Goal: Task Accomplishment & Management: Complete application form

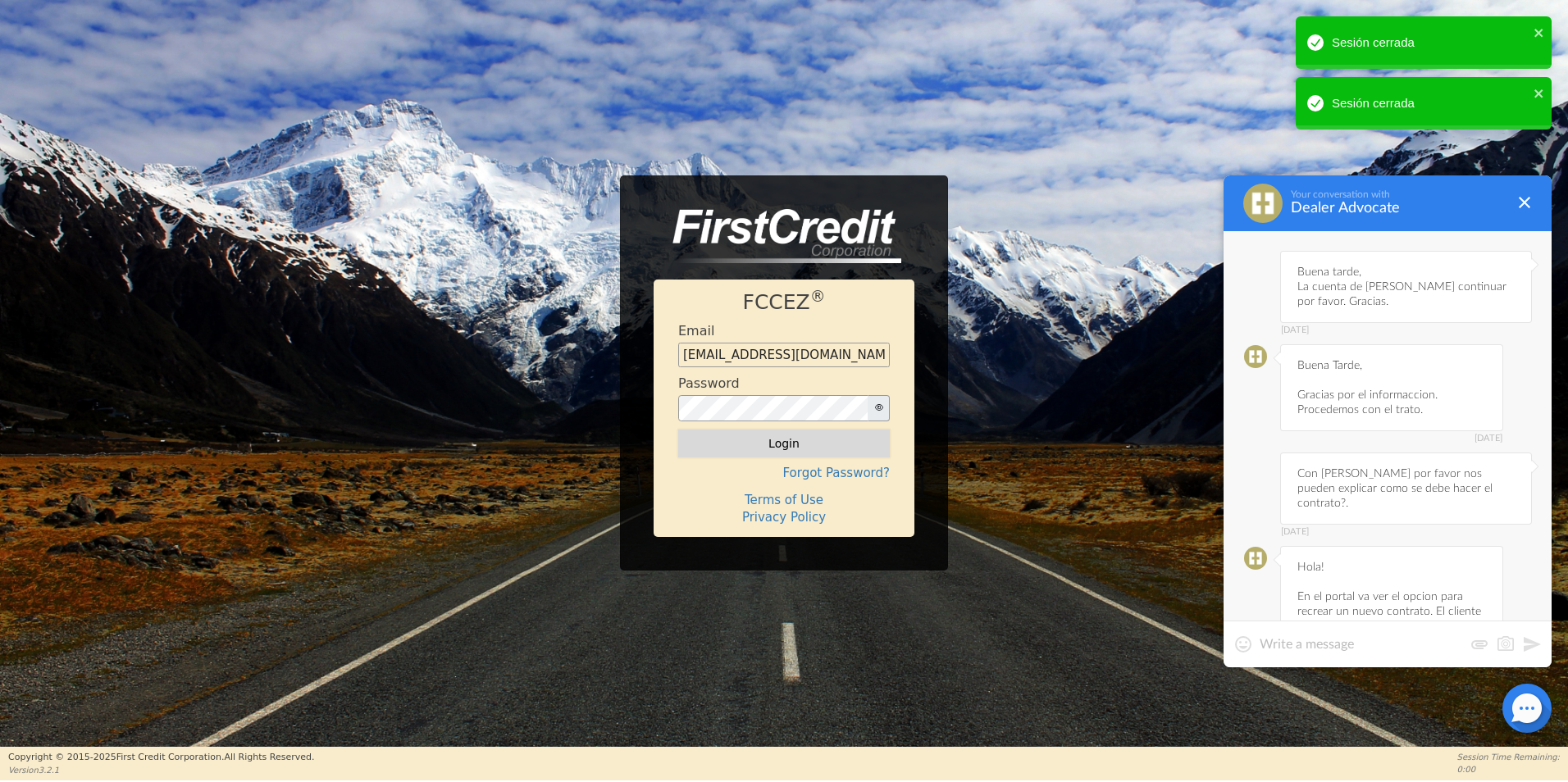
scroll to position [6381, 0]
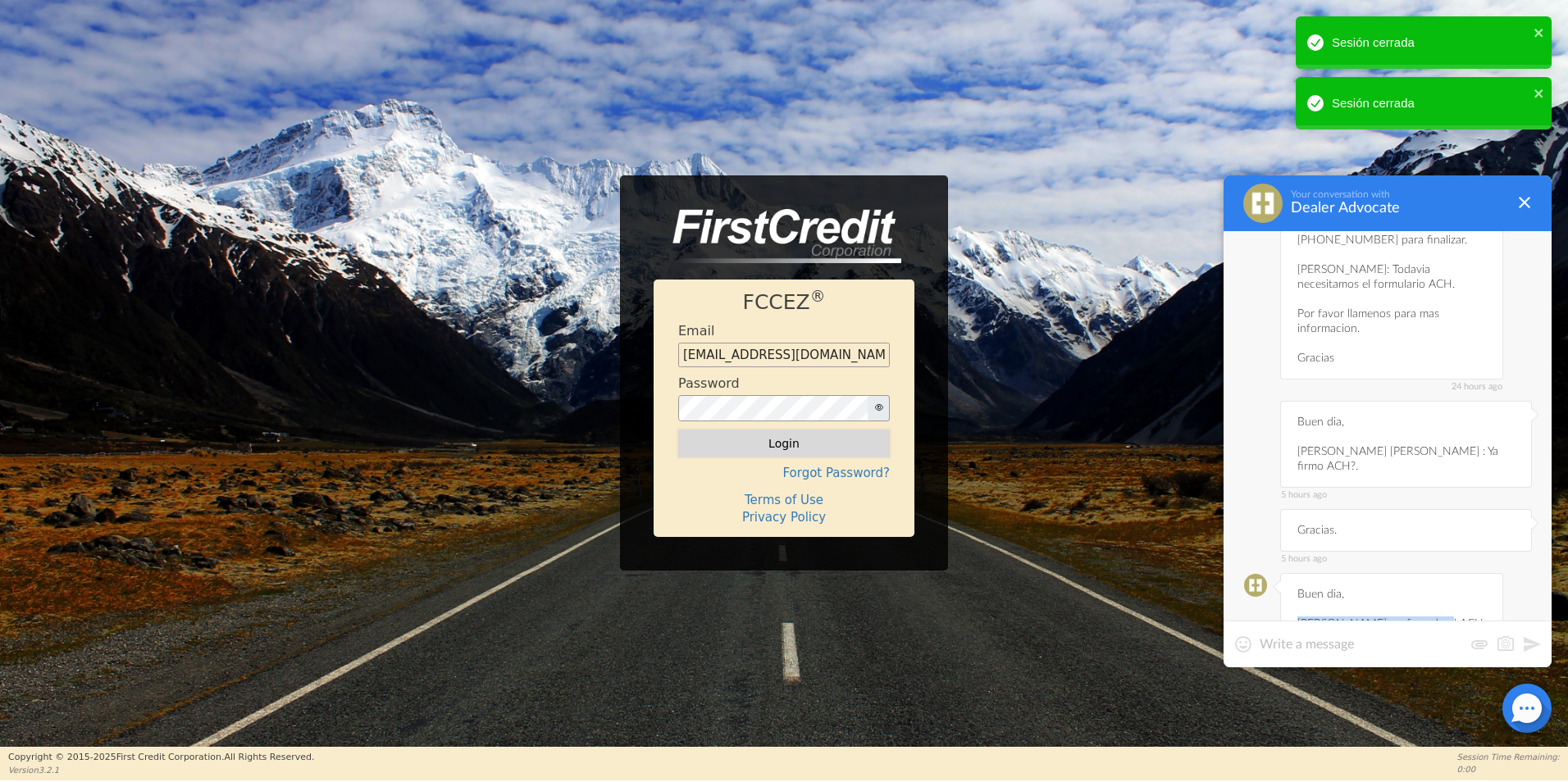
click at [836, 450] on button "Login" at bounding box center [784, 443] width 211 height 28
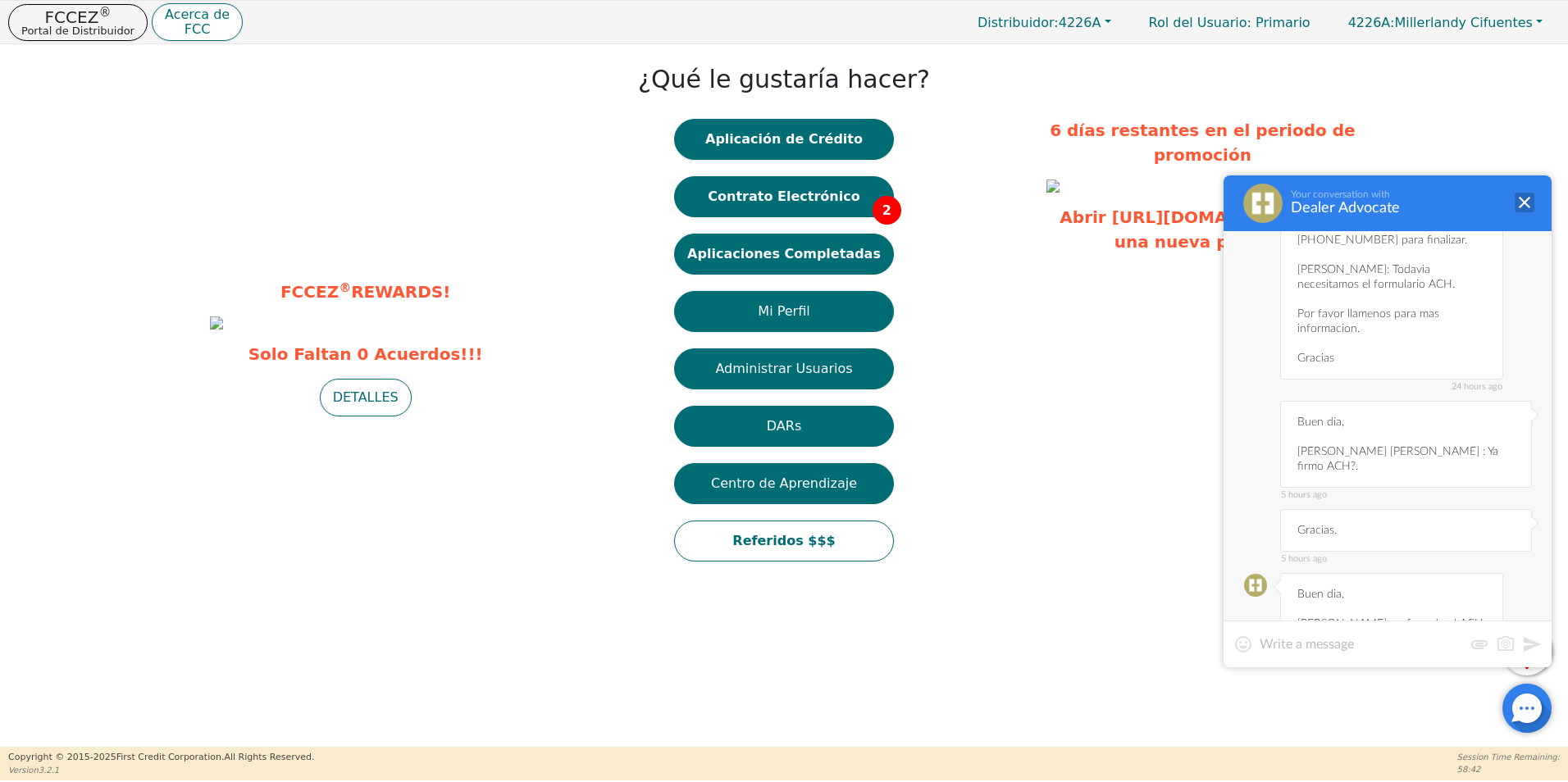
click at [1533, 208] on div at bounding box center [1525, 203] width 19 height 19
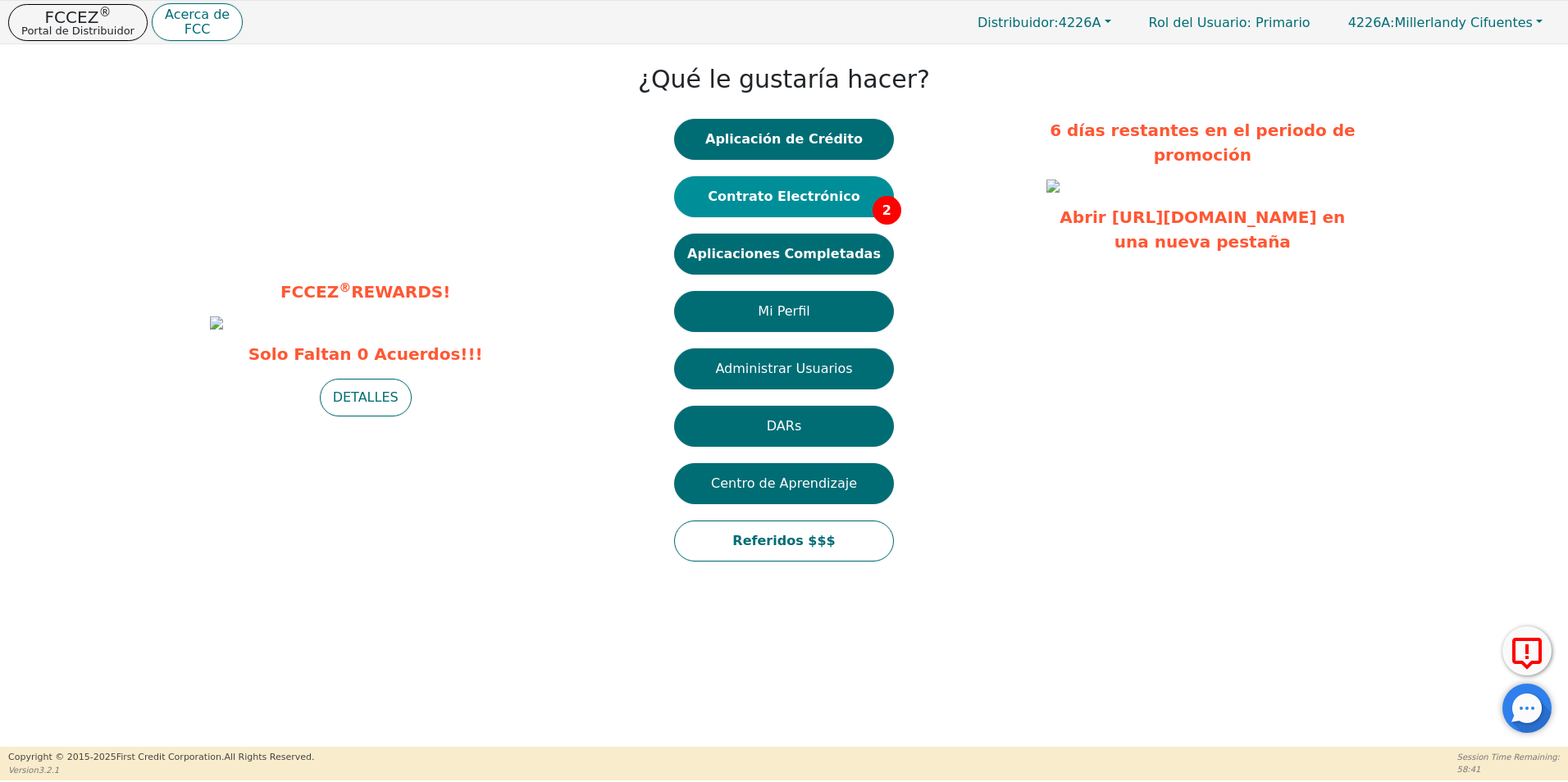
click at [815, 204] on button "Contrato Electrónico 2" at bounding box center [784, 197] width 220 height 41
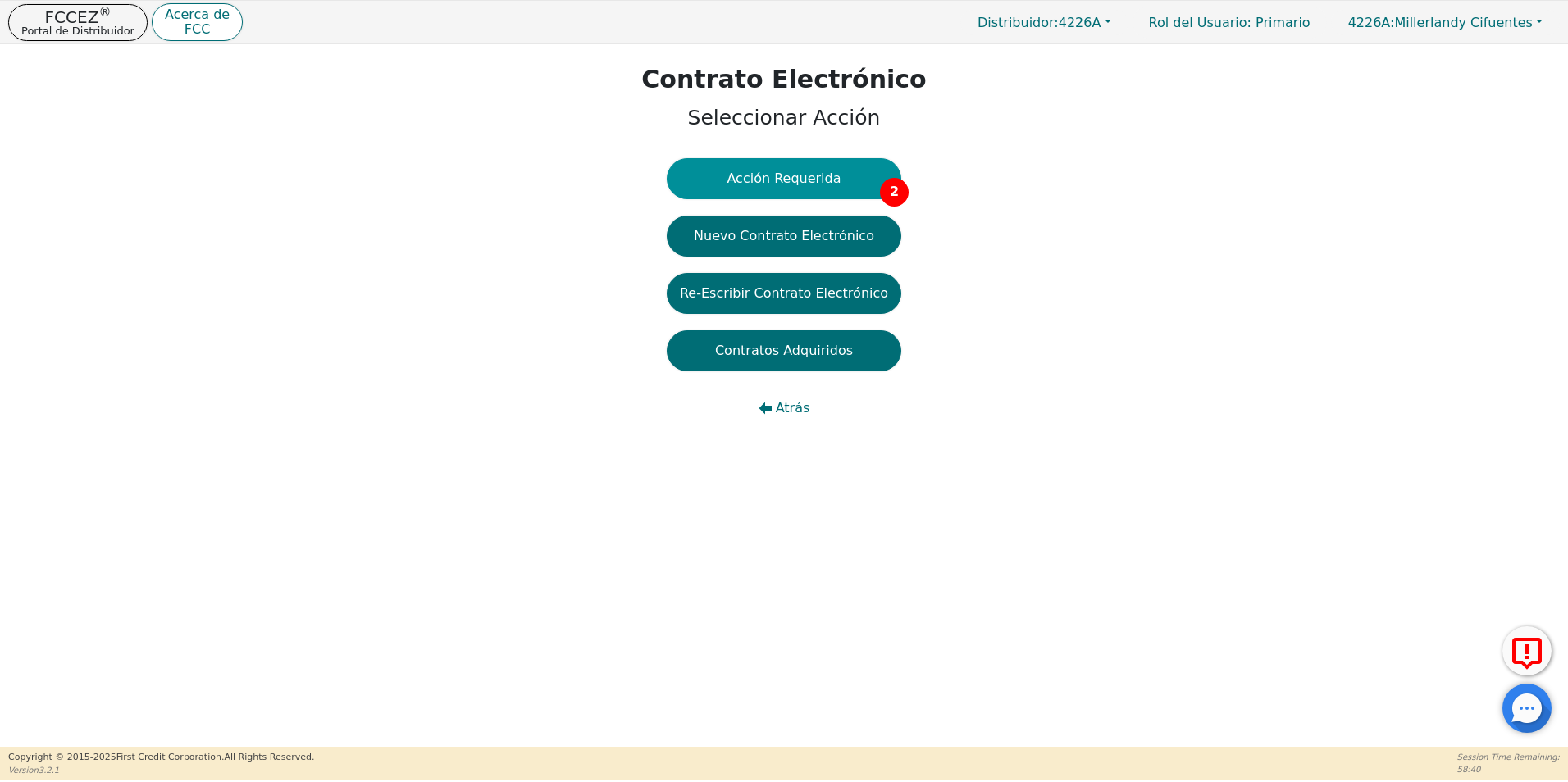
click at [793, 193] on button "Acción Requerida 2" at bounding box center [784, 179] width 235 height 41
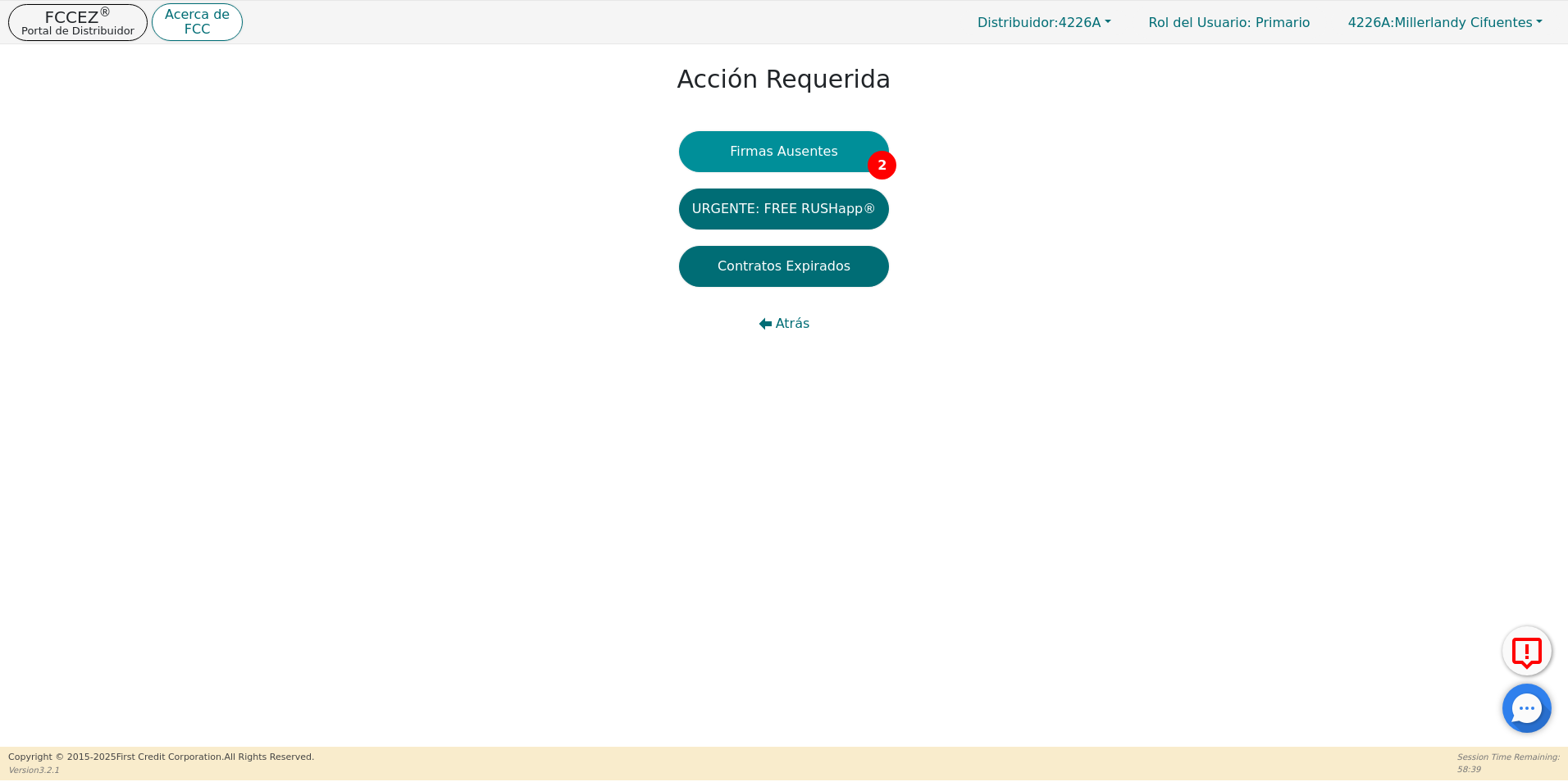
click at [784, 164] on button "Firmas Ausentes 2" at bounding box center [784, 152] width 210 height 41
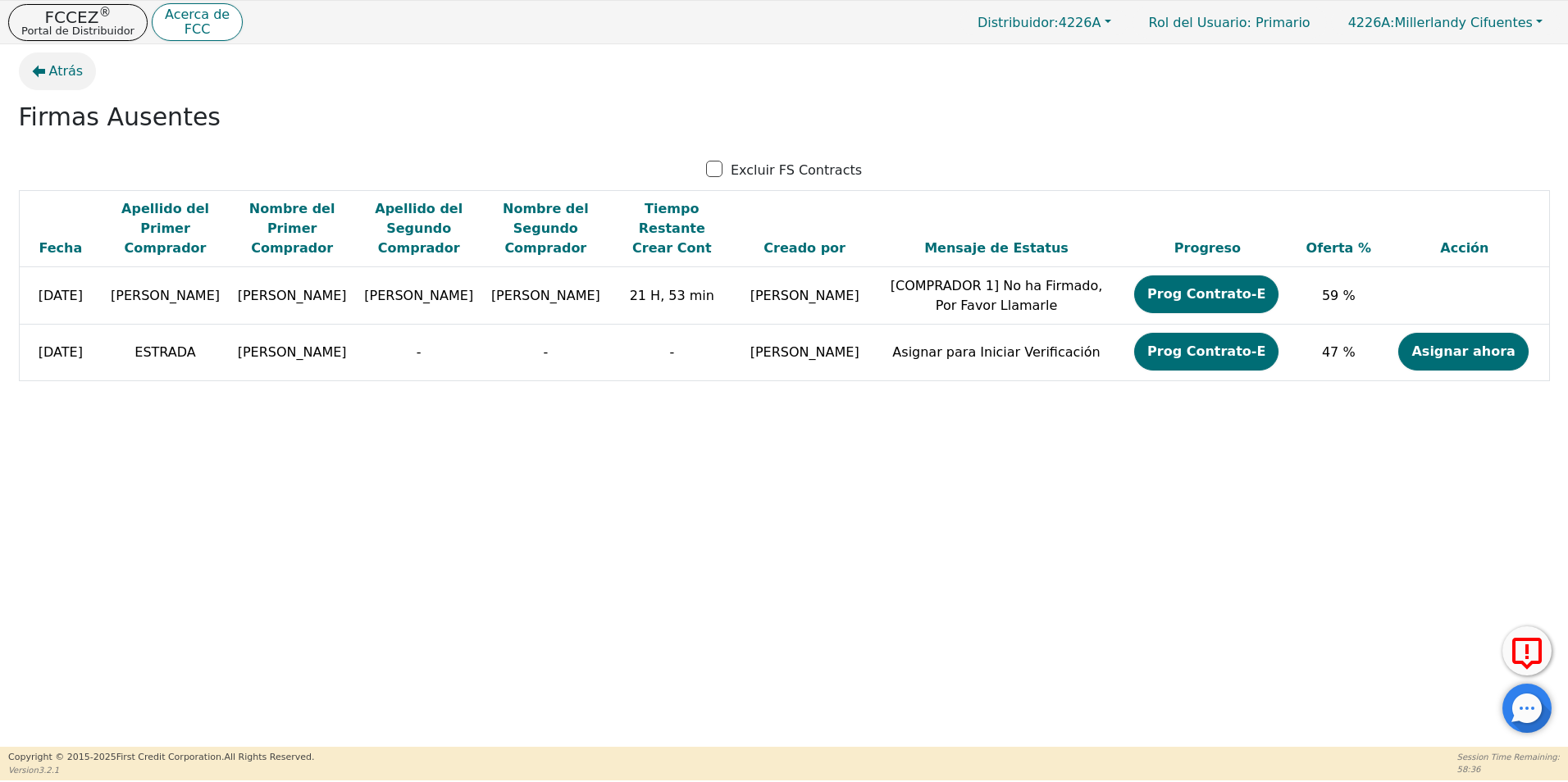
click at [53, 74] on span "Atrás" at bounding box center [66, 71] width 34 height 19
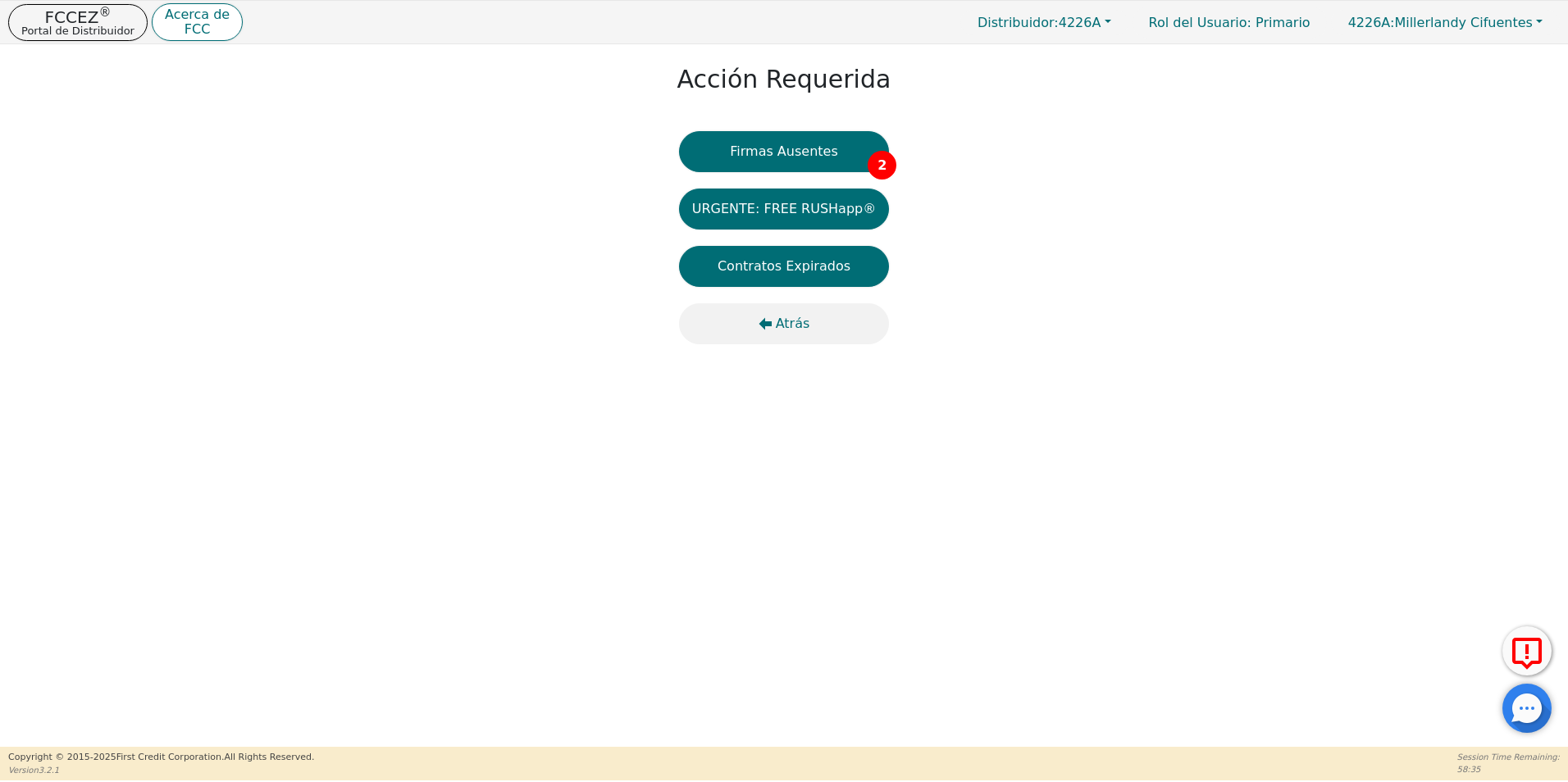
click at [777, 326] on span "Atrás" at bounding box center [793, 324] width 34 height 19
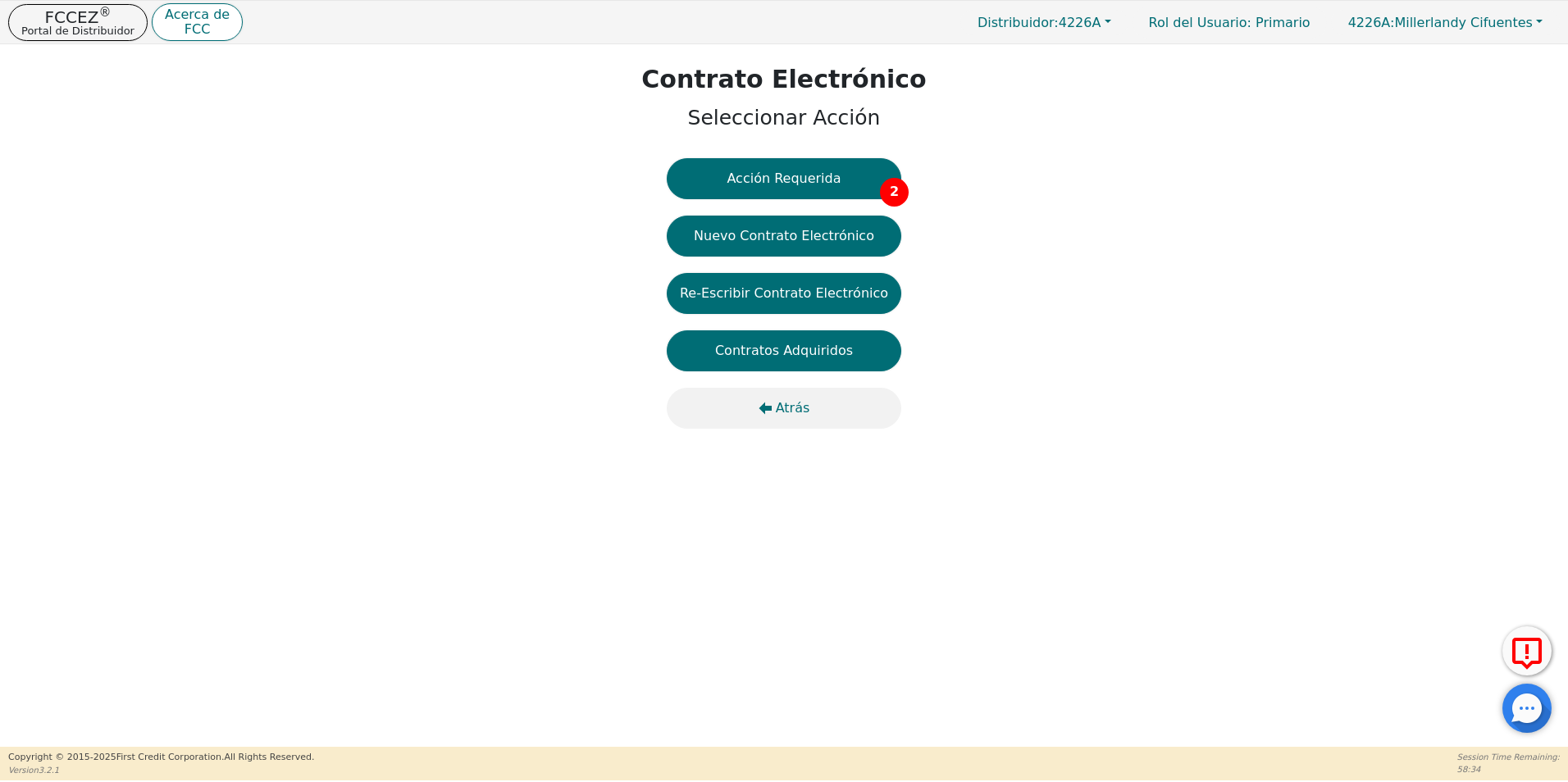
drag, startPoint x: 792, startPoint y: 385, endPoint x: 792, endPoint y: 407, distance: 22.0
click at [792, 391] on div "Acción Requerida 2 Nuevo Contrato Electrónico Re-Escribir Contrato Electrónico …" at bounding box center [784, 302] width 235 height 287
click at [792, 407] on span "Atrás" at bounding box center [793, 408] width 34 height 19
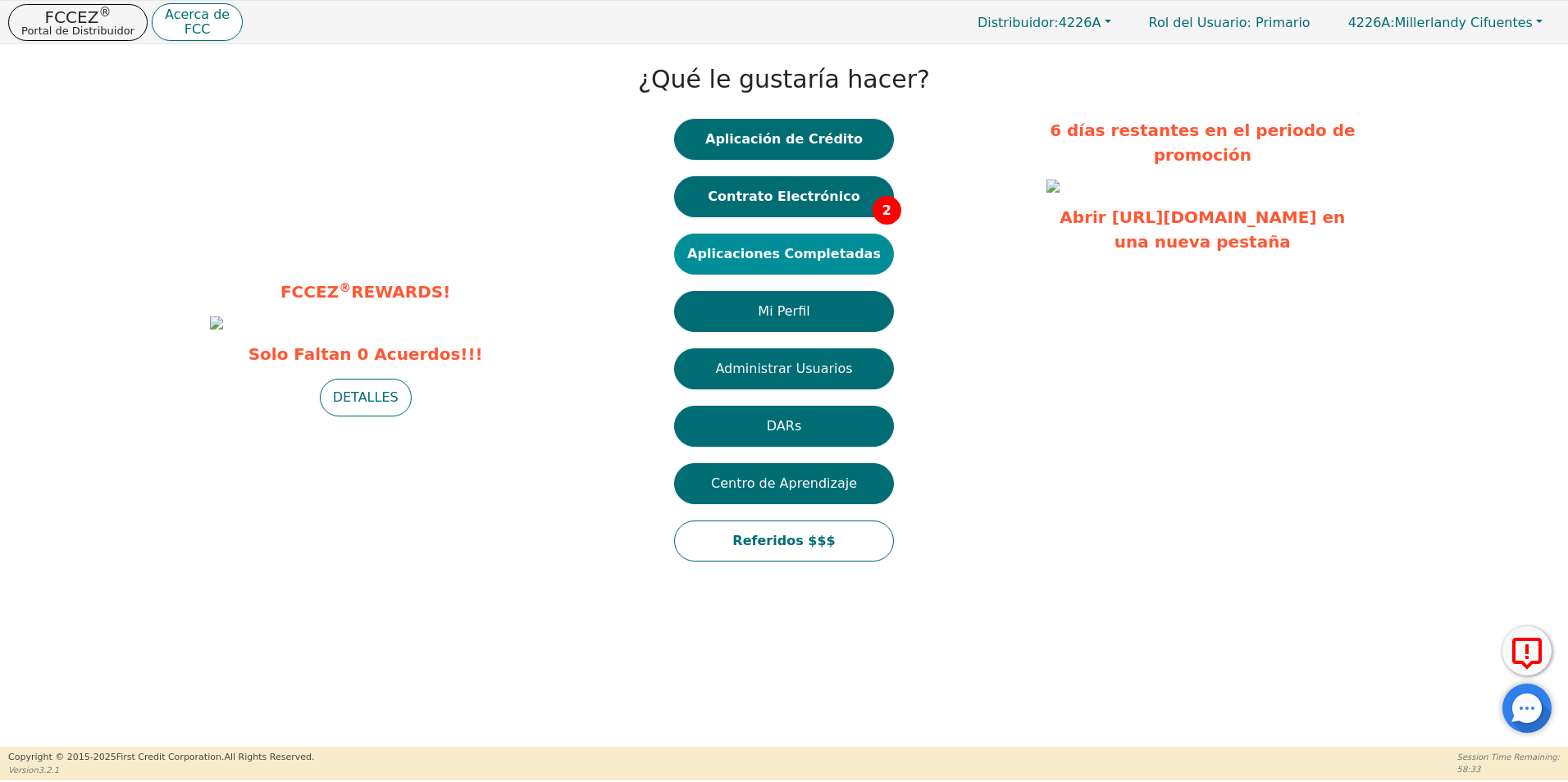
click at [796, 252] on button "Aplicaciones Completadas" at bounding box center [784, 254] width 220 height 41
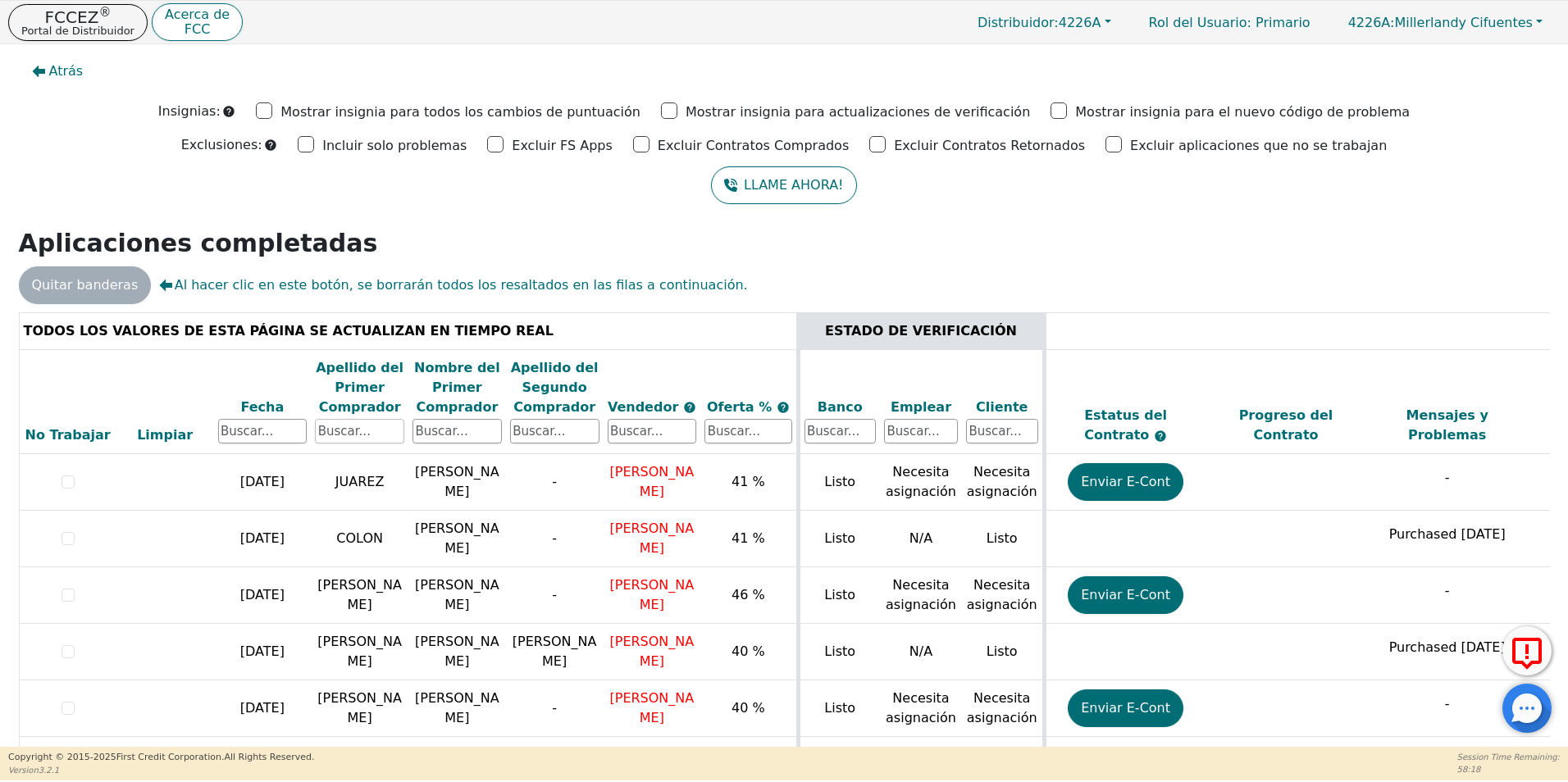
click at [388, 435] on input "text" at bounding box center [359, 430] width 90 height 24
type input "[PERSON_NAME]"
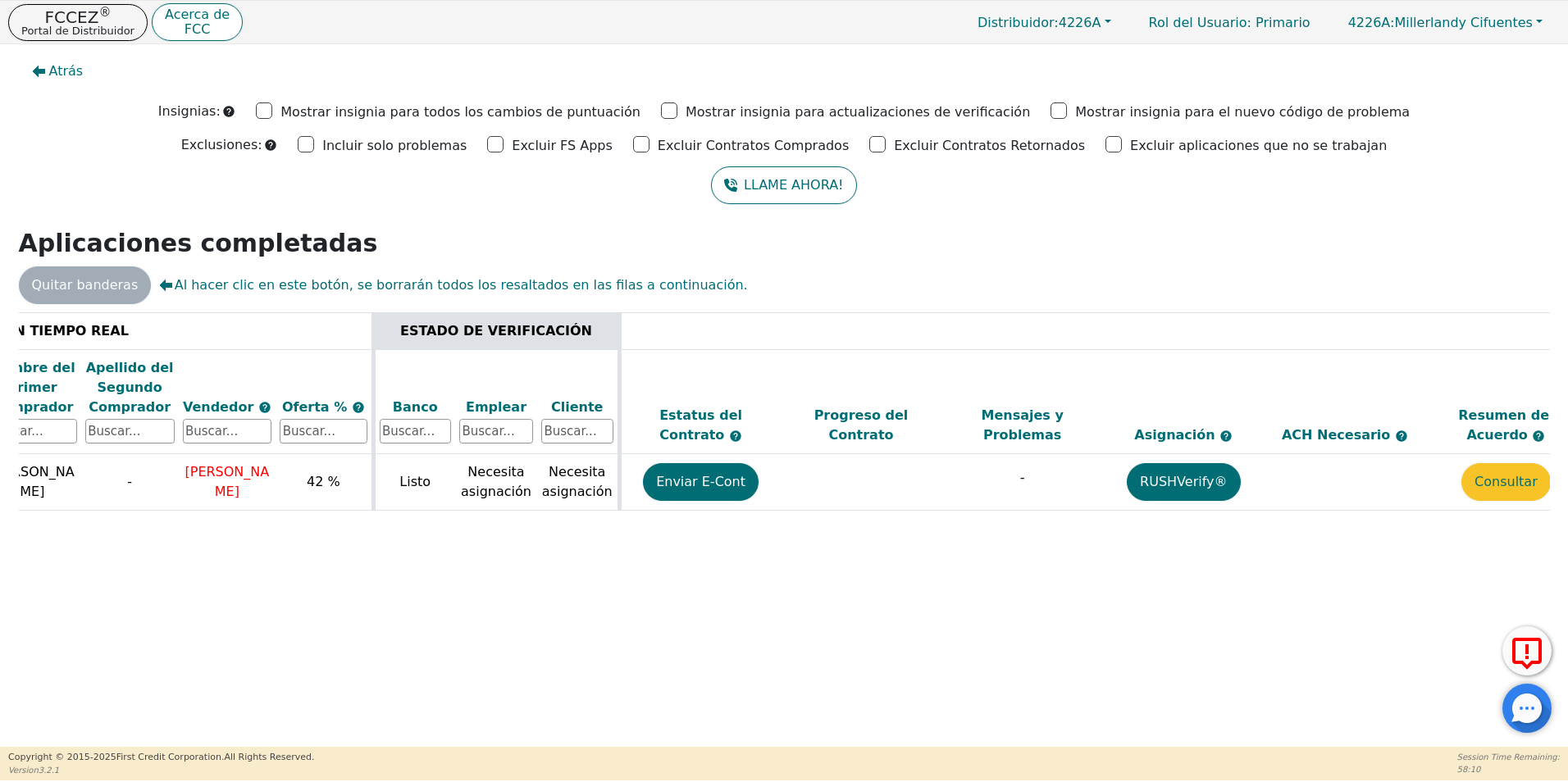
scroll to position [0, 463]
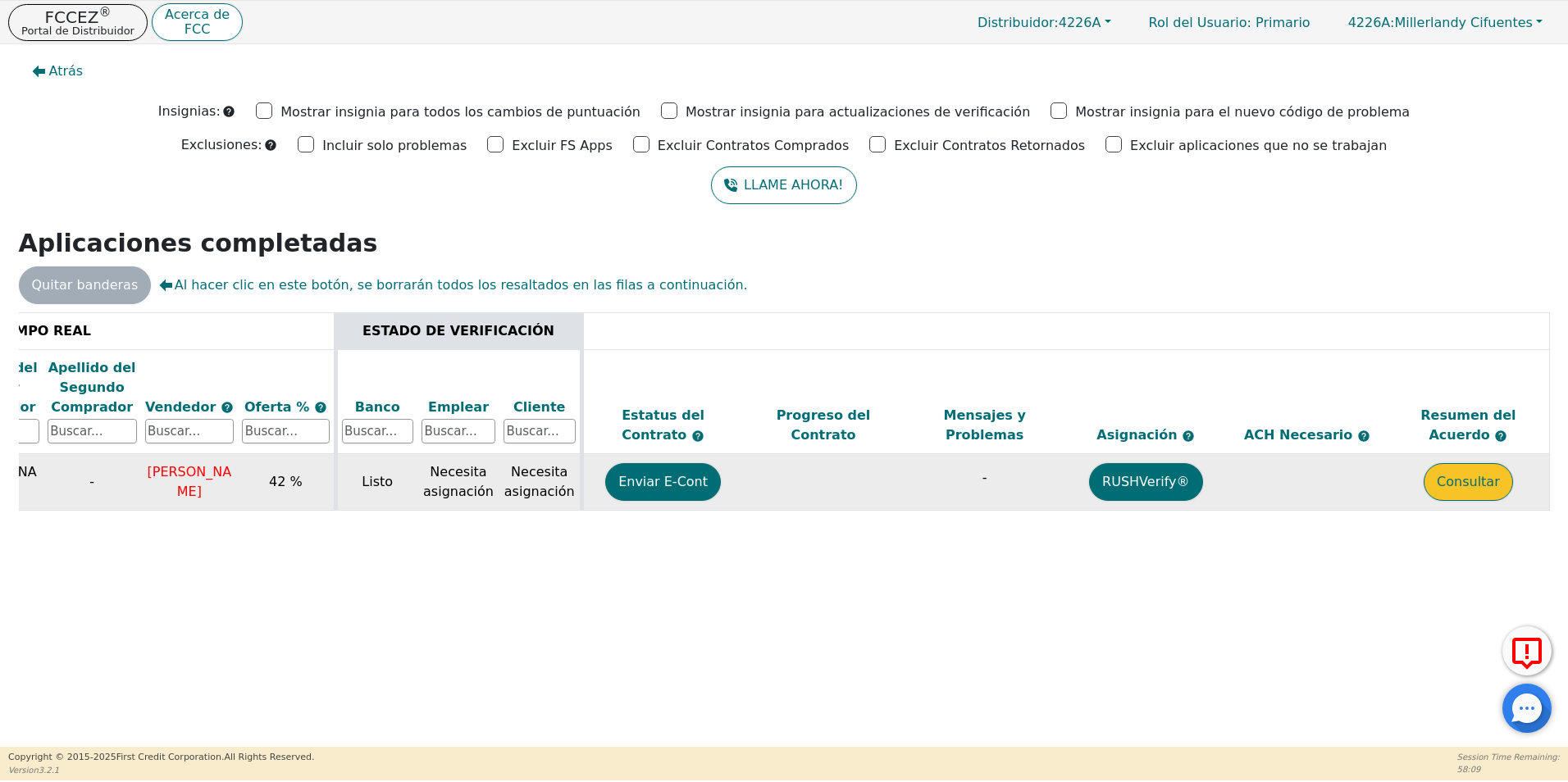
click at [1466, 490] on button "Consultar" at bounding box center [1469, 482] width 90 height 38
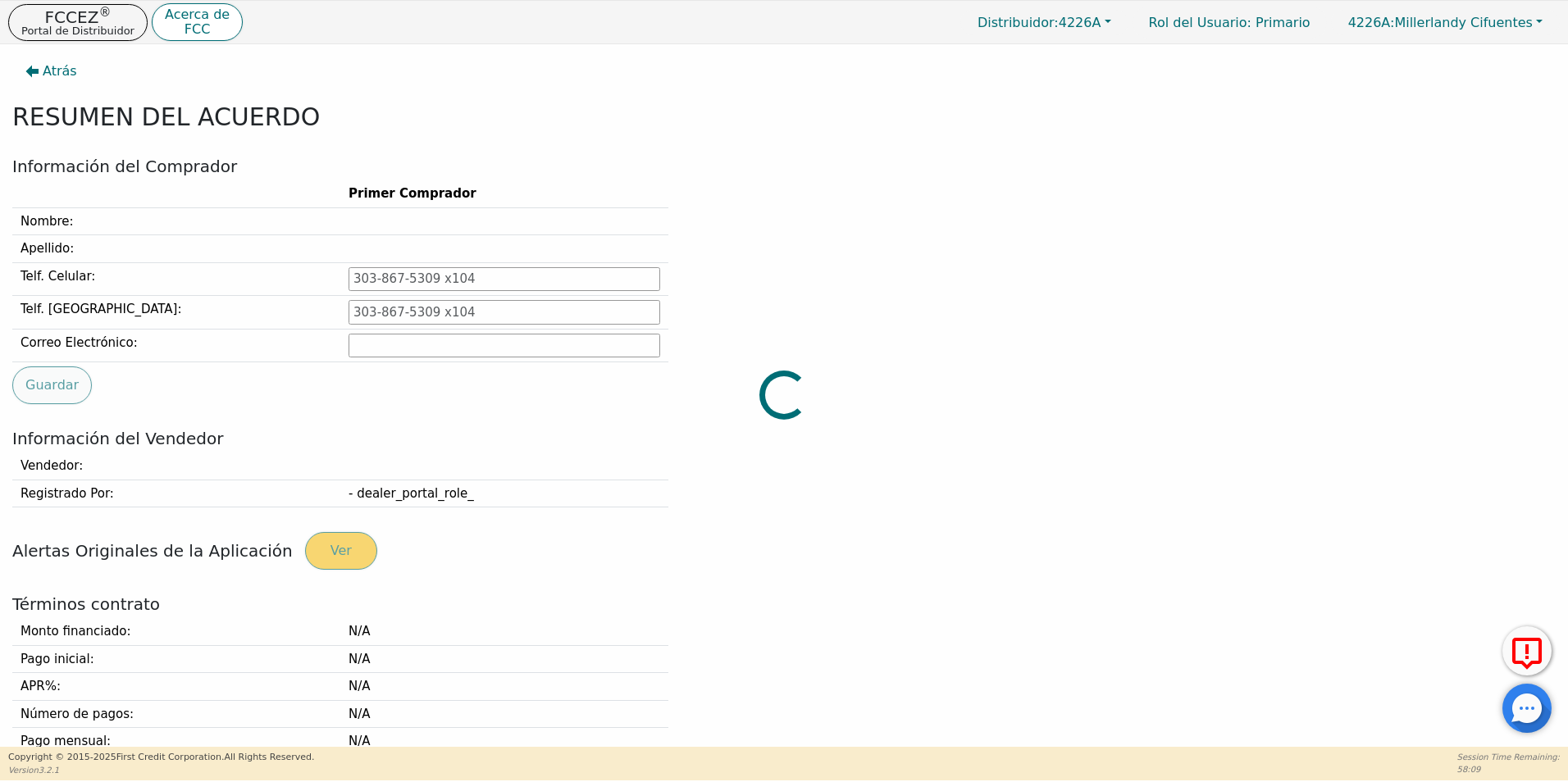
type input "[PHONE_NUMBER]"
type input "[EMAIL_ADDRESS][DOMAIN_NAME]"
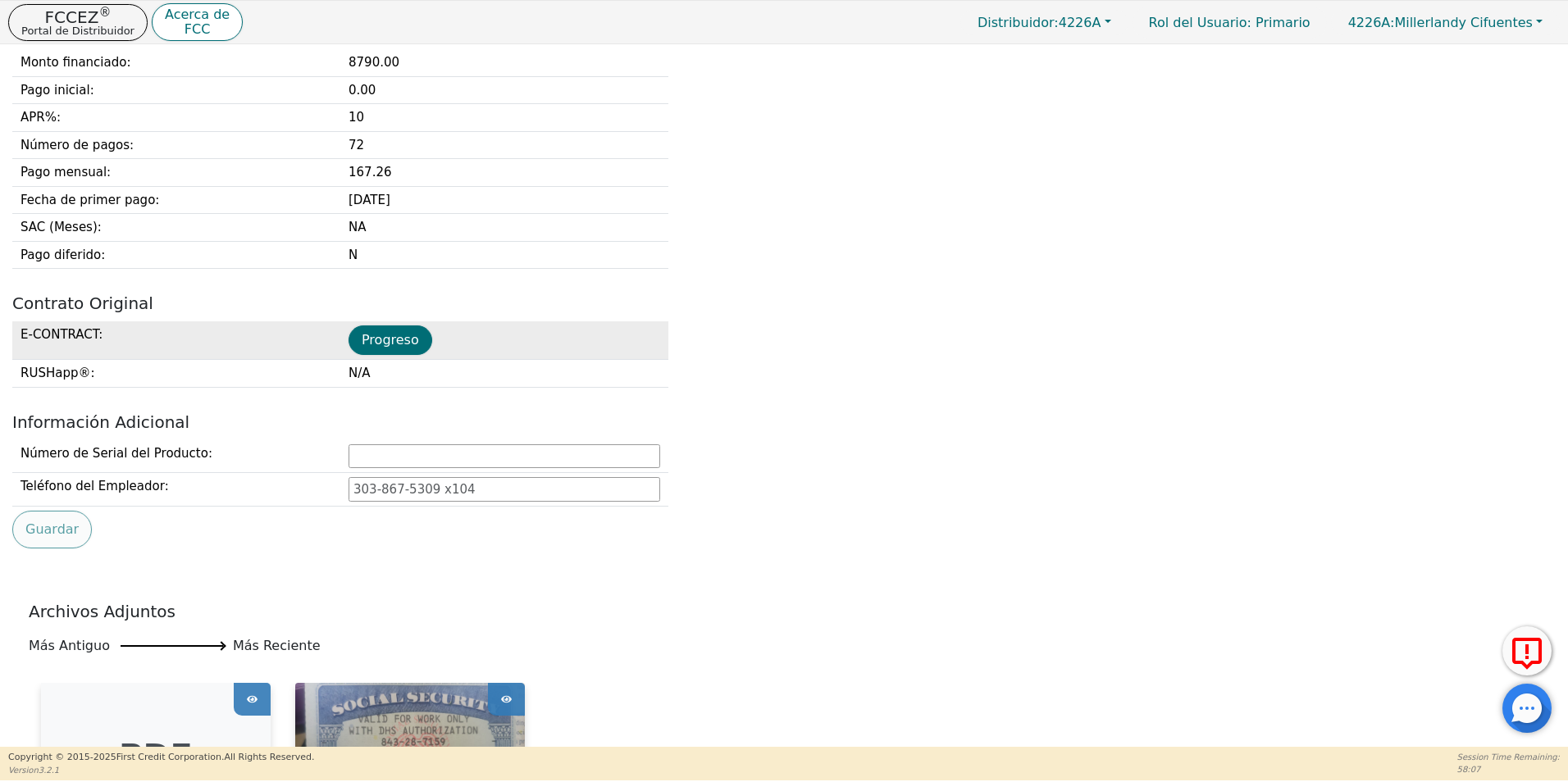
scroll to position [575, 0]
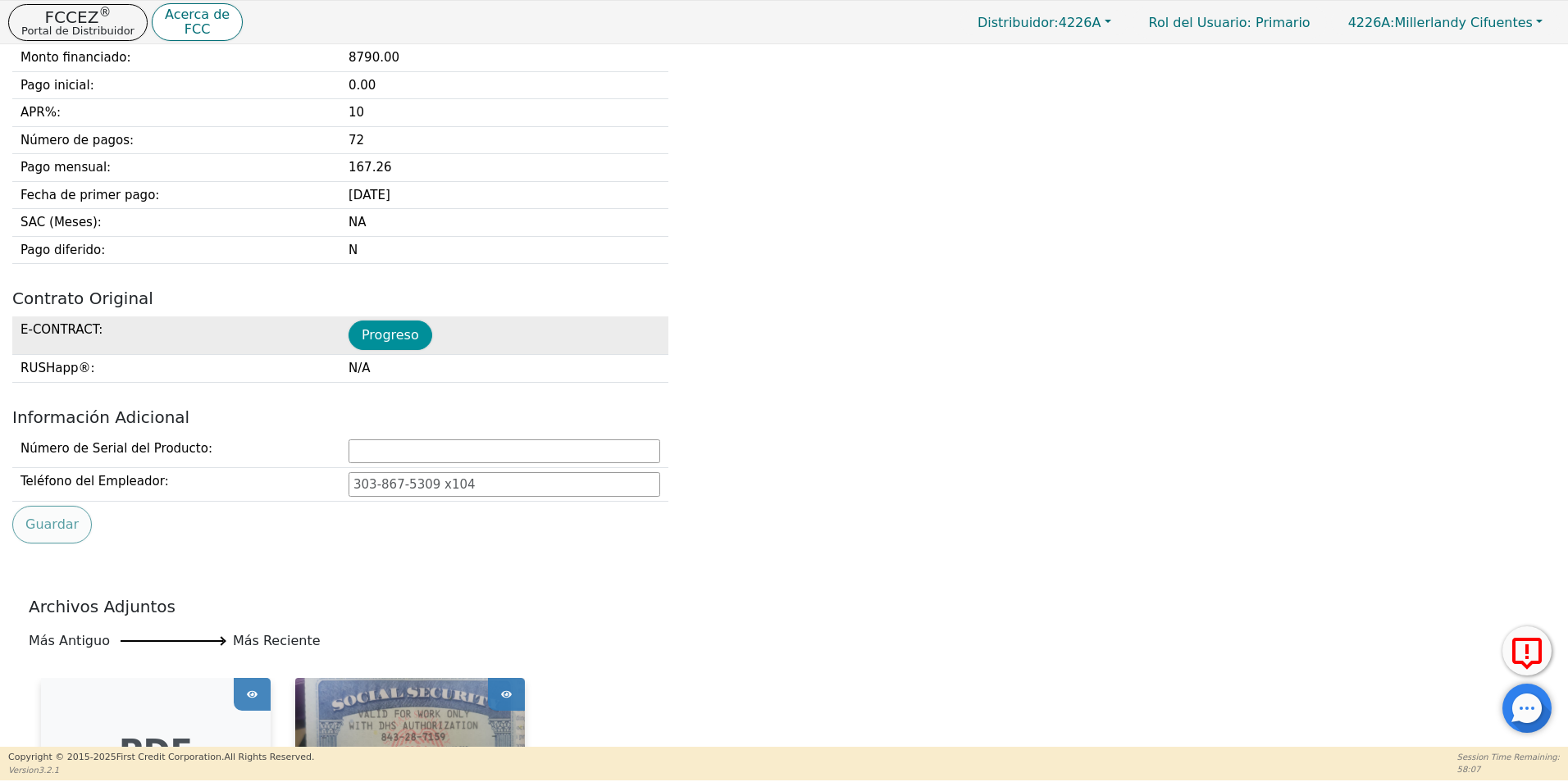
click at [388, 330] on button "Progreso" at bounding box center [391, 335] width 84 height 29
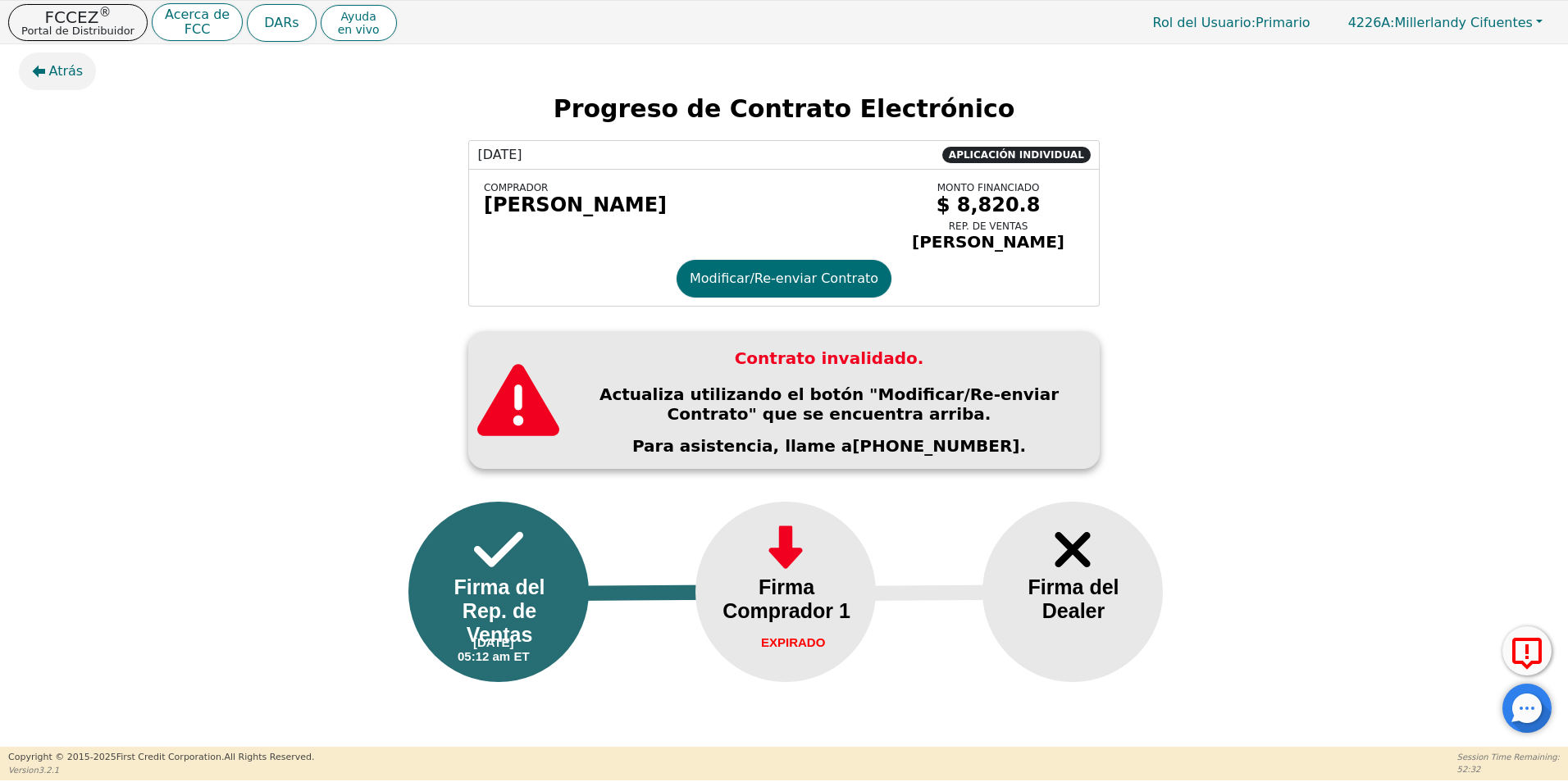
click at [69, 76] on span "Atrás" at bounding box center [66, 71] width 34 height 19
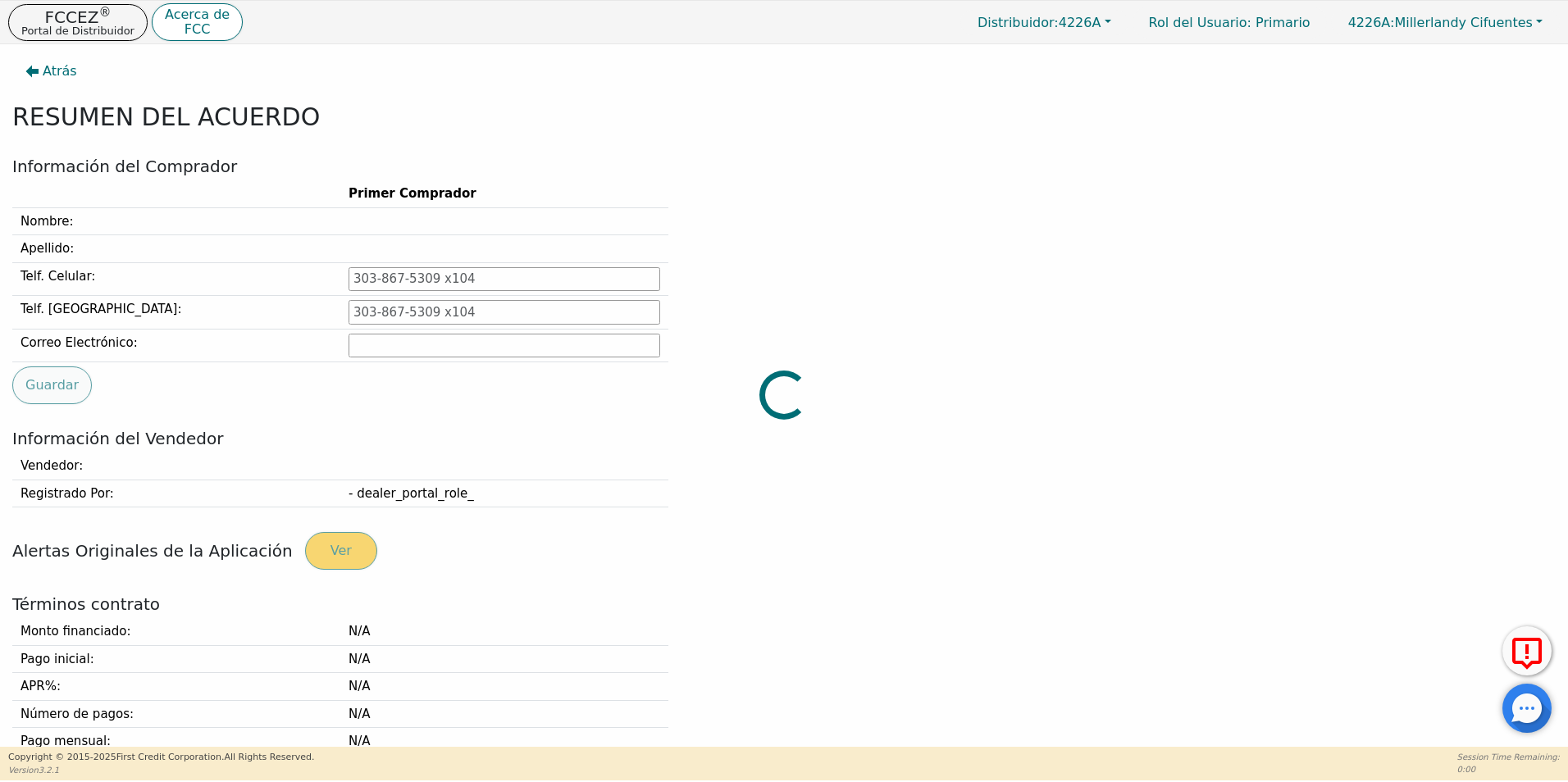
type input "[PHONE_NUMBER]"
type input "[EMAIL_ADDRESS][DOMAIN_NAME]"
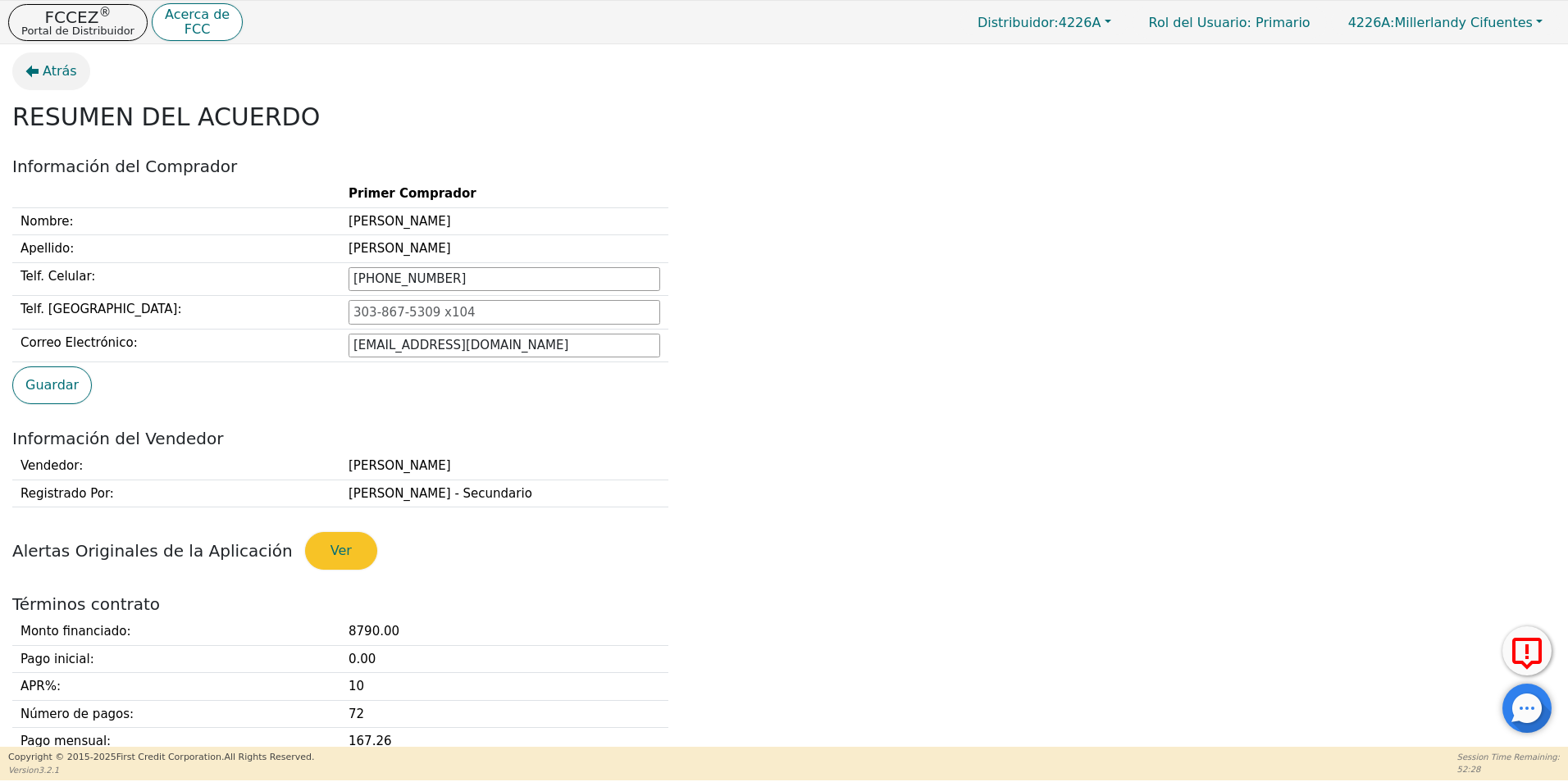
click at [55, 84] on button "Atrás" at bounding box center [52, 71] width 78 height 38
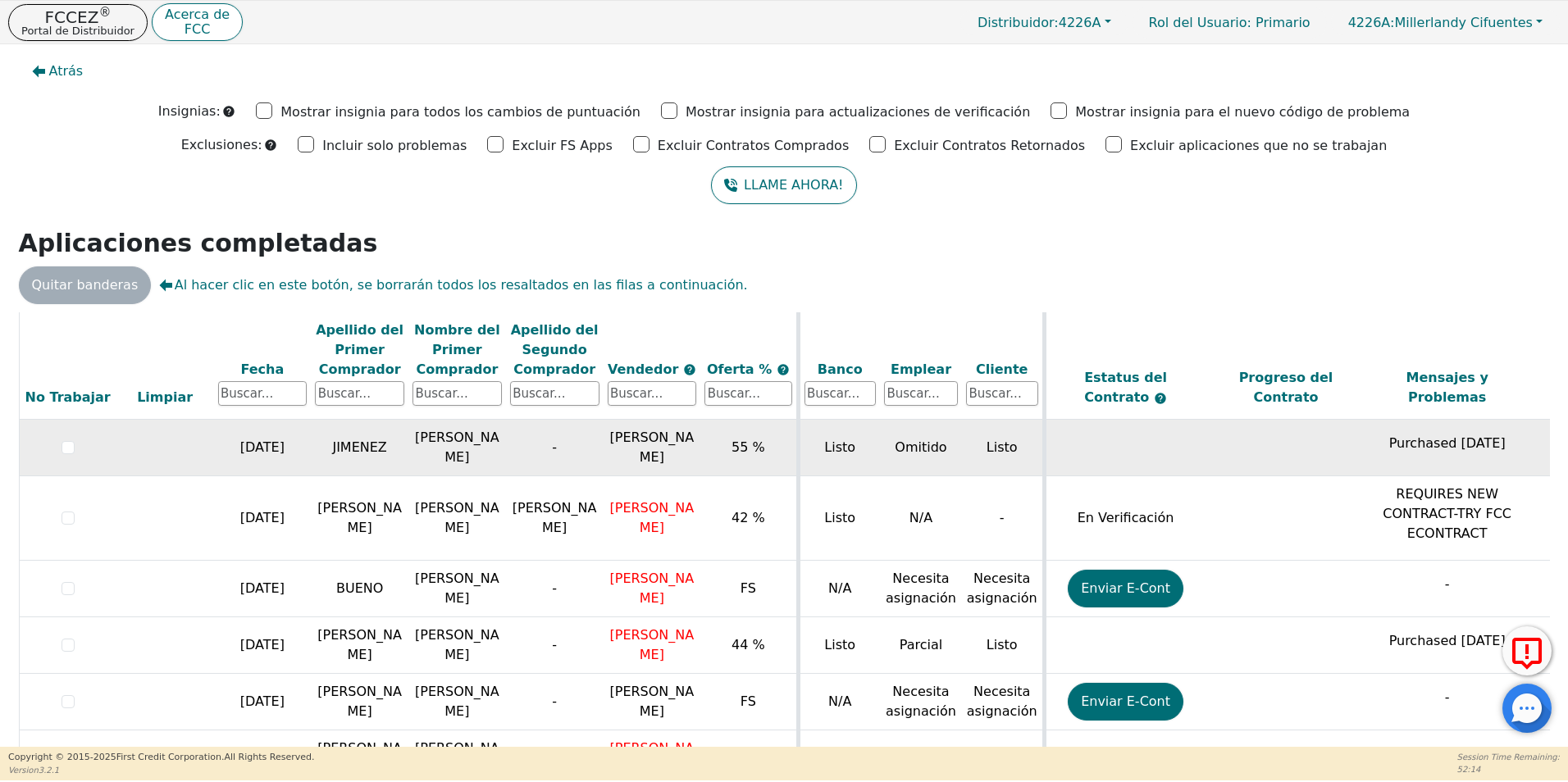
scroll to position [3116, 0]
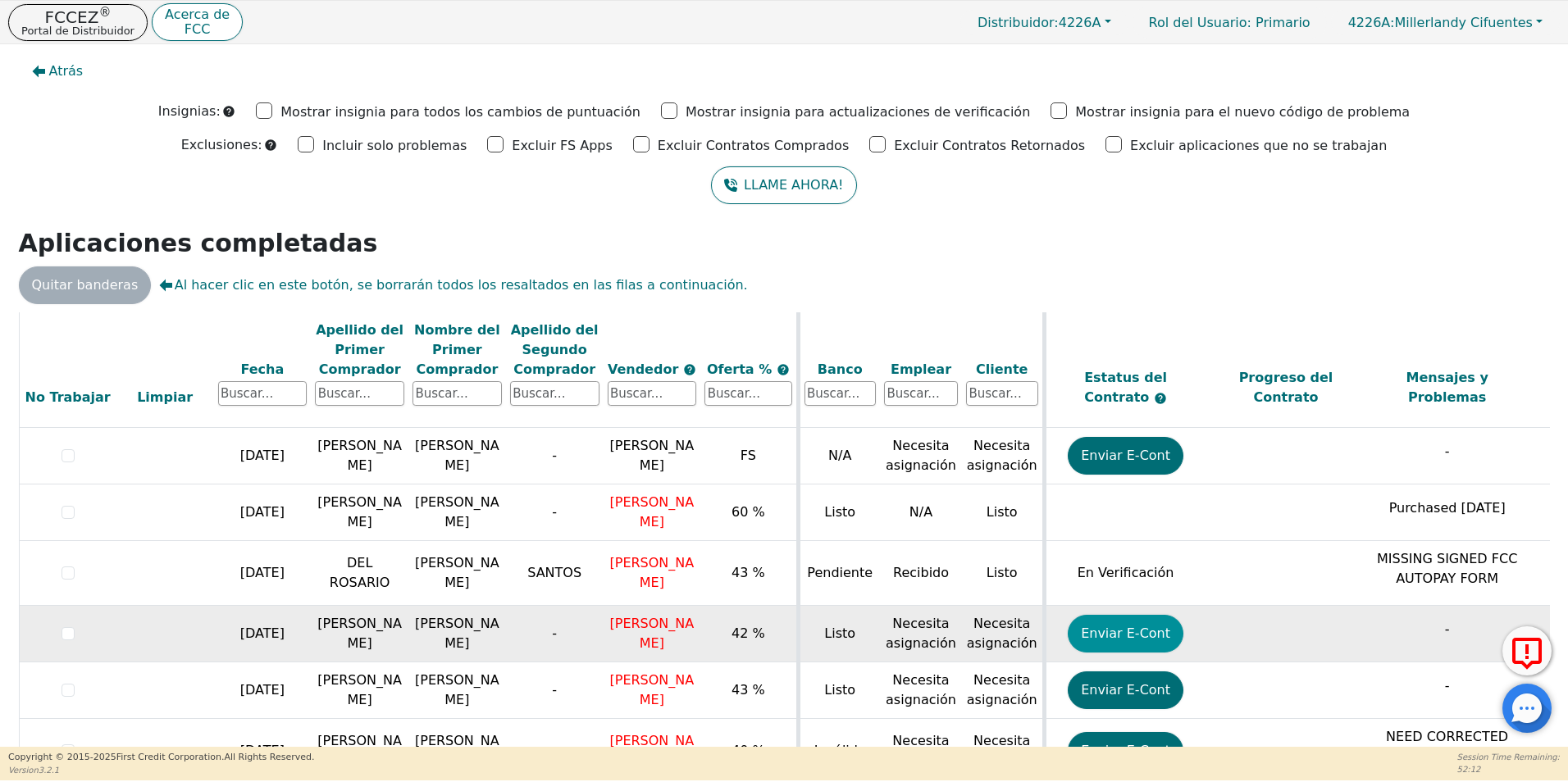
click at [1173, 615] on button "Enviar E-Cont" at bounding box center [1126, 634] width 116 height 38
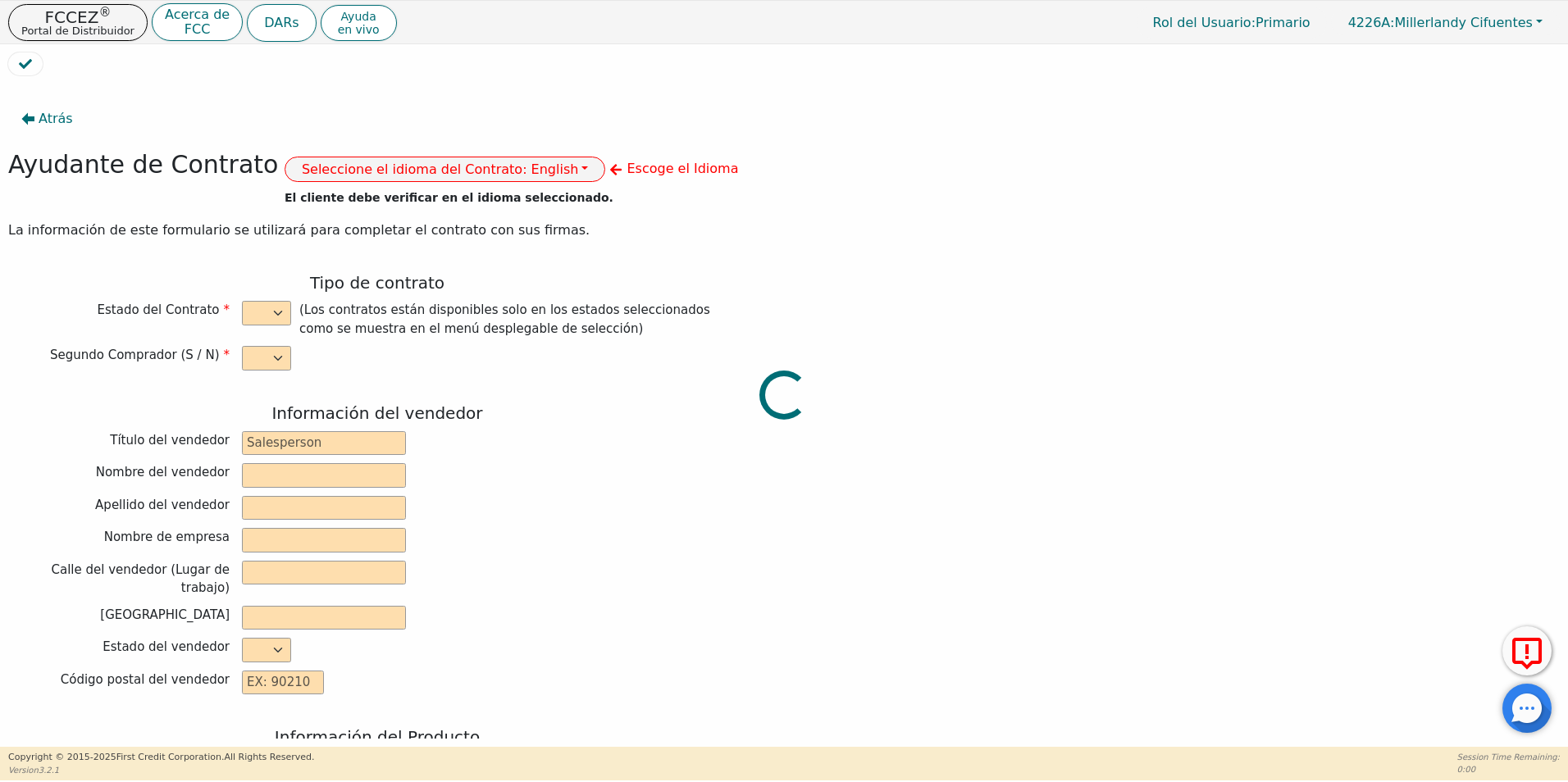
select select "n"
type input "VERIFICATION"
type input "[PERSON_NAME]"
type input "DIAMOND PERFECT. DBA AQUAFEEL"
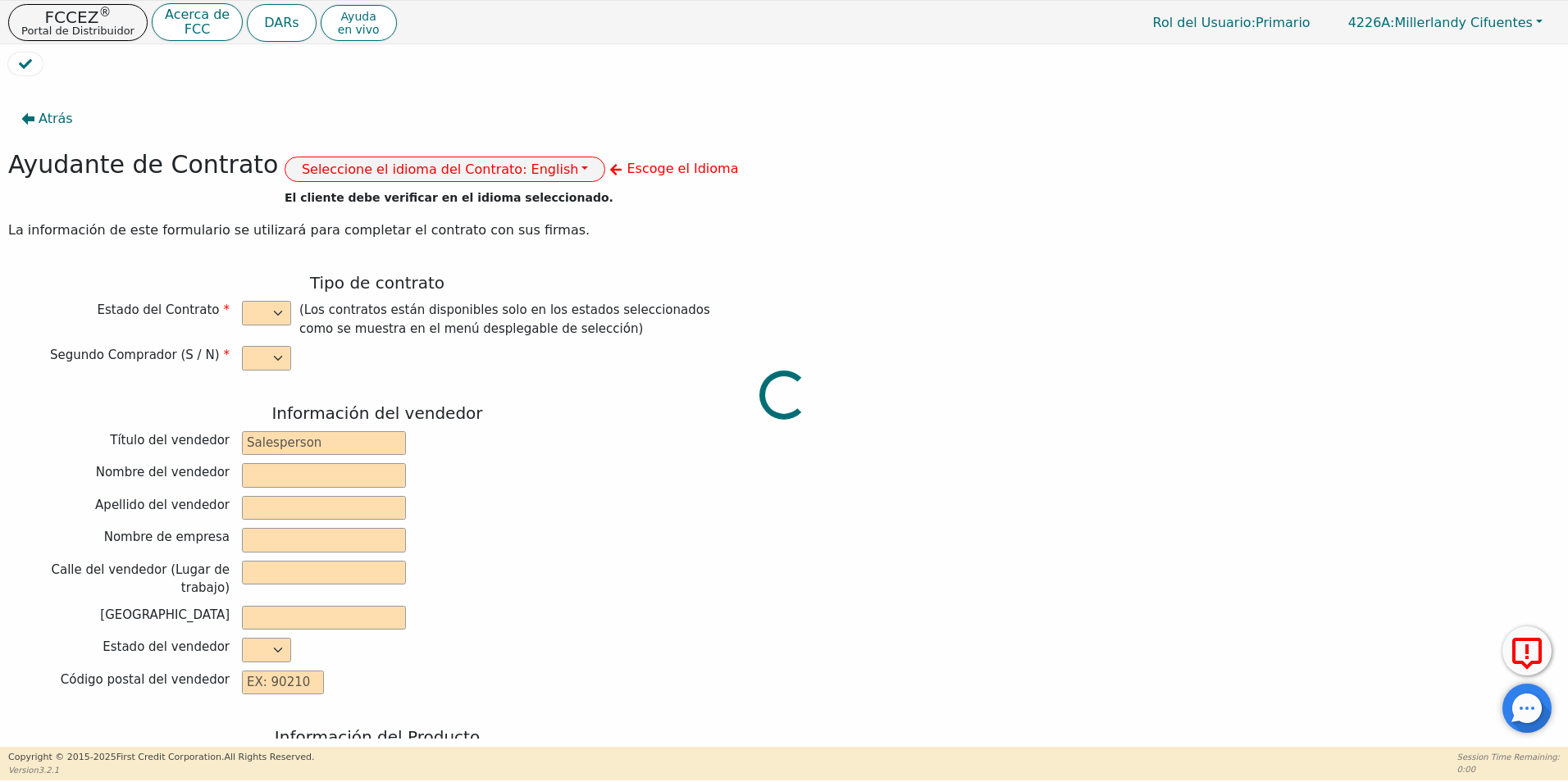
type input "[STREET_ADDRESS]"
type input "WAKE FOREST"
select select "NC"
type input "27587"
type input "[PERSON_NAME]"
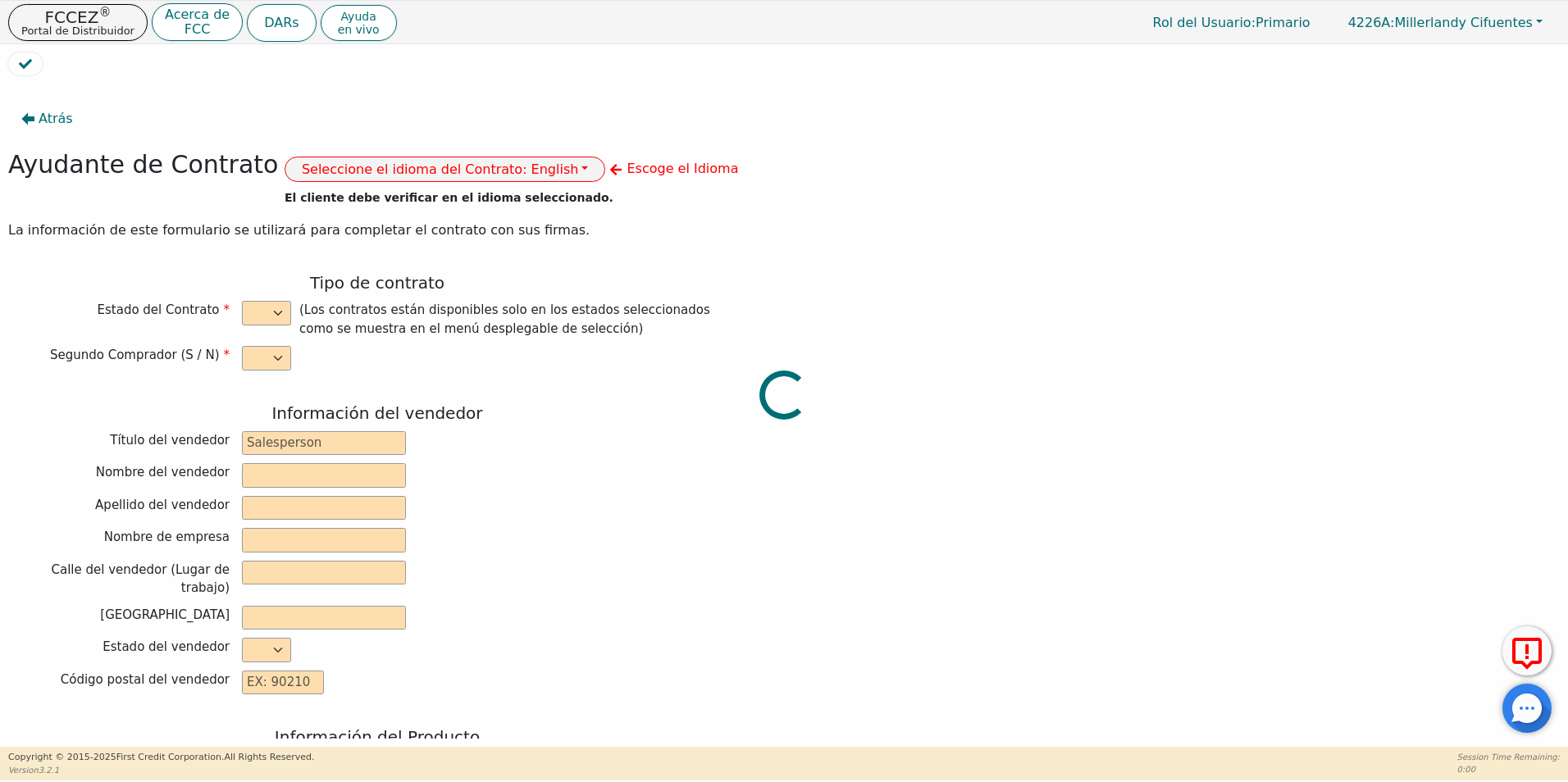
type input "[PERSON_NAME]"
type input "1002 N 17TH GC"
type input "[GEOGRAPHIC_DATA]"
select select "FL"
type input "33020"
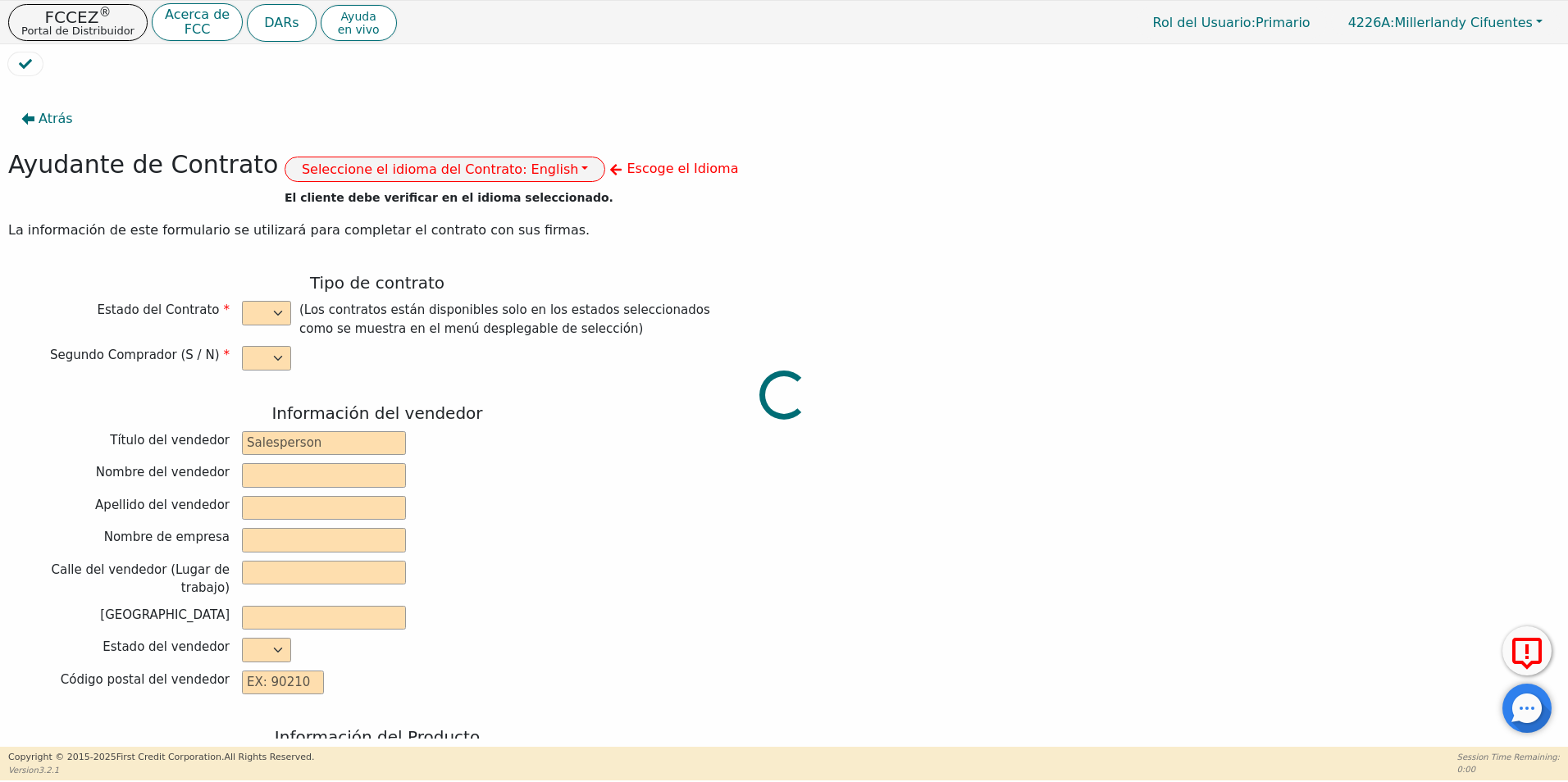
type input "[DATE]"
type input "10.99"
type input "[DATE]"
type input "72"
type input "0"
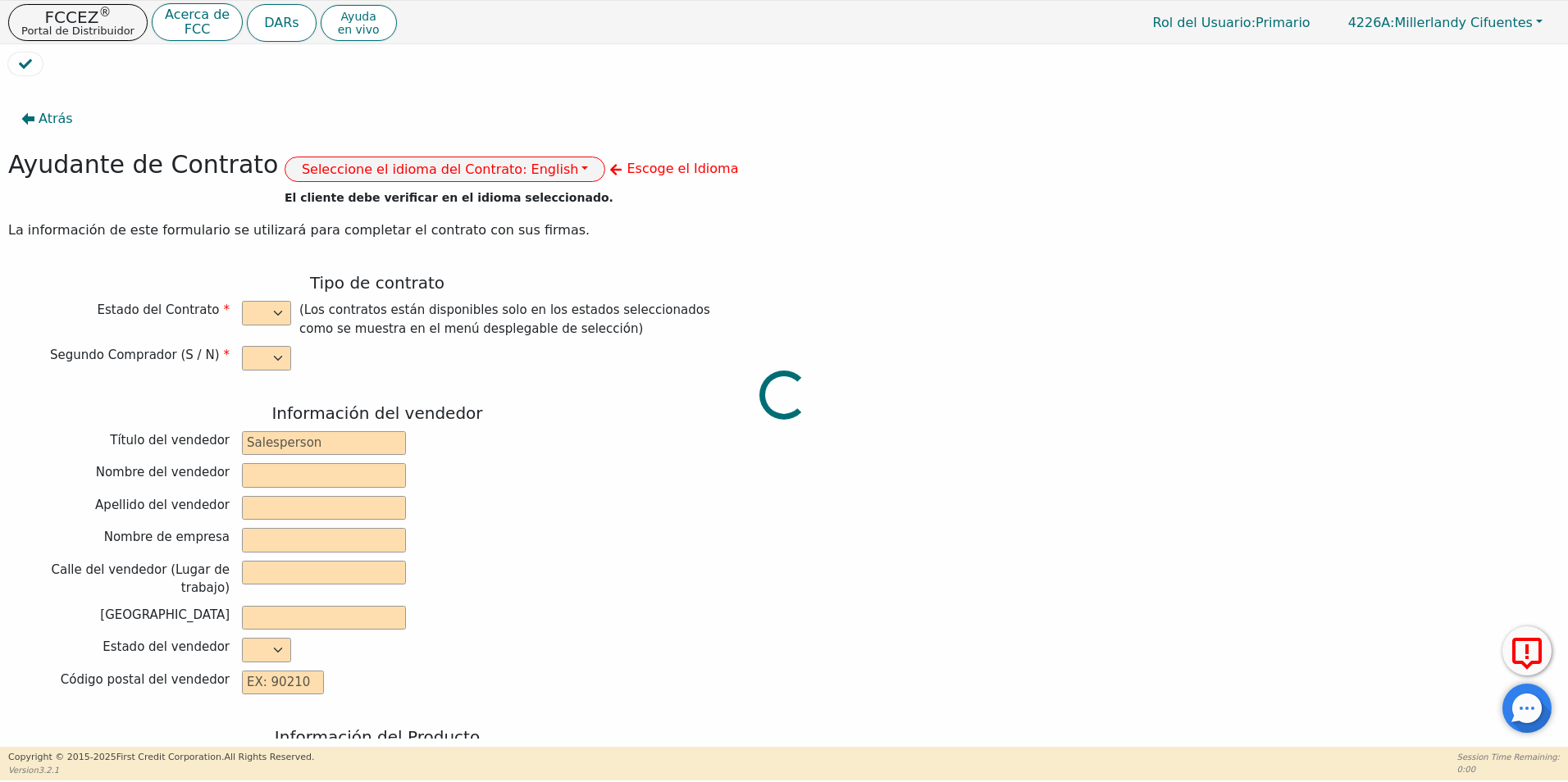
type input "7880180947134"
type input "8790.00"
type input "0.00"
type input "8790.00"
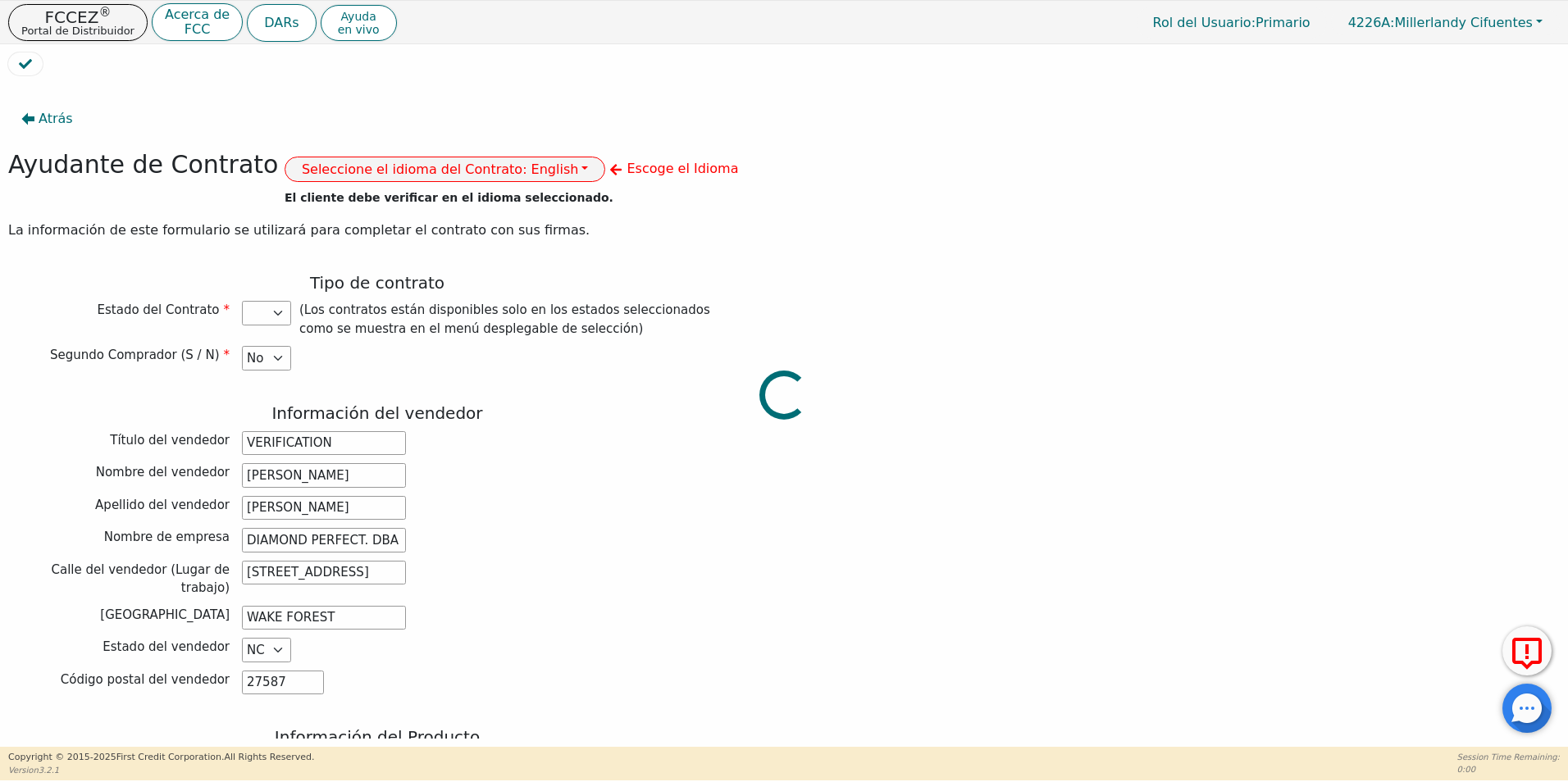
select select "FL"
click at [484, 175] on button "Seleccione el idioma del Contrato: English" at bounding box center [445, 169] width 321 height 25
click at [339, 221] on link "Español" at bounding box center [350, 227] width 130 height 22
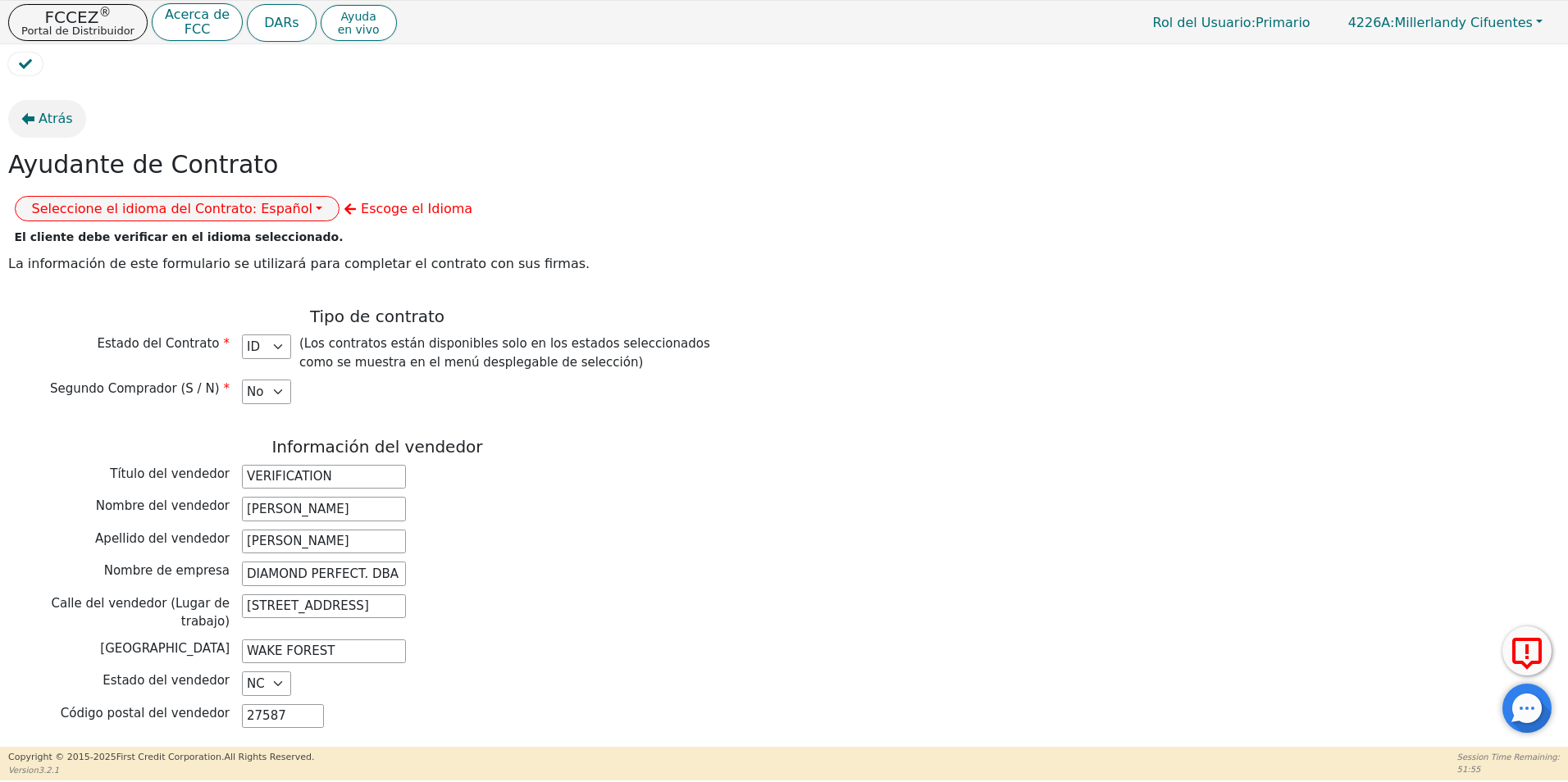
click at [46, 122] on span "Atrás" at bounding box center [56, 119] width 34 height 19
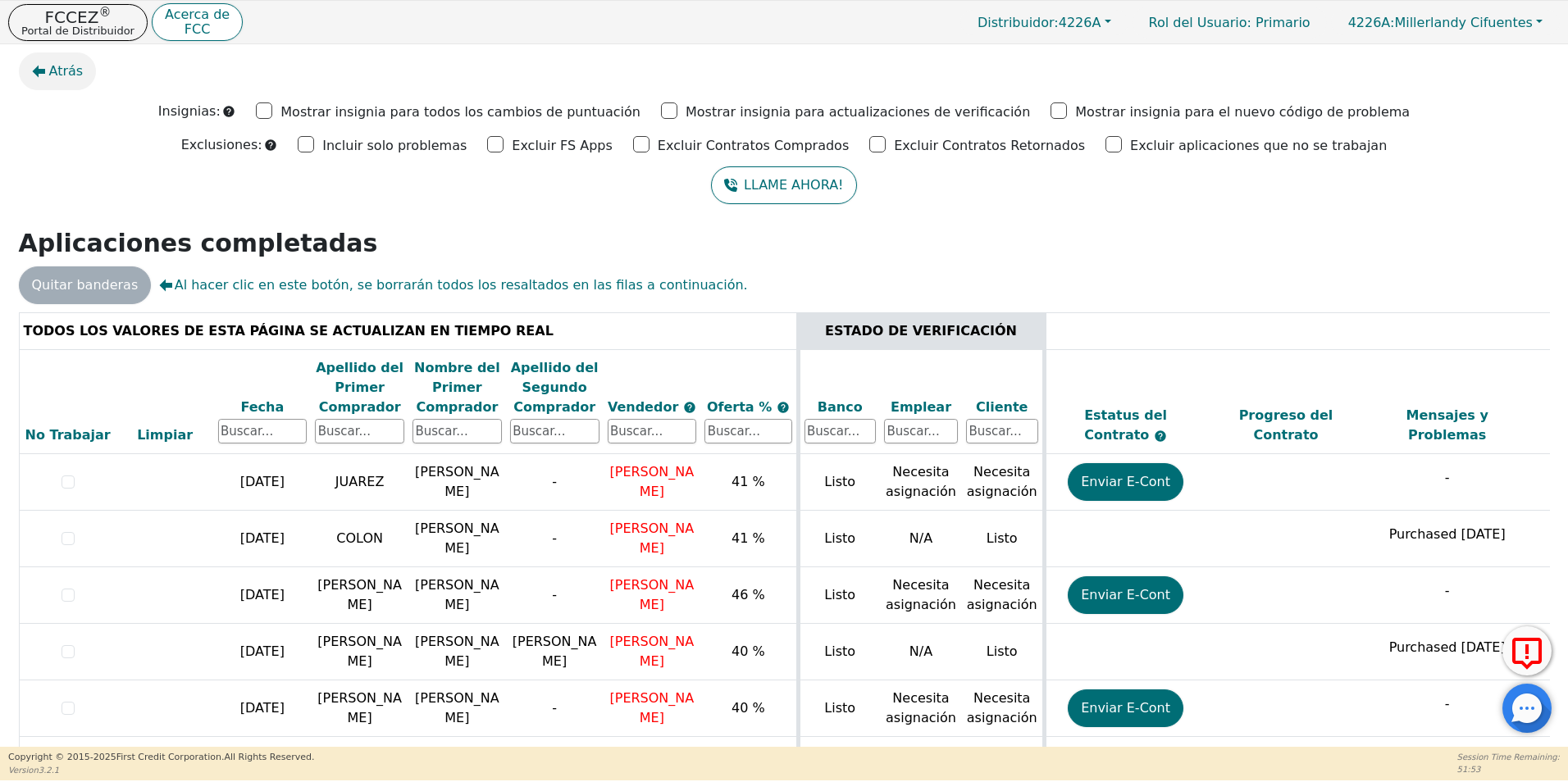
click at [69, 82] on button "Atrás" at bounding box center [57, 71] width 78 height 38
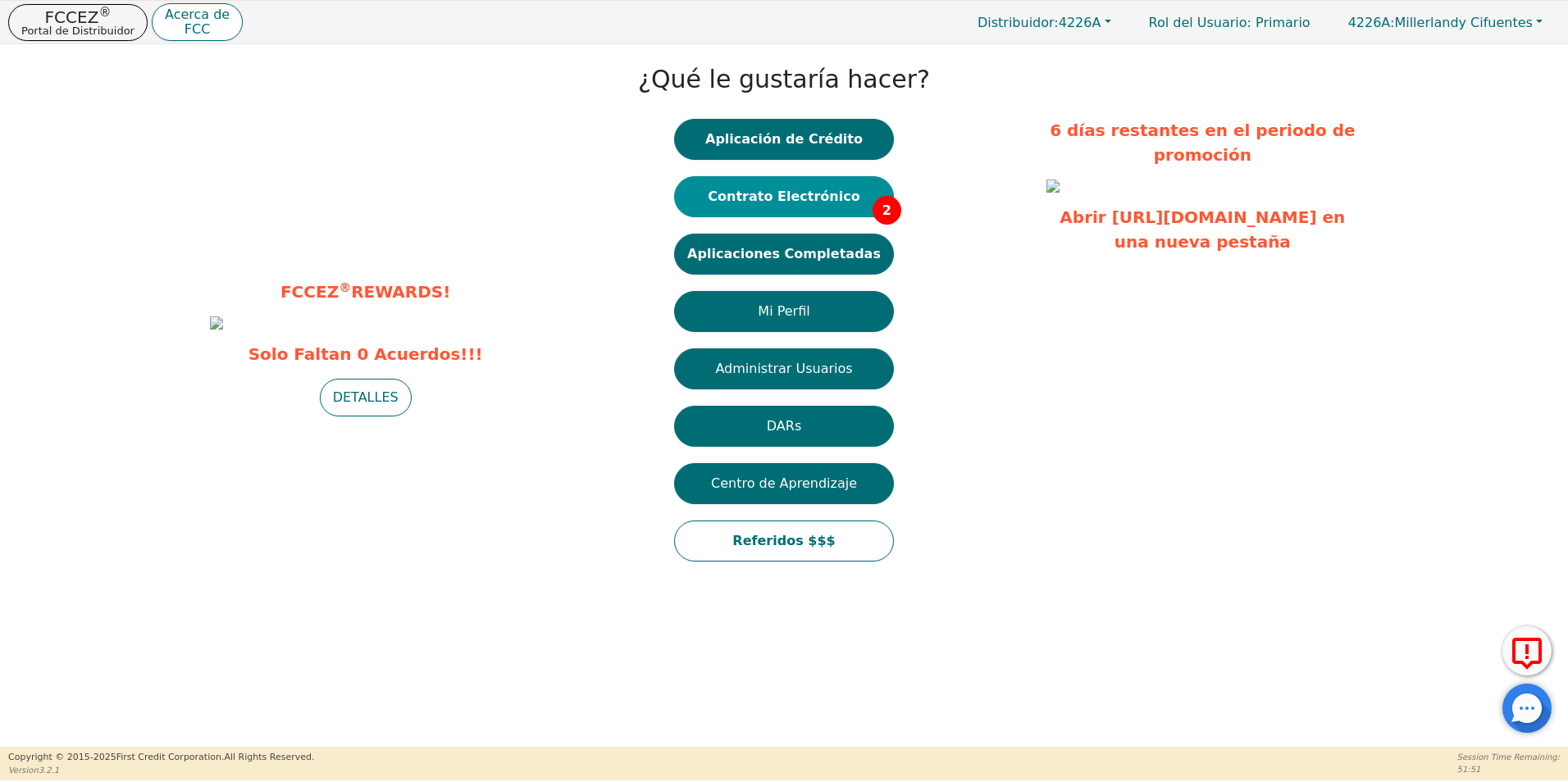
click at [774, 198] on button "Contrato Electrónico 2" at bounding box center [784, 197] width 220 height 41
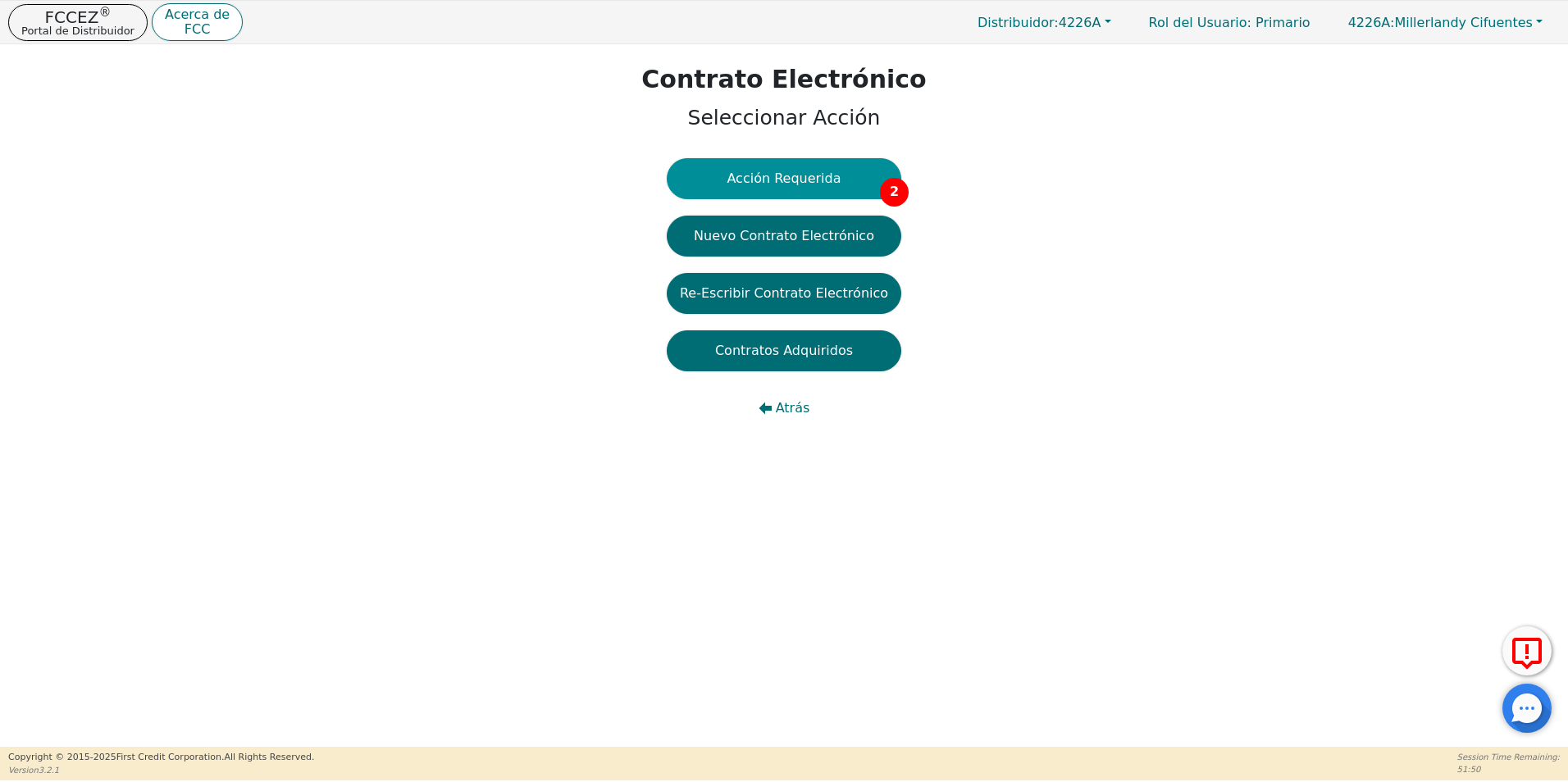
click at [833, 183] on button "Acción Requerida 2" at bounding box center [784, 179] width 235 height 41
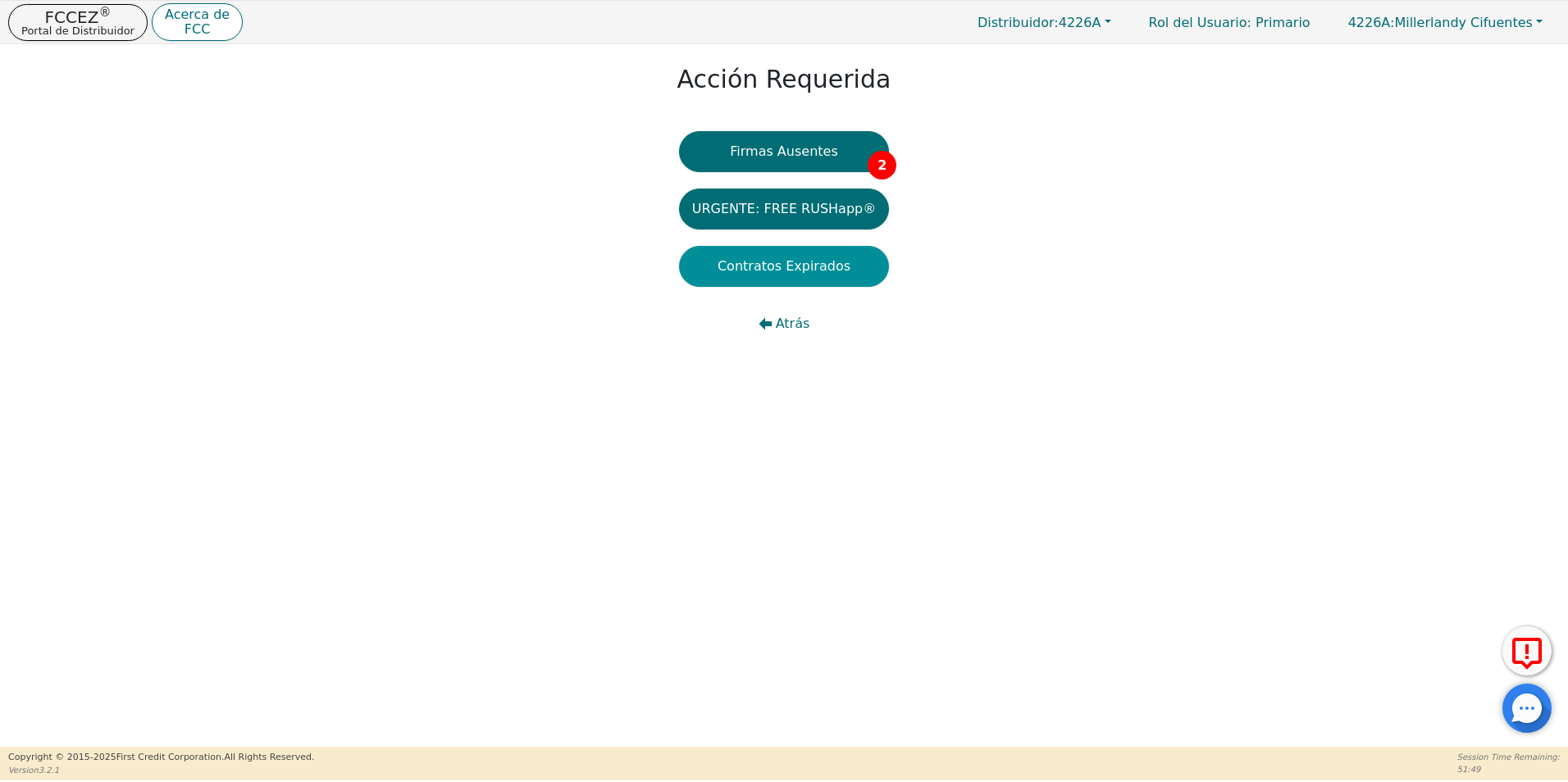
click at [772, 268] on button "Contratos Expirados" at bounding box center [784, 267] width 210 height 41
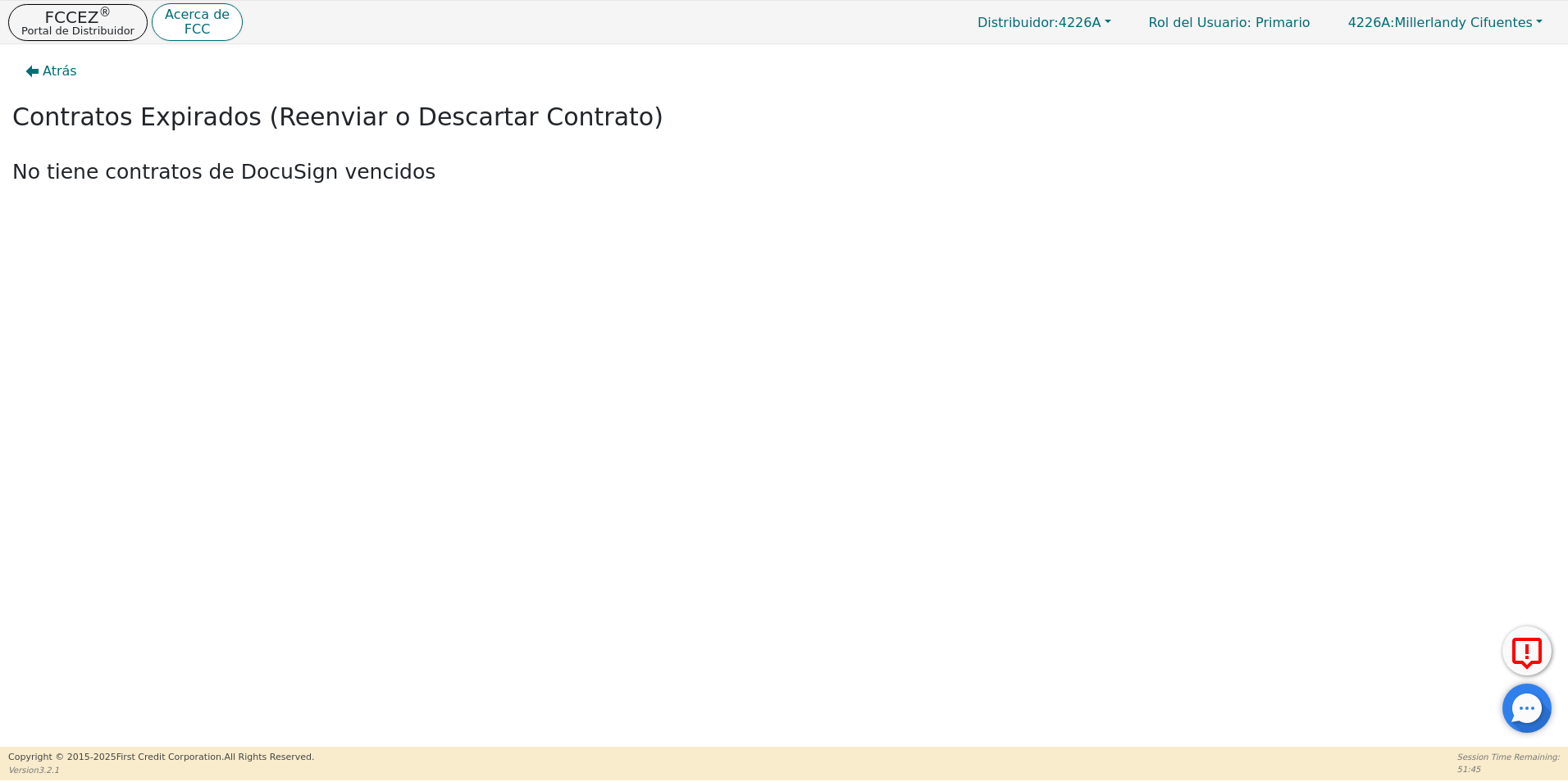
click at [237, 171] on p "No tiene contratos de DocuSign vencidos" at bounding box center [784, 172] width 1544 height 31
click at [61, 77] on span "Atrás" at bounding box center [59, 71] width 34 height 19
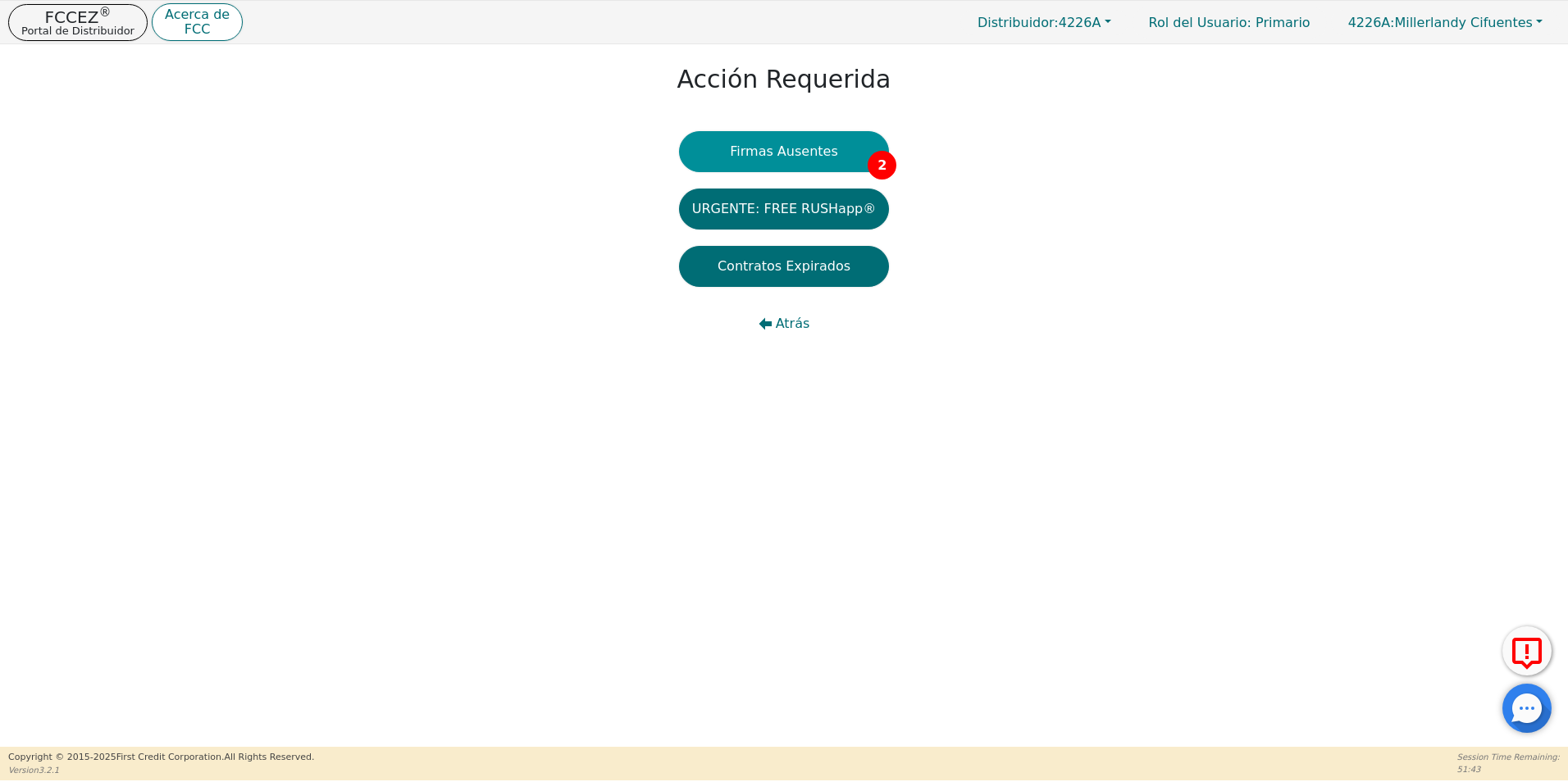
click at [747, 152] on button "Firmas Ausentes 2" at bounding box center [784, 152] width 210 height 41
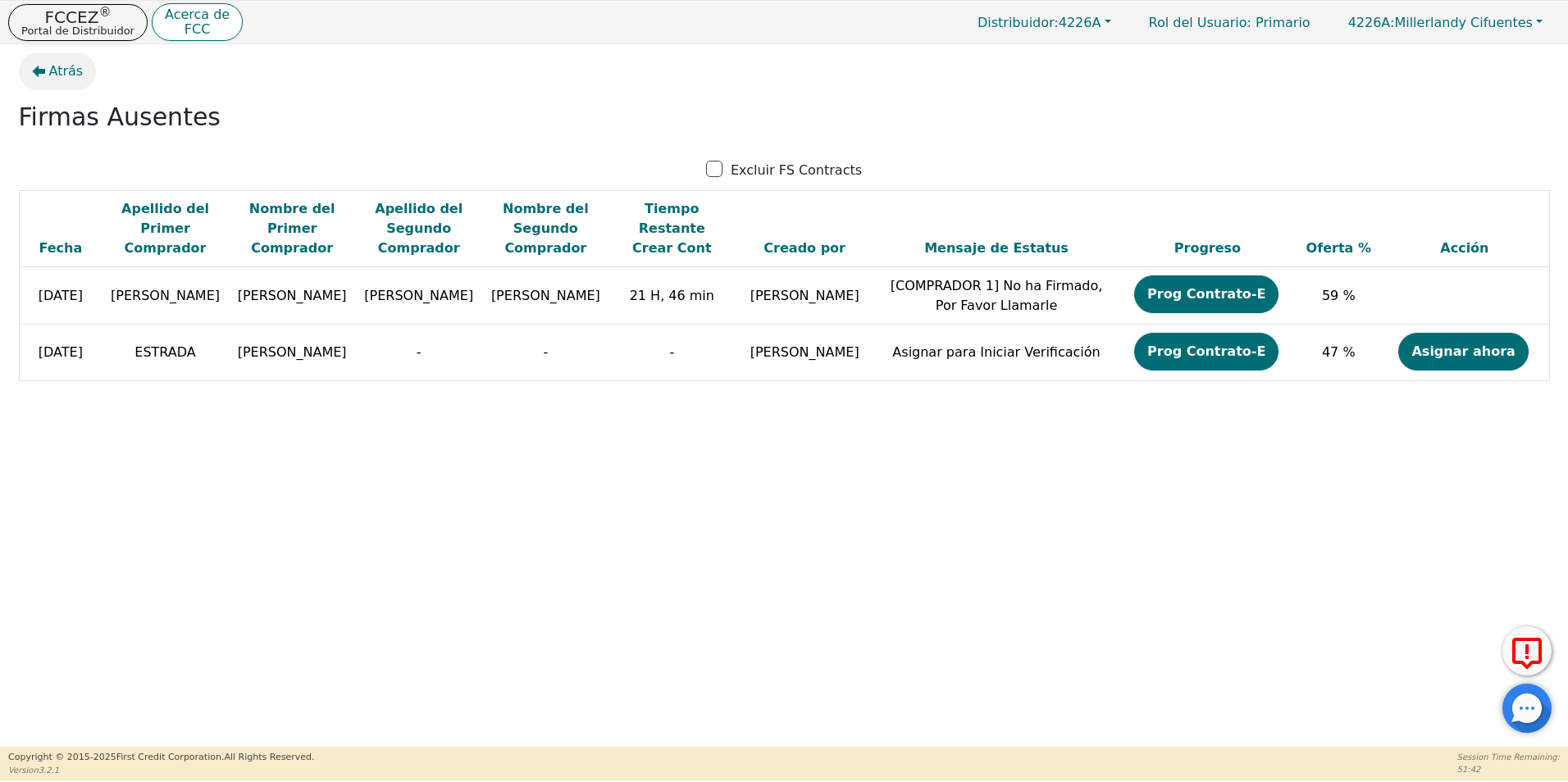
click at [61, 66] on span "Atrás" at bounding box center [66, 71] width 34 height 19
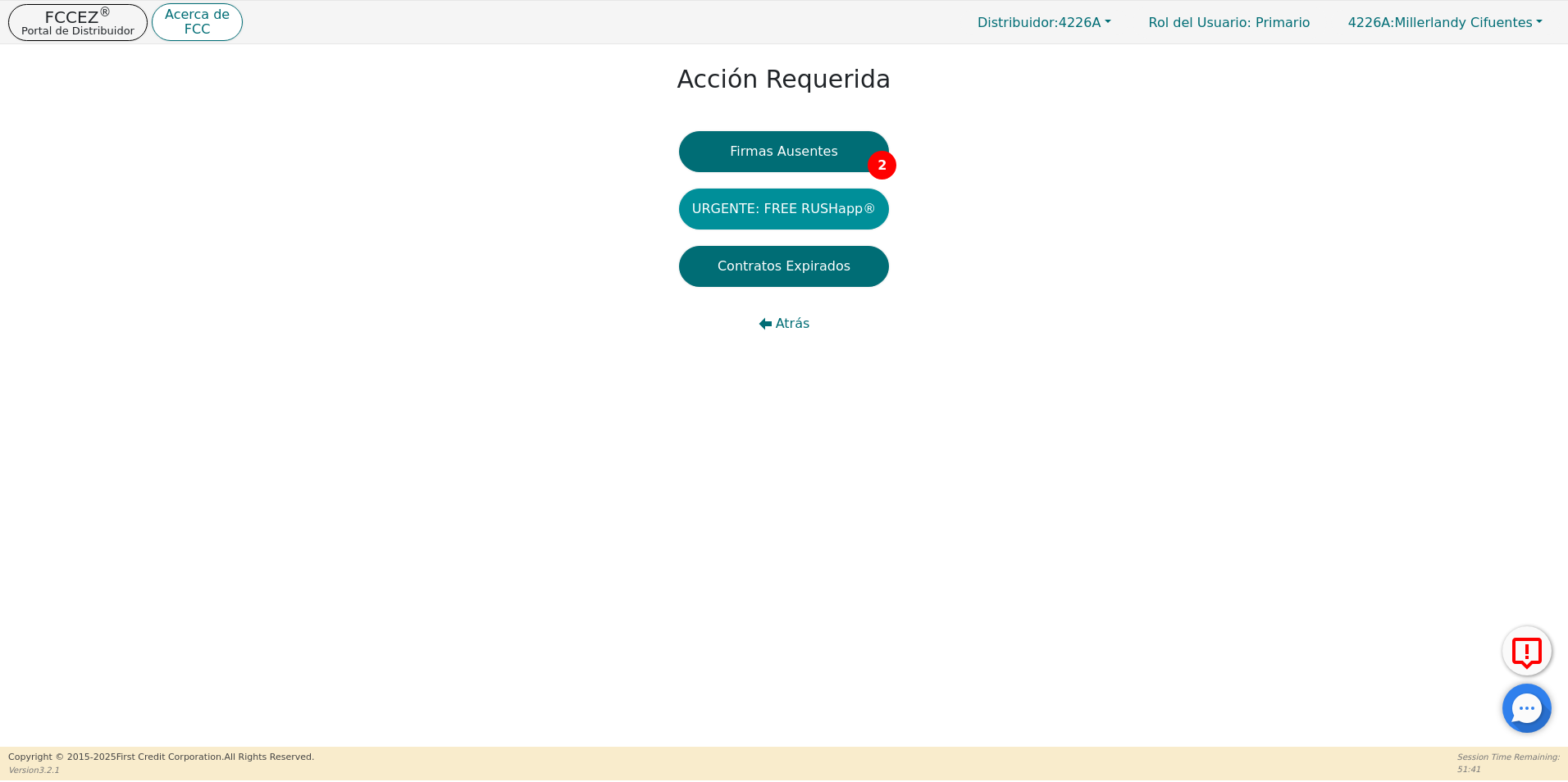
click at [793, 216] on button "URGENTE: FREE RUSHapp®" at bounding box center [784, 209] width 210 height 41
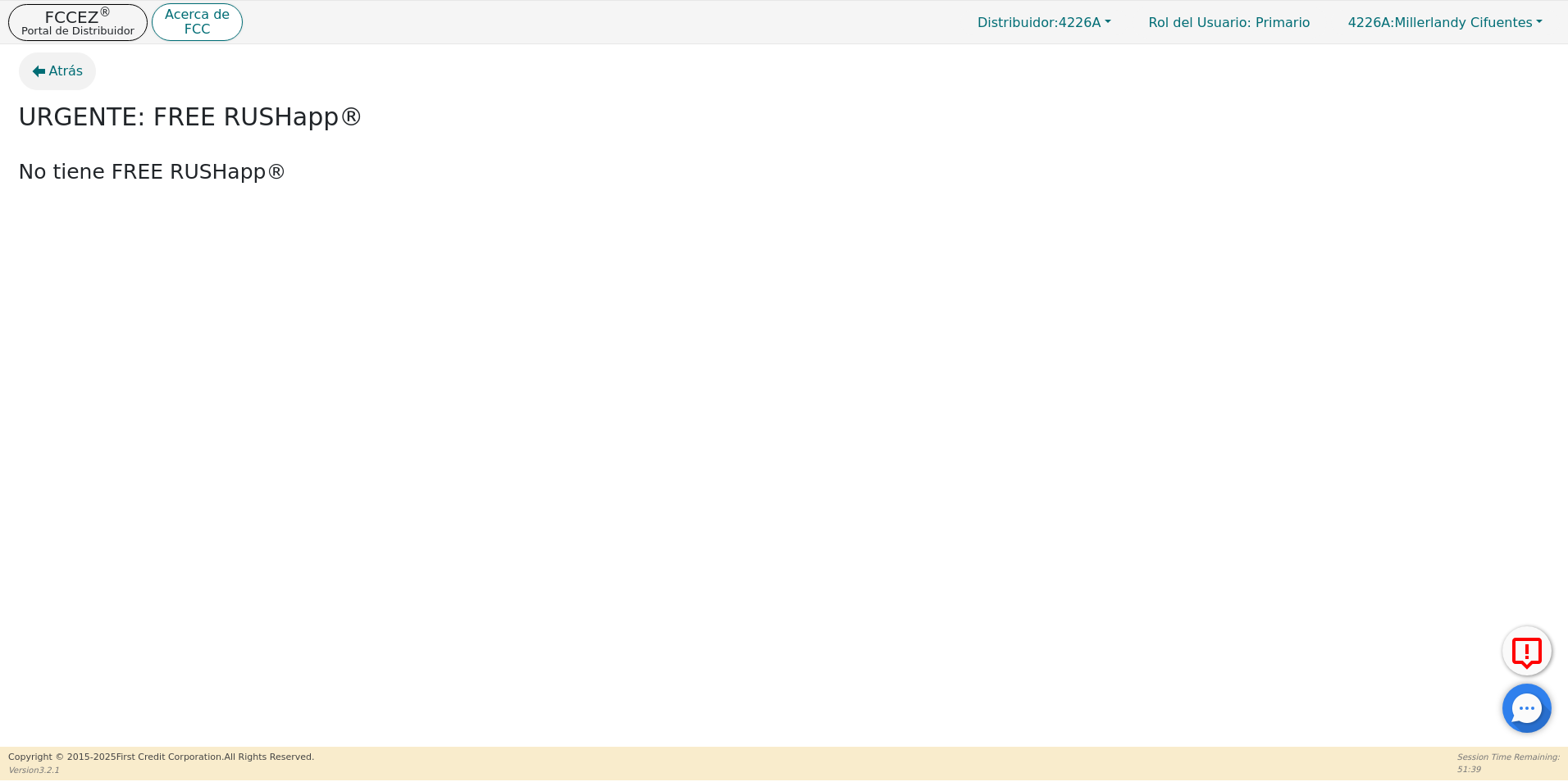
click at [50, 77] on span "Atrás" at bounding box center [66, 71] width 34 height 19
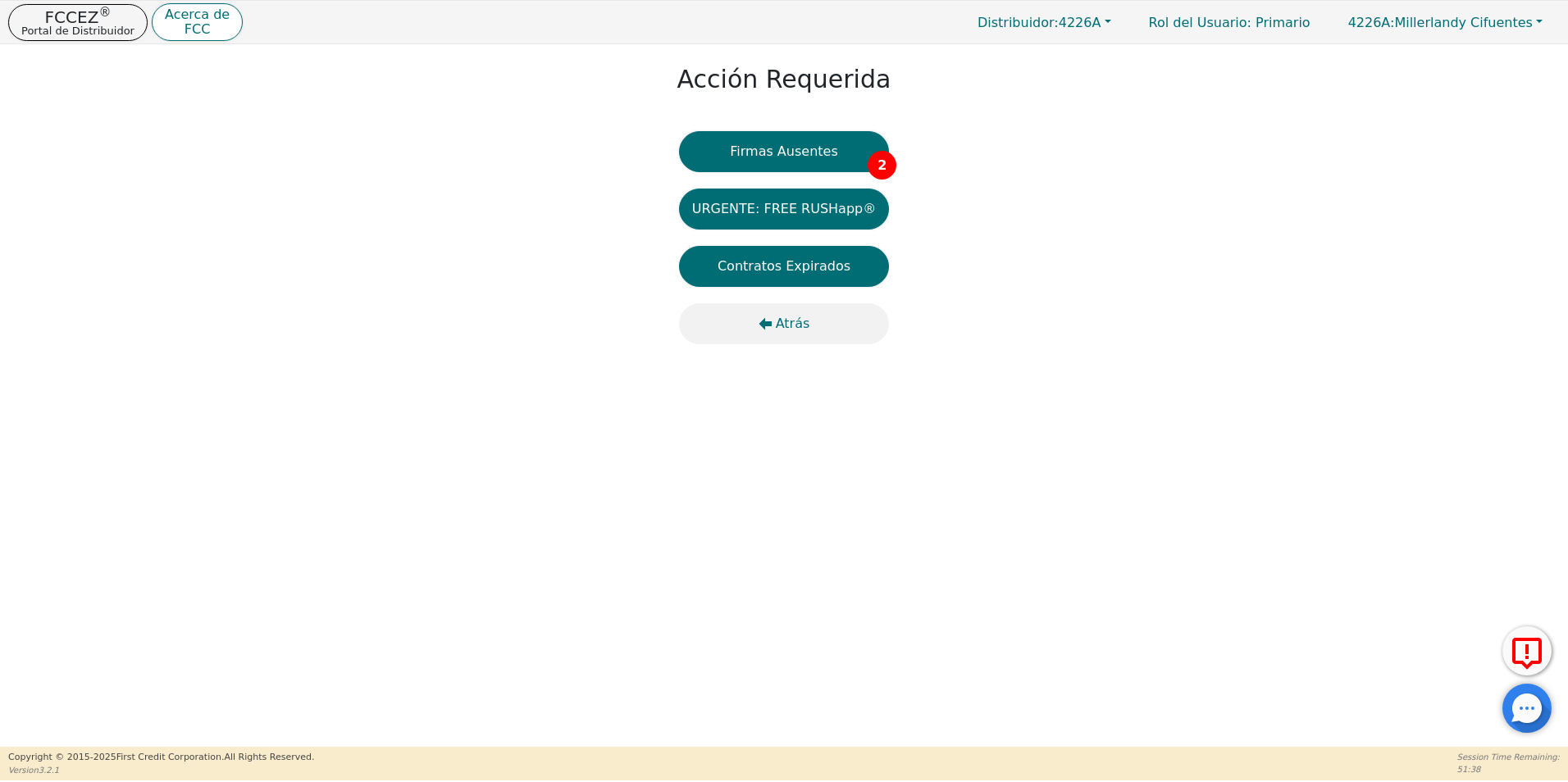
click at [790, 329] on span "Atrás" at bounding box center [793, 324] width 34 height 19
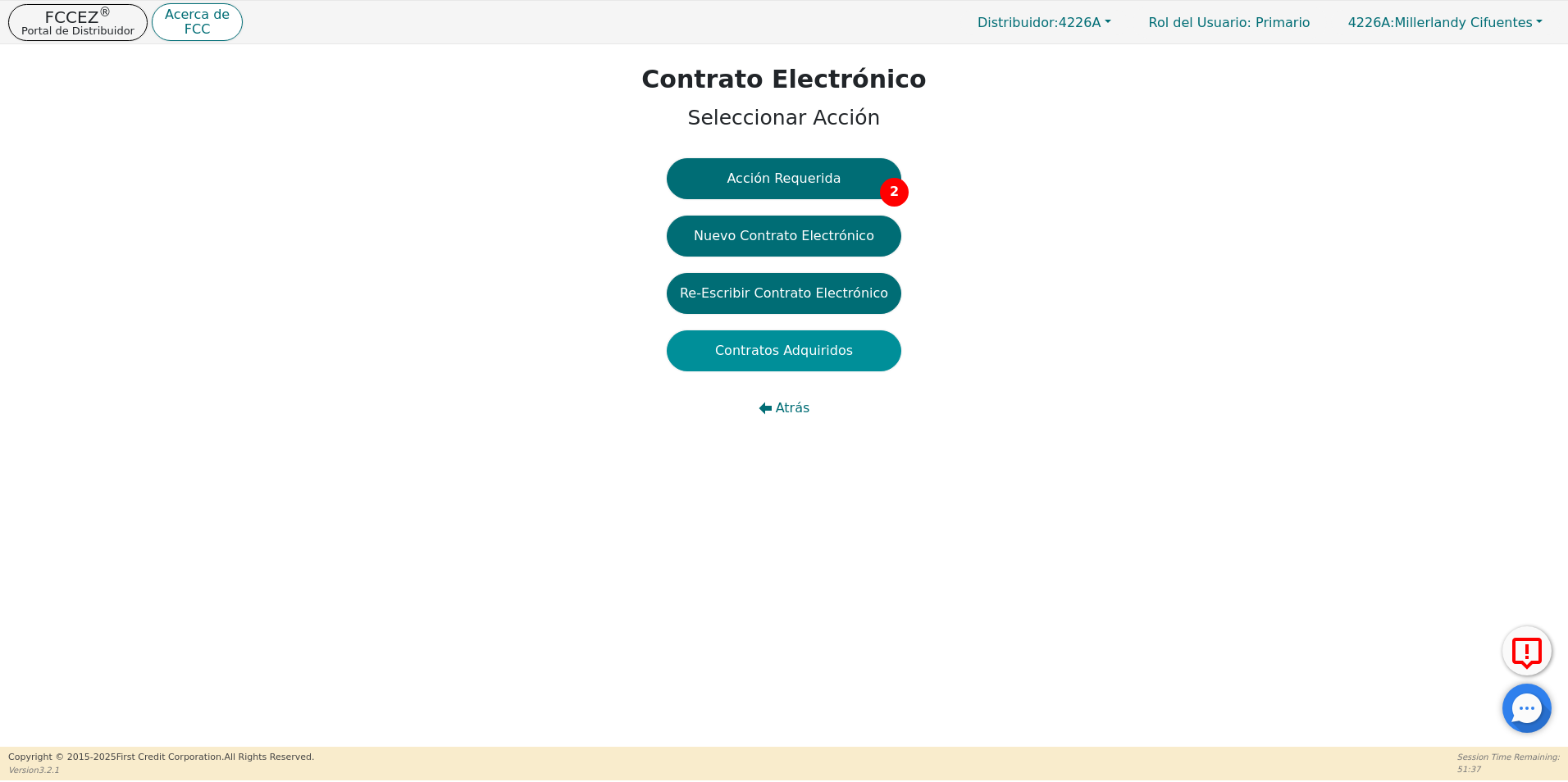
click at [793, 354] on button "Contratos Adquiridos" at bounding box center [784, 351] width 235 height 41
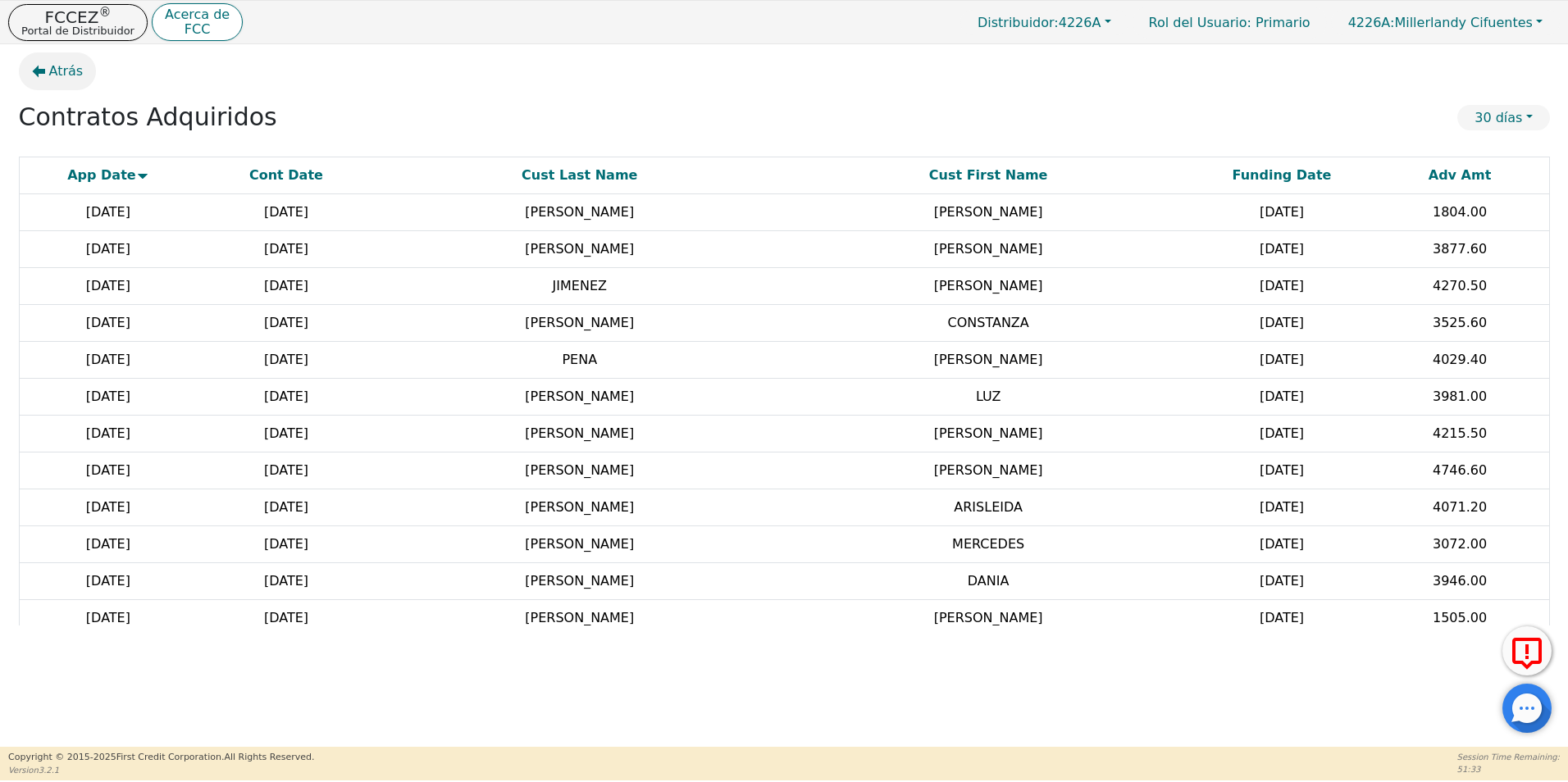
click at [55, 70] on span "Atrás" at bounding box center [66, 71] width 34 height 19
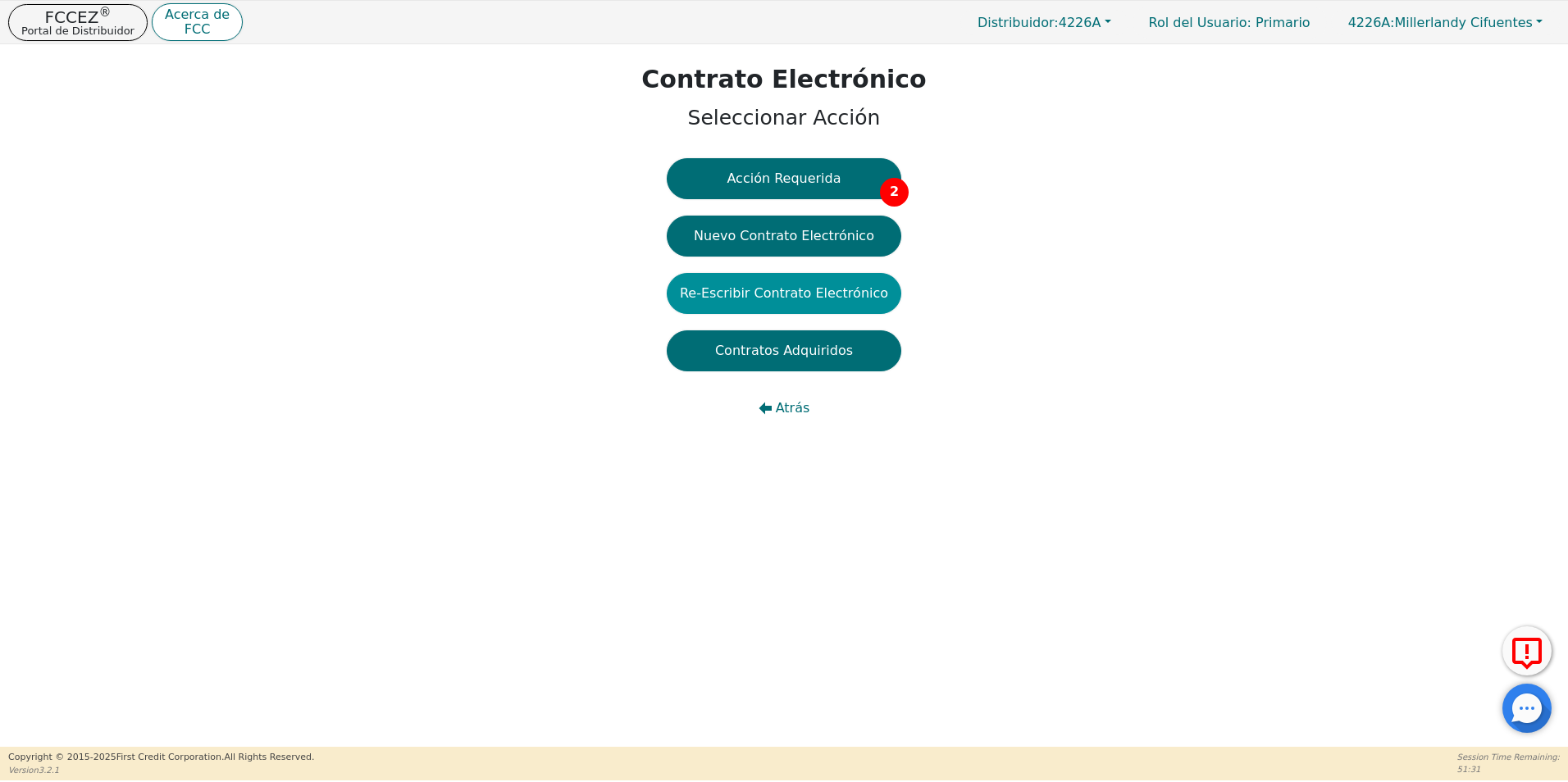
click at [807, 279] on button "Re-Escribir Contrato Electrónico" at bounding box center [784, 293] width 235 height 41
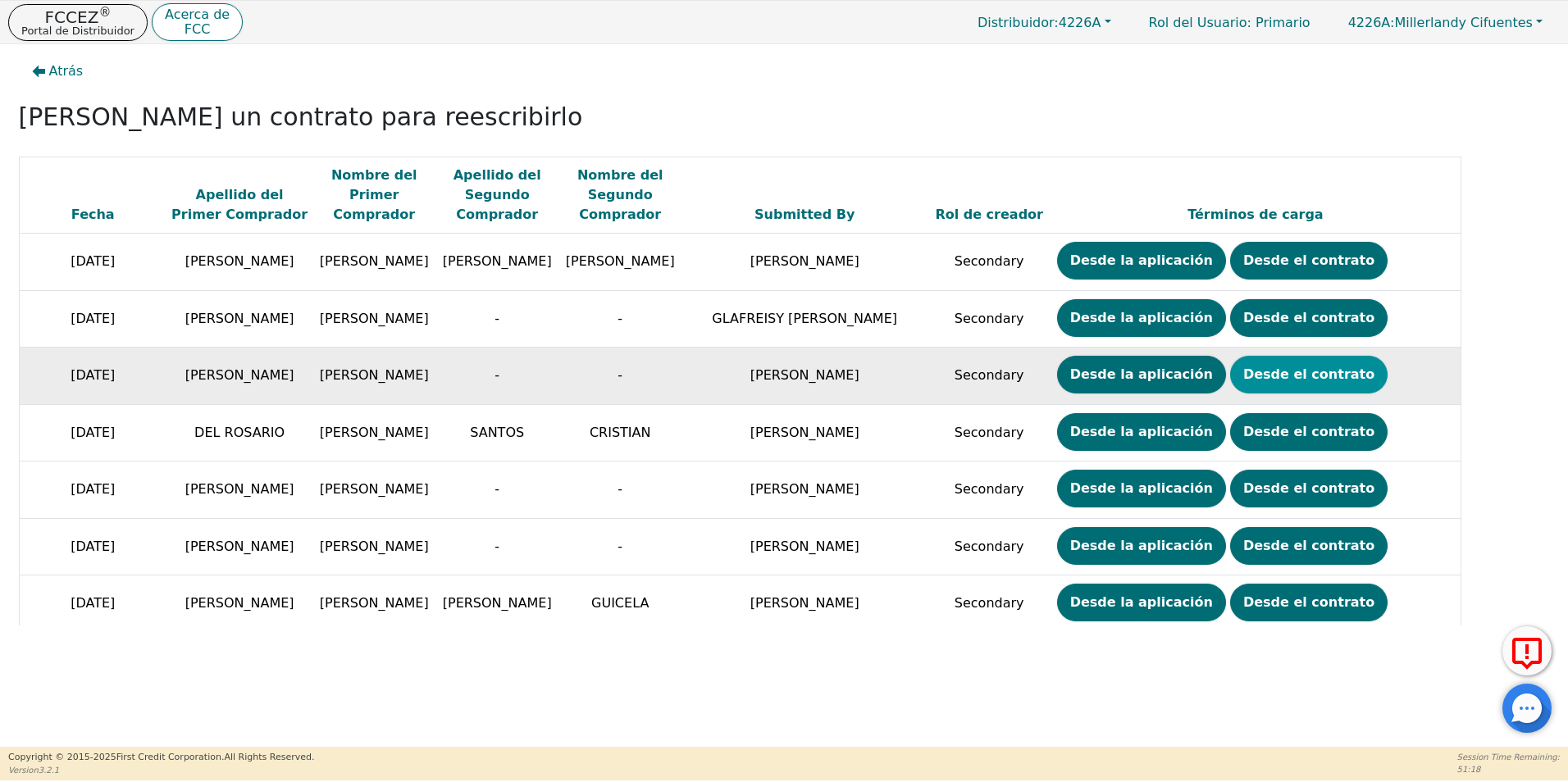
click at [1253, 374] on button "Desde el contrato" at bounding box center [1309, 375] width 158 height 38
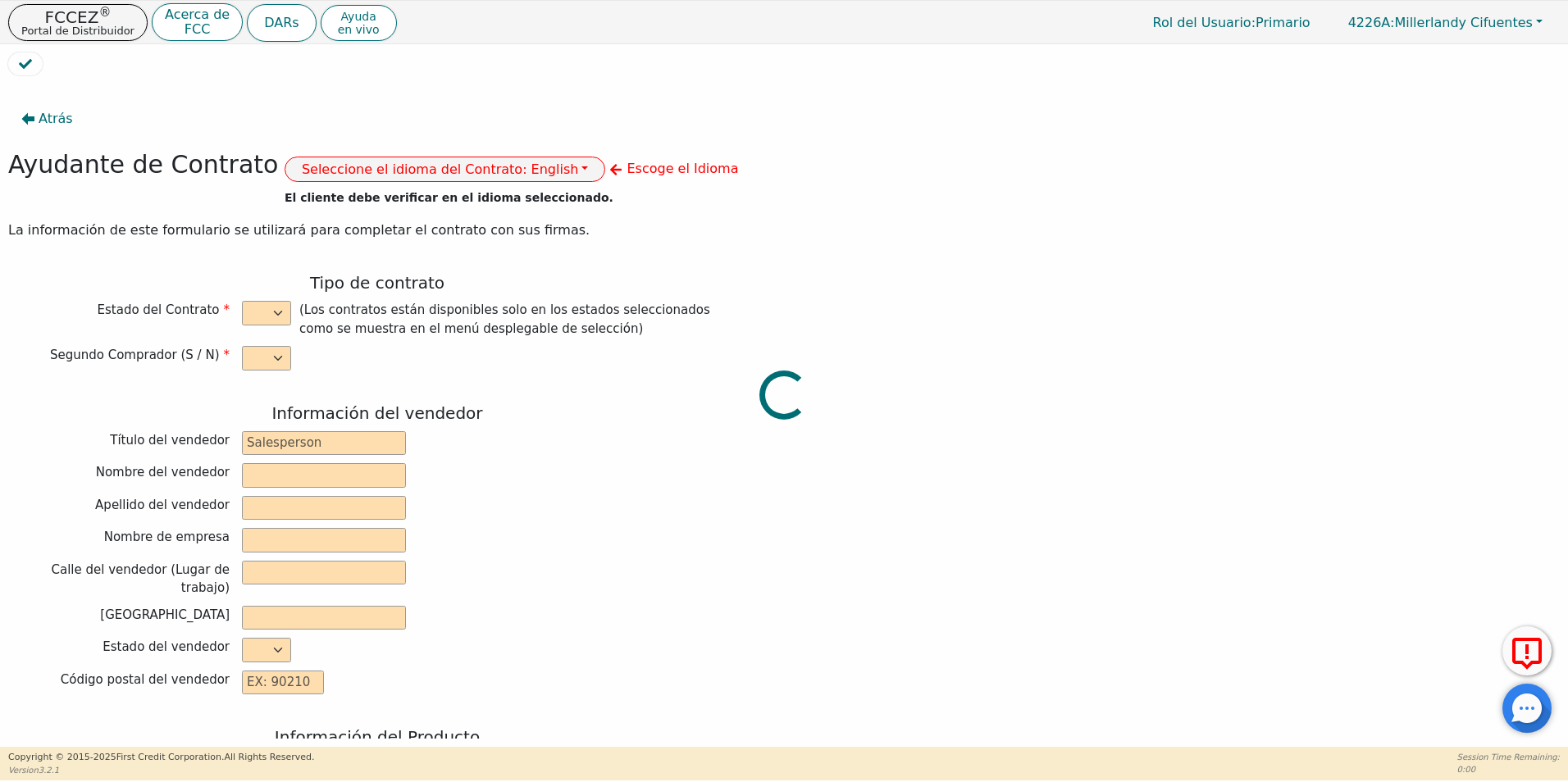
select select "n"
type input "CREDIT ANALYST"
type input "[PERSON_NAME]"
type input "DIAMOND PERFECT. DBA AQUAFEEL"
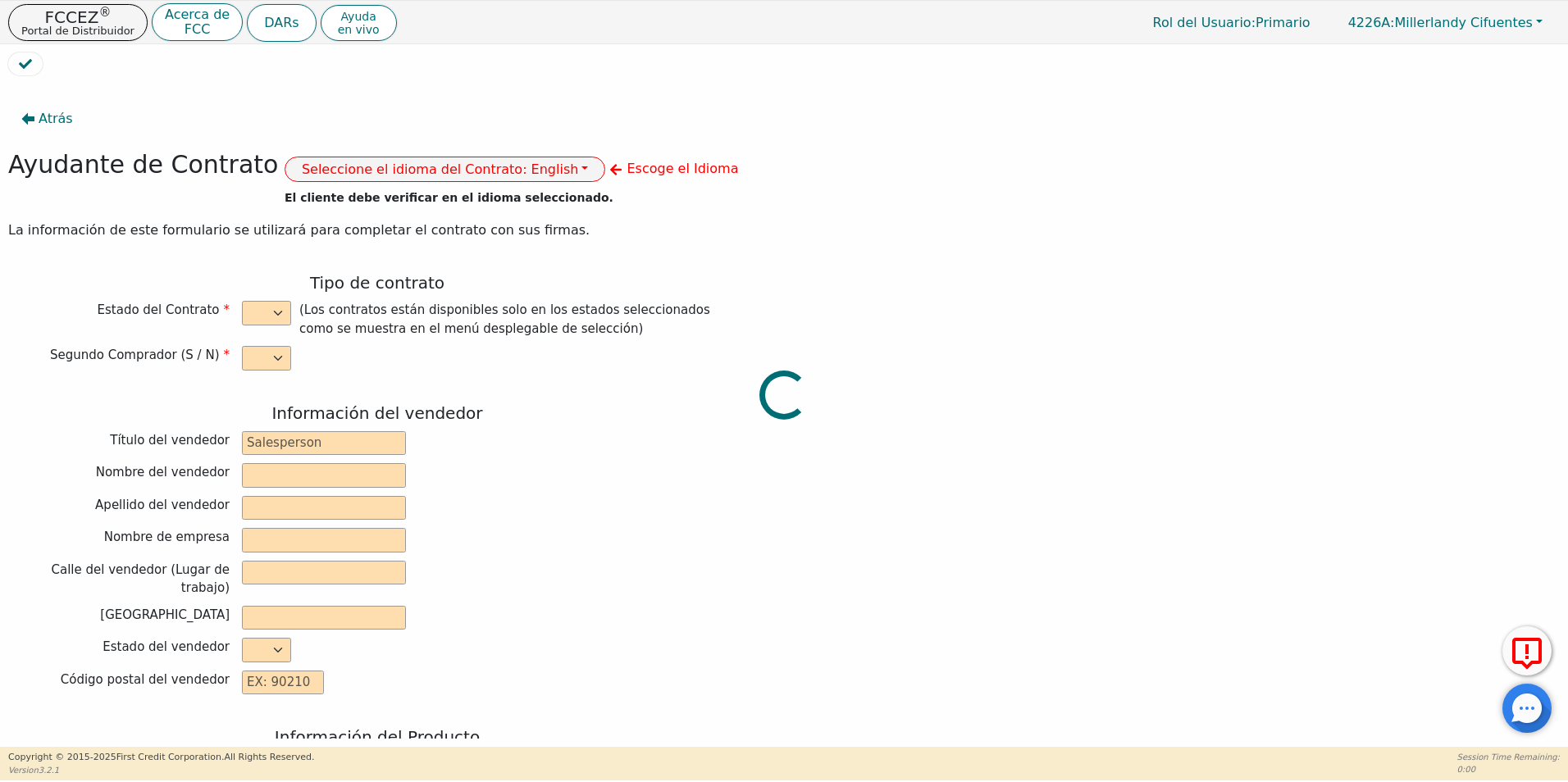
type input "[STREET_ADDRESS]"
type input "WAKE FOREST"
select select "NC"
type input "27587"
type input "WATER PURIFICATION SYSTEM"
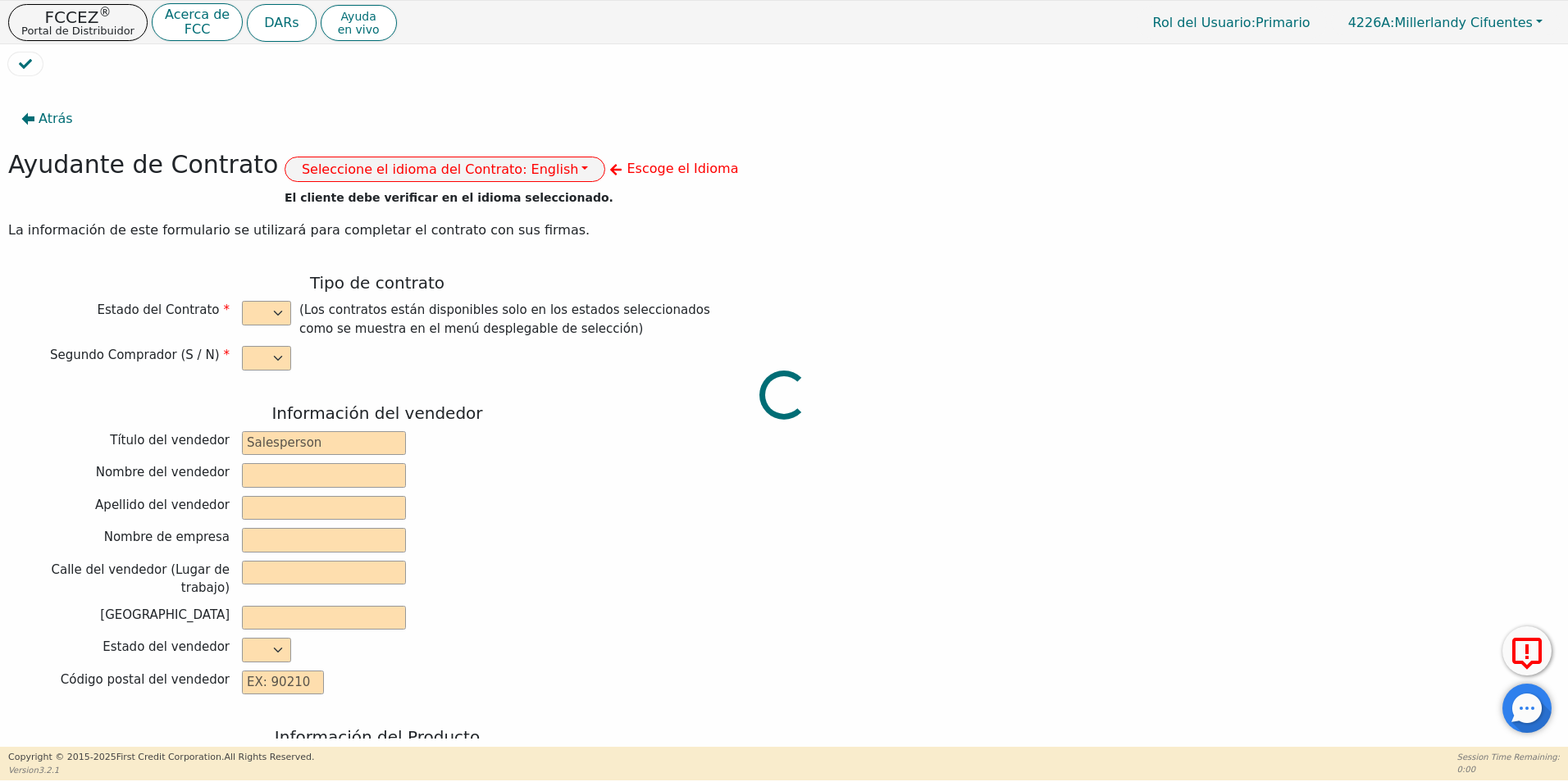
type input "AQUAFEEL SYSTEM"
type input "W525"
type input "[PERSON_NAME]"
type input "[EMAIL_ADDRESS][DOMAIN_NAME]"
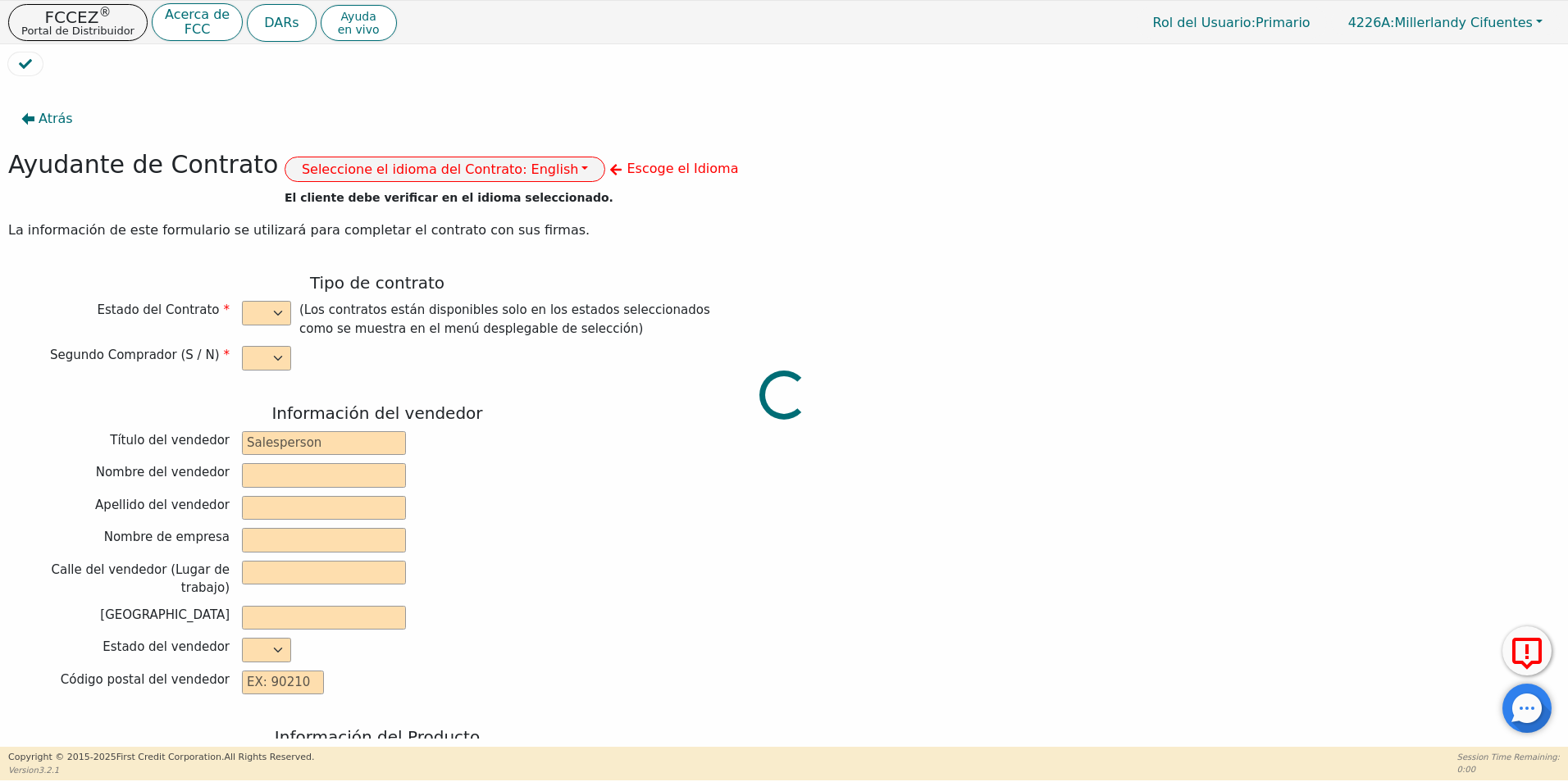
type input "[EMAIL_ADDRESS][DOMAIN_NAME]"
type input "1002 N 17TH GC"
type input "[GEOGRAPHIC_DATA]"
type input "BROWARD"
select select "FL"
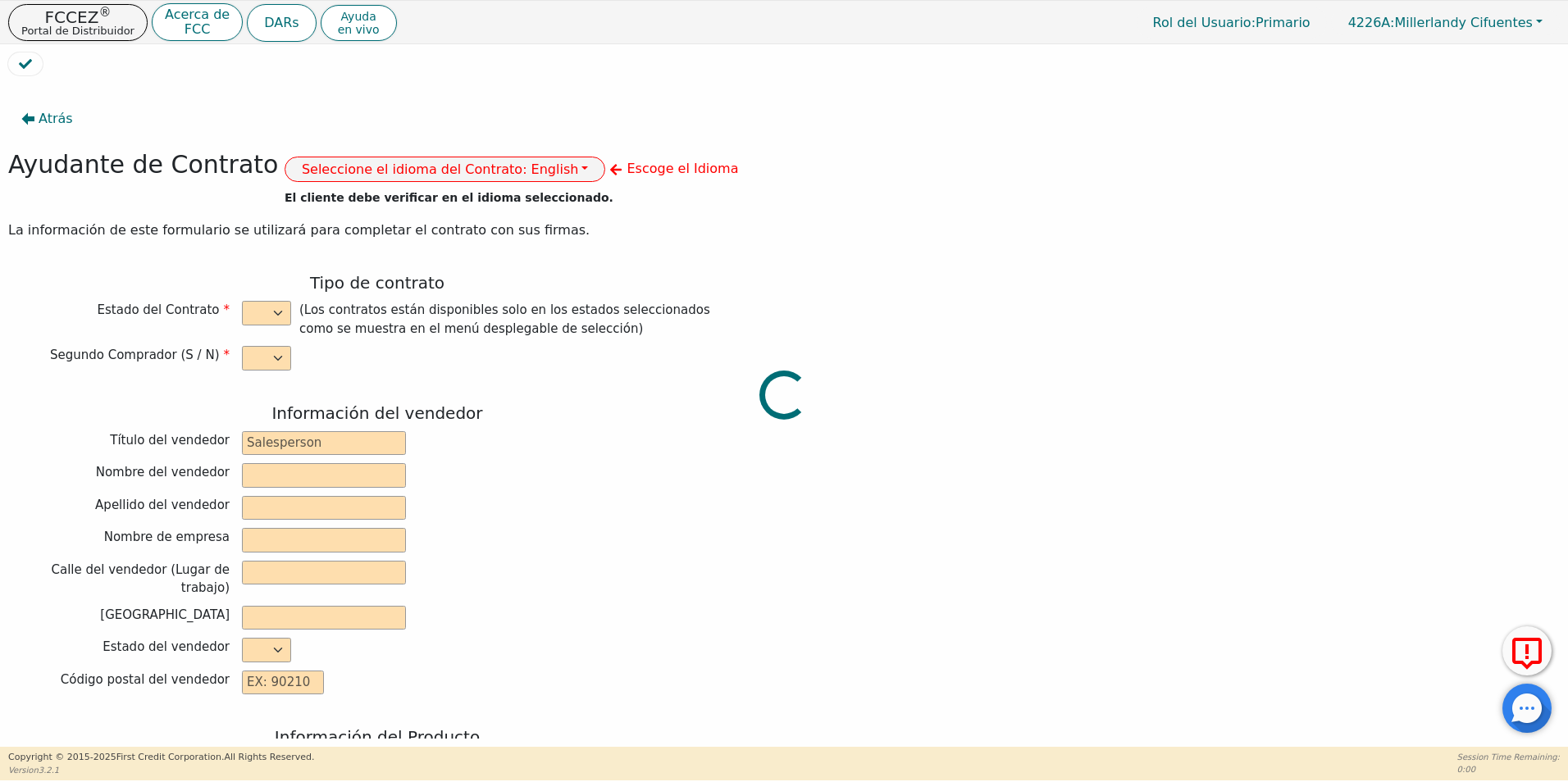
type input "33020"
type input "[DATE]"
type input "10.99"
type input "[DATE]"
type input "72"
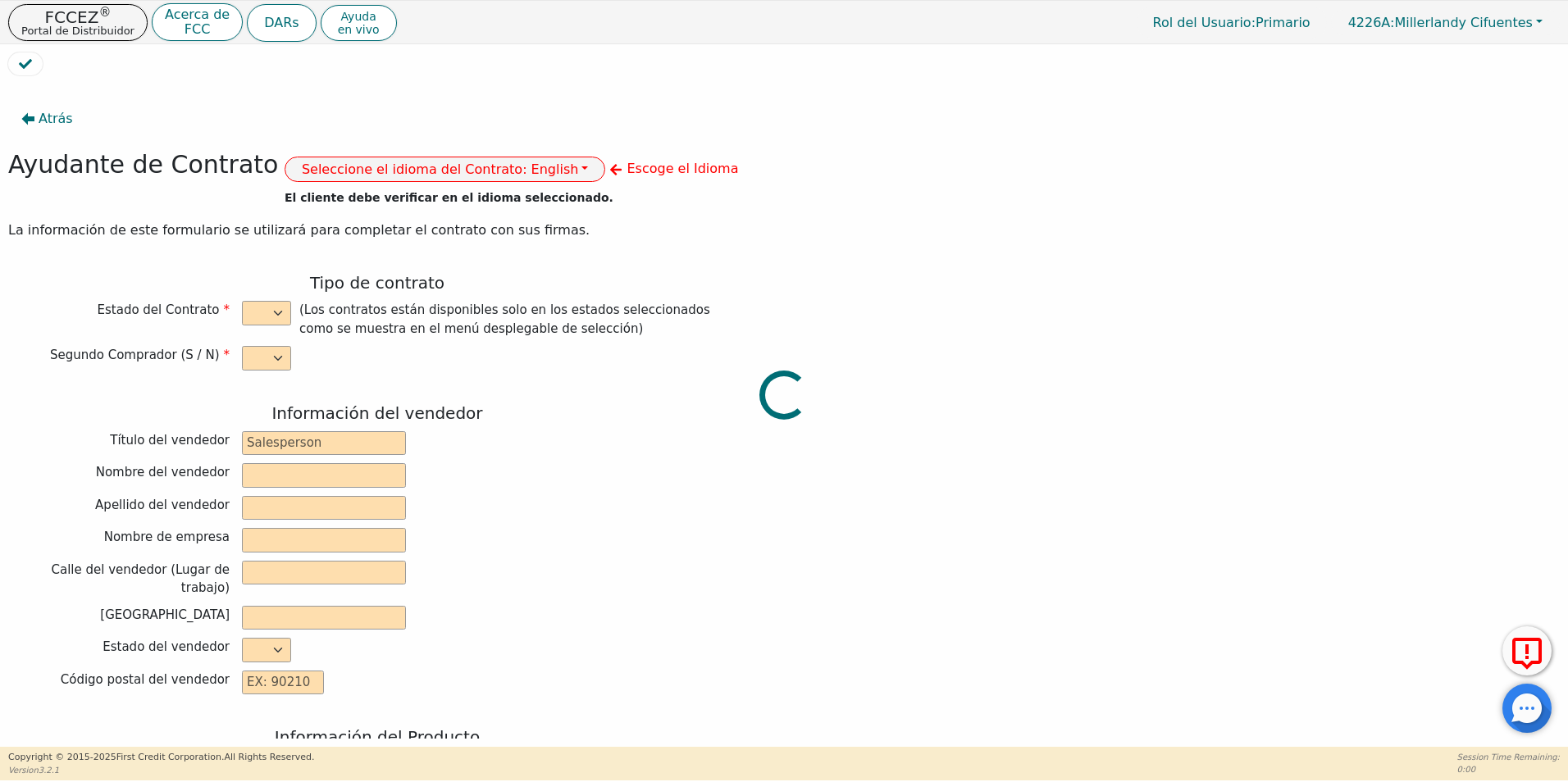
type input "0"
type input "7880180947134"
type input "8790.00"
type input "0.00"
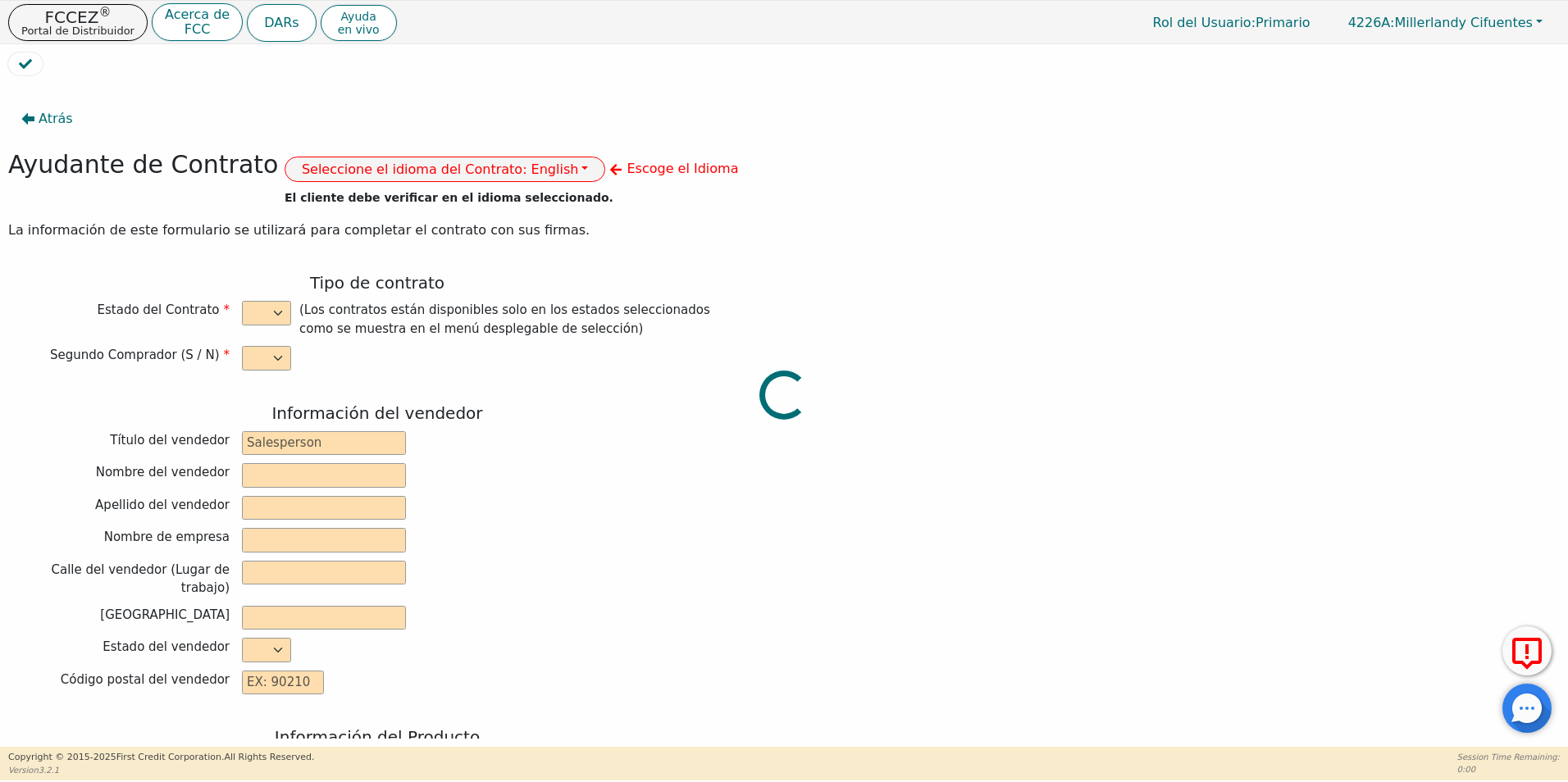
type input "0.00"
type input "30.80"
type input "8820.80"
type input "12034.08"
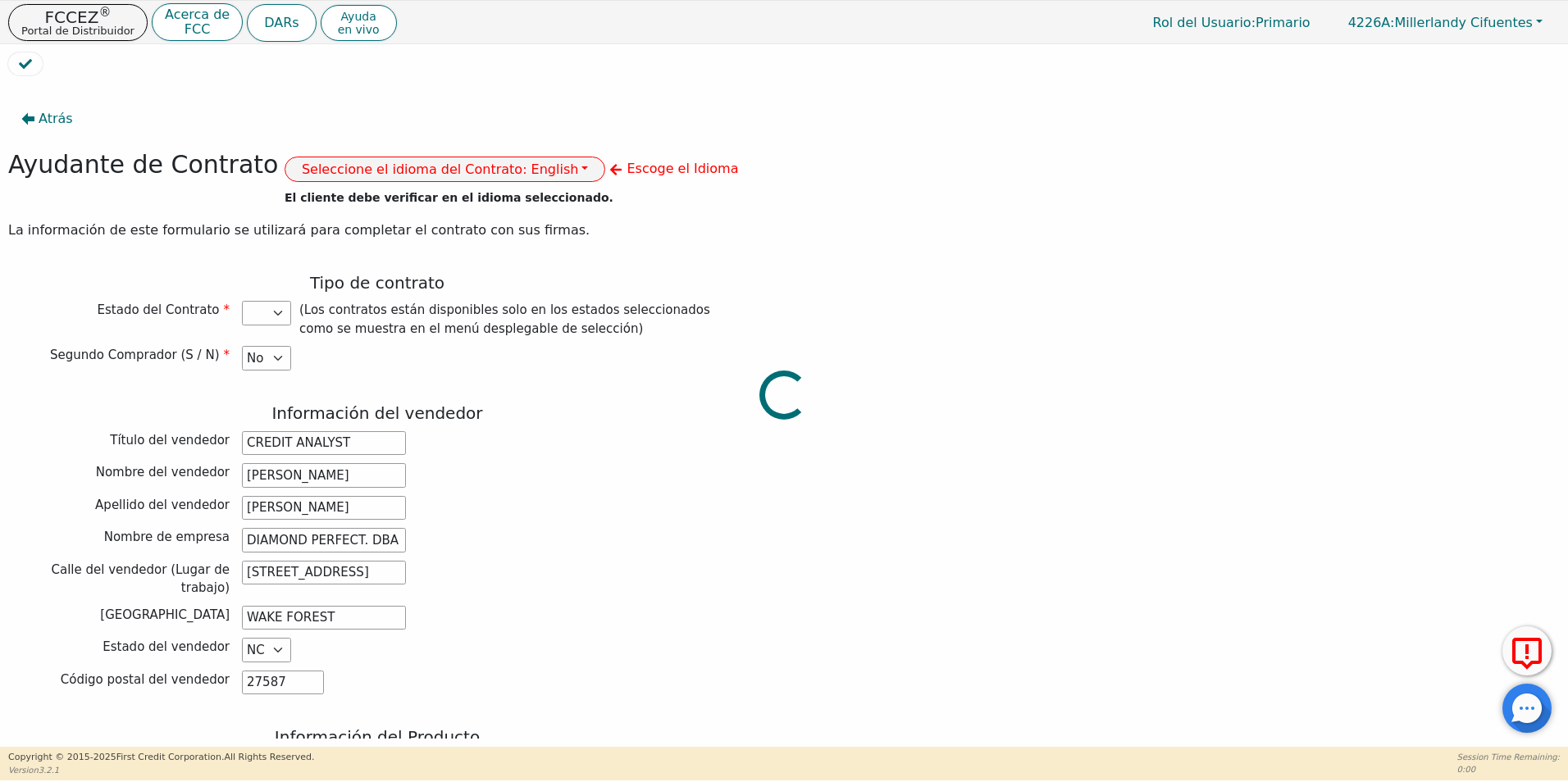
select select "FL"
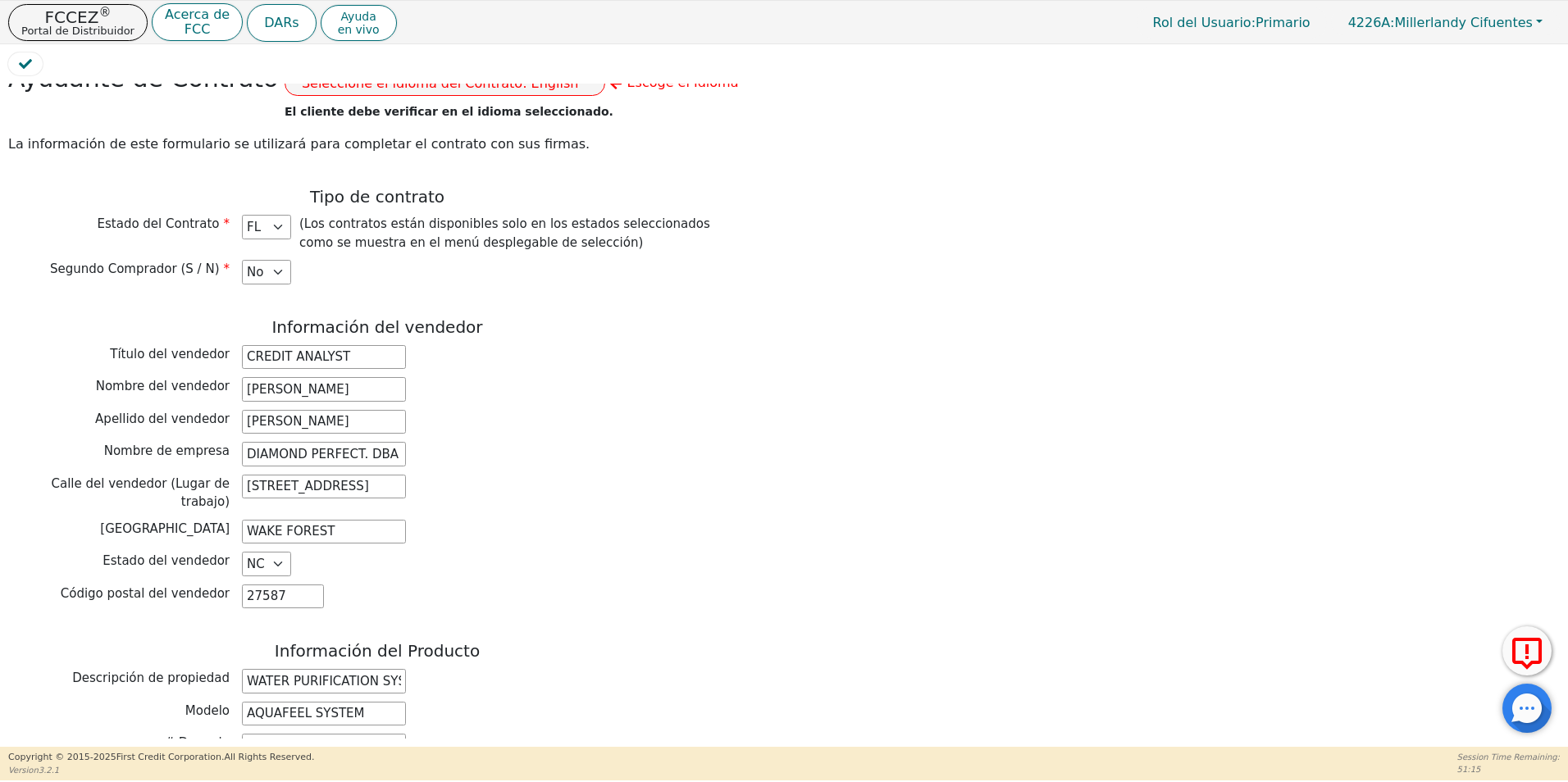
scroll to position [82, 0]
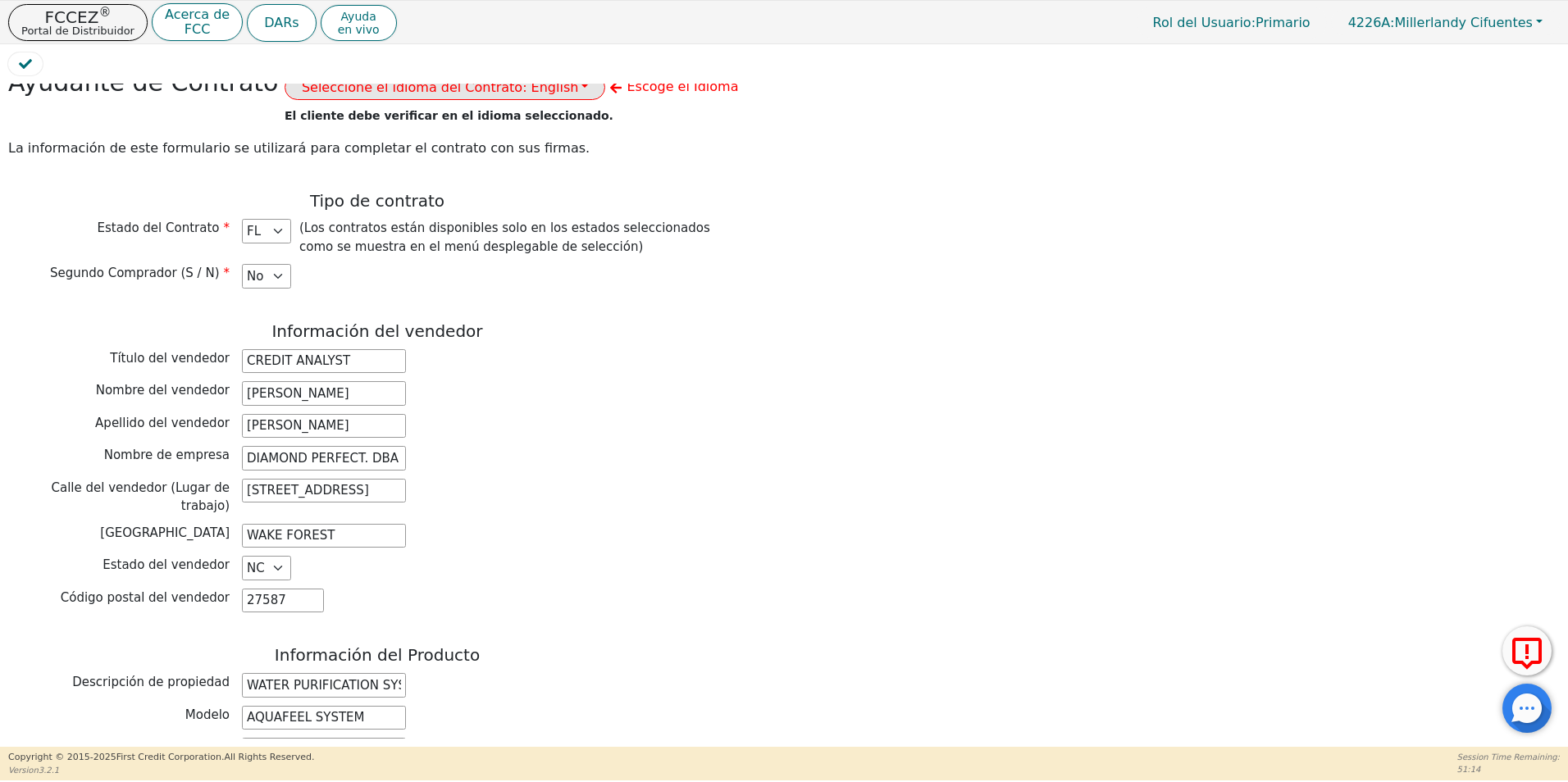
click at [512, 94] on button "Seleccione el idioma del Contrato: English" at bounding box center [445, 88] width 321 height 25
click at [358, 142] on link "Español" at bounding box center [350, 145] width 130 height 22
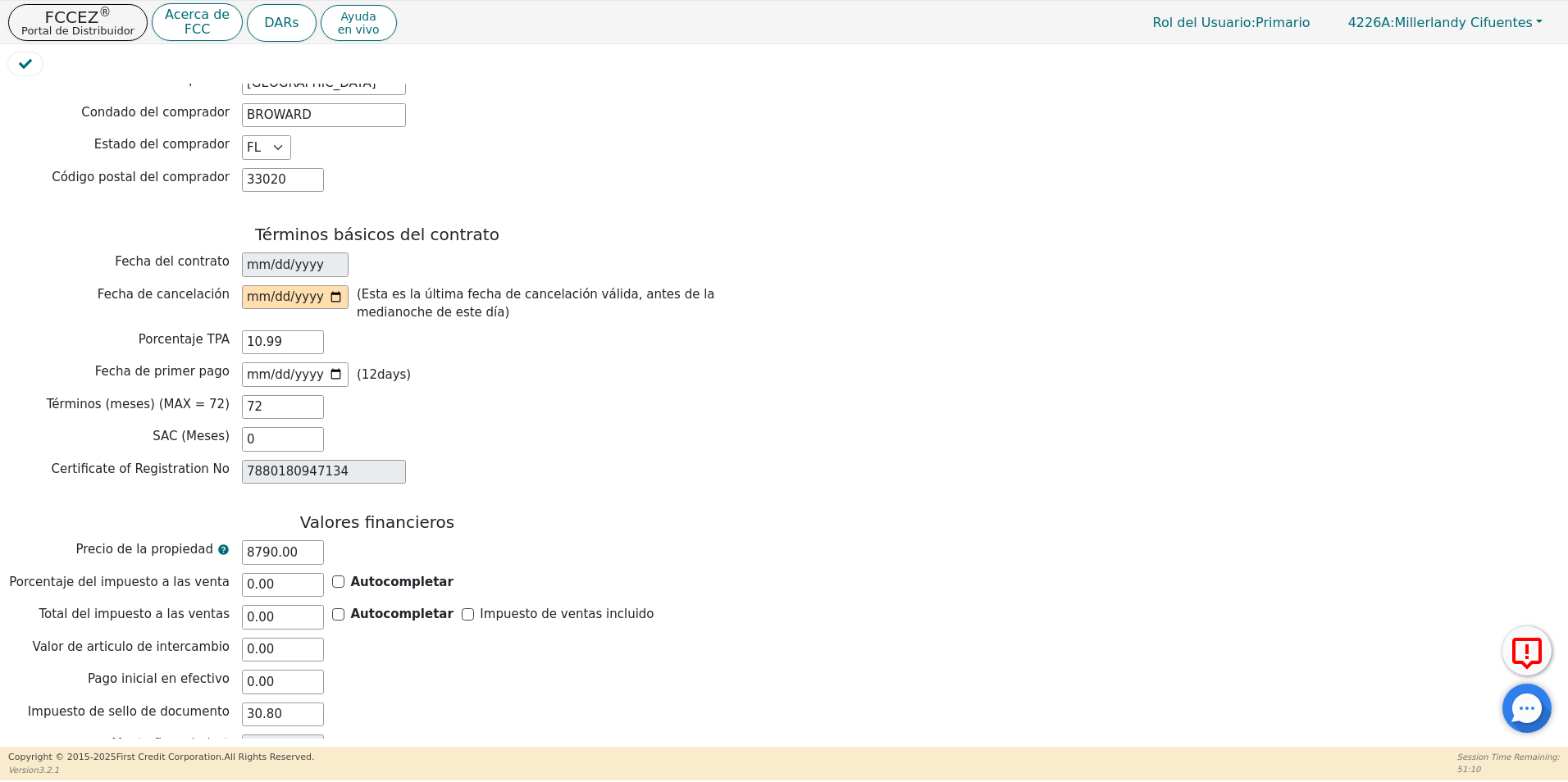
scroll to position [1057, 0]
click at [294, 236] on div "Términos básicos del contrato Fecha del contrato [DATE] Fecha de cancelación (E…" at bounding box center [377, 355] width 738 height 263
click at [294, 284] on input "date" at bounding box center [294, 296] width 106 height 24
click at [336, 284] on input "date" at bounding box center [294, 296] width 106 height 24
type input "[DATE]"
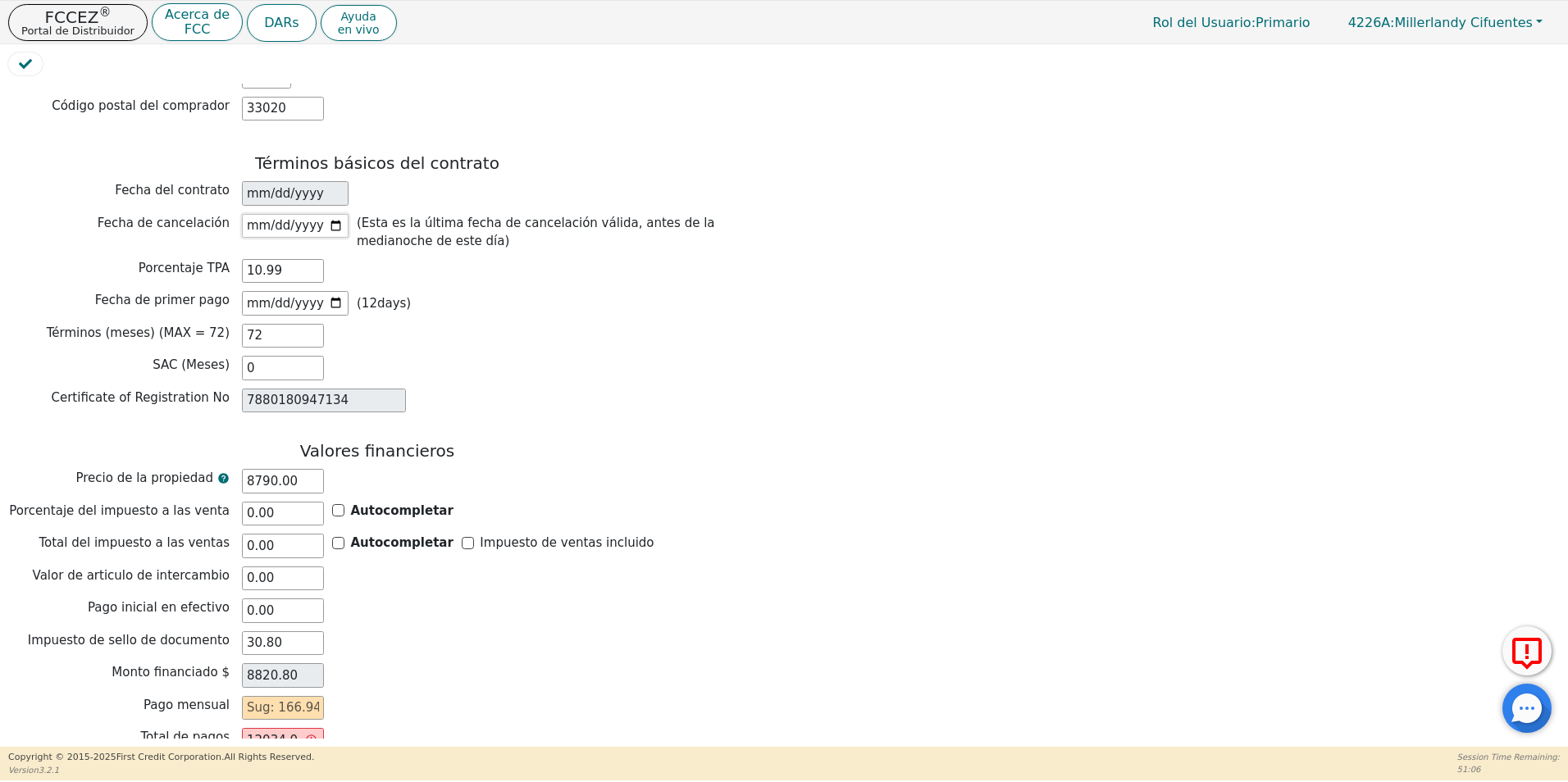
scroll to position [1197, 0]
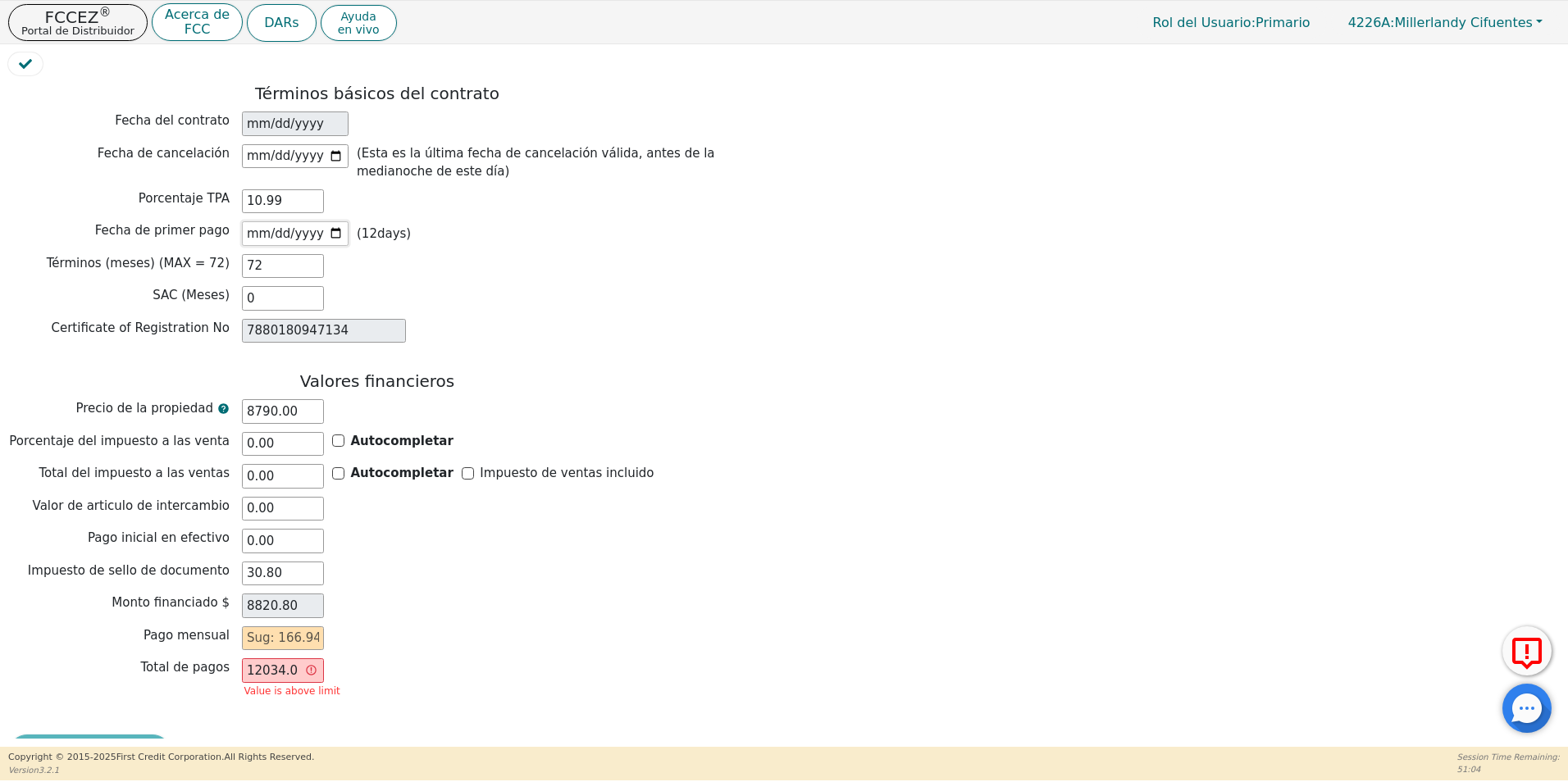
click at [339, 221] on input "[DATE]" at bounding box center [294, 233] width 106 height 24
click at [337, 221] on input "[DATE]" at bounding box center [294, 233] width 106 height 24
type input "[DATE]"
click at [248, 626] on input "text" at bounding box center [282, 638] width 82 height 24
type input "1"
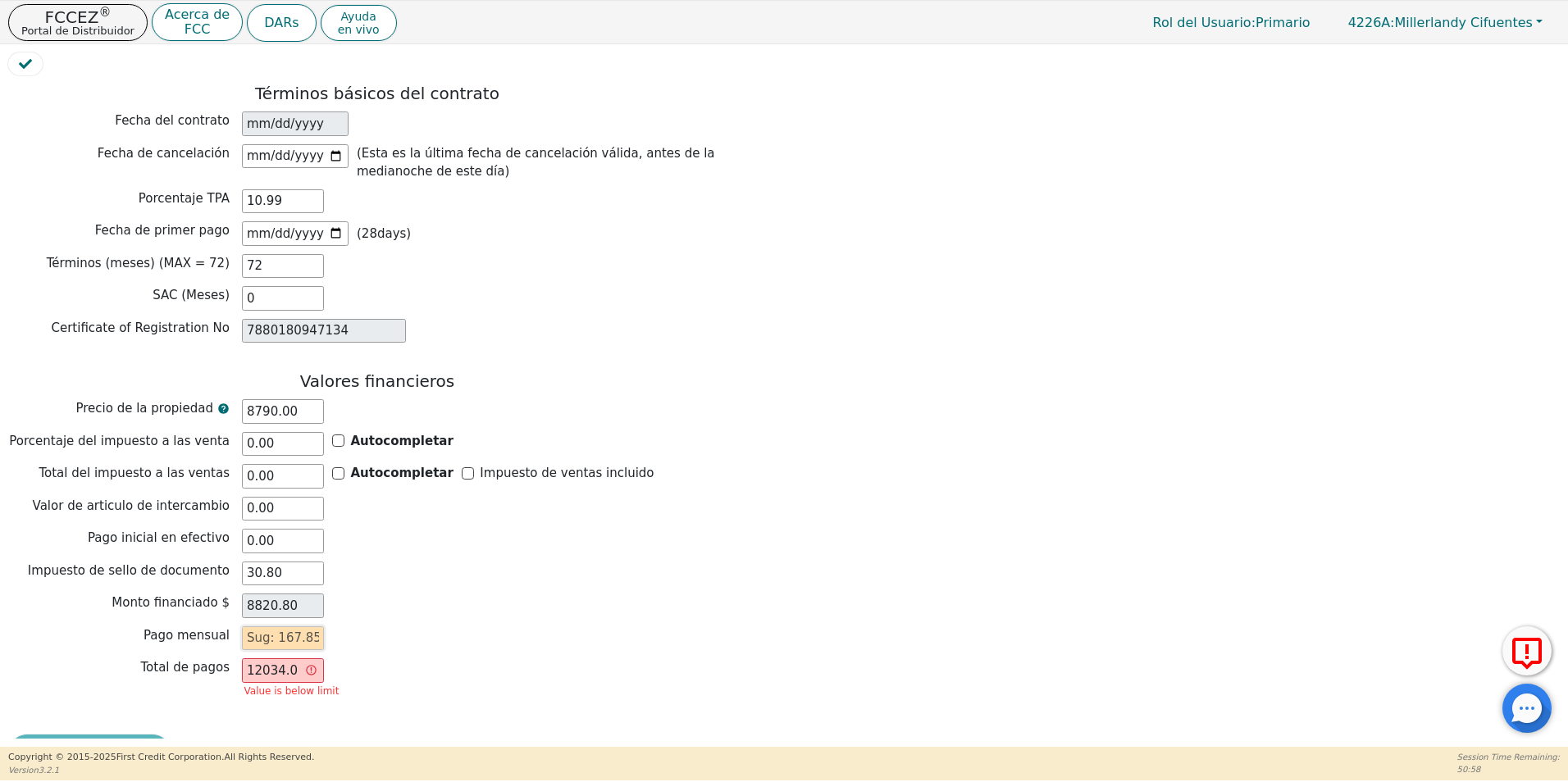
type input "72.00"
type input "163"
type input "11736.00"
type input "1637"
type input "117864.00"
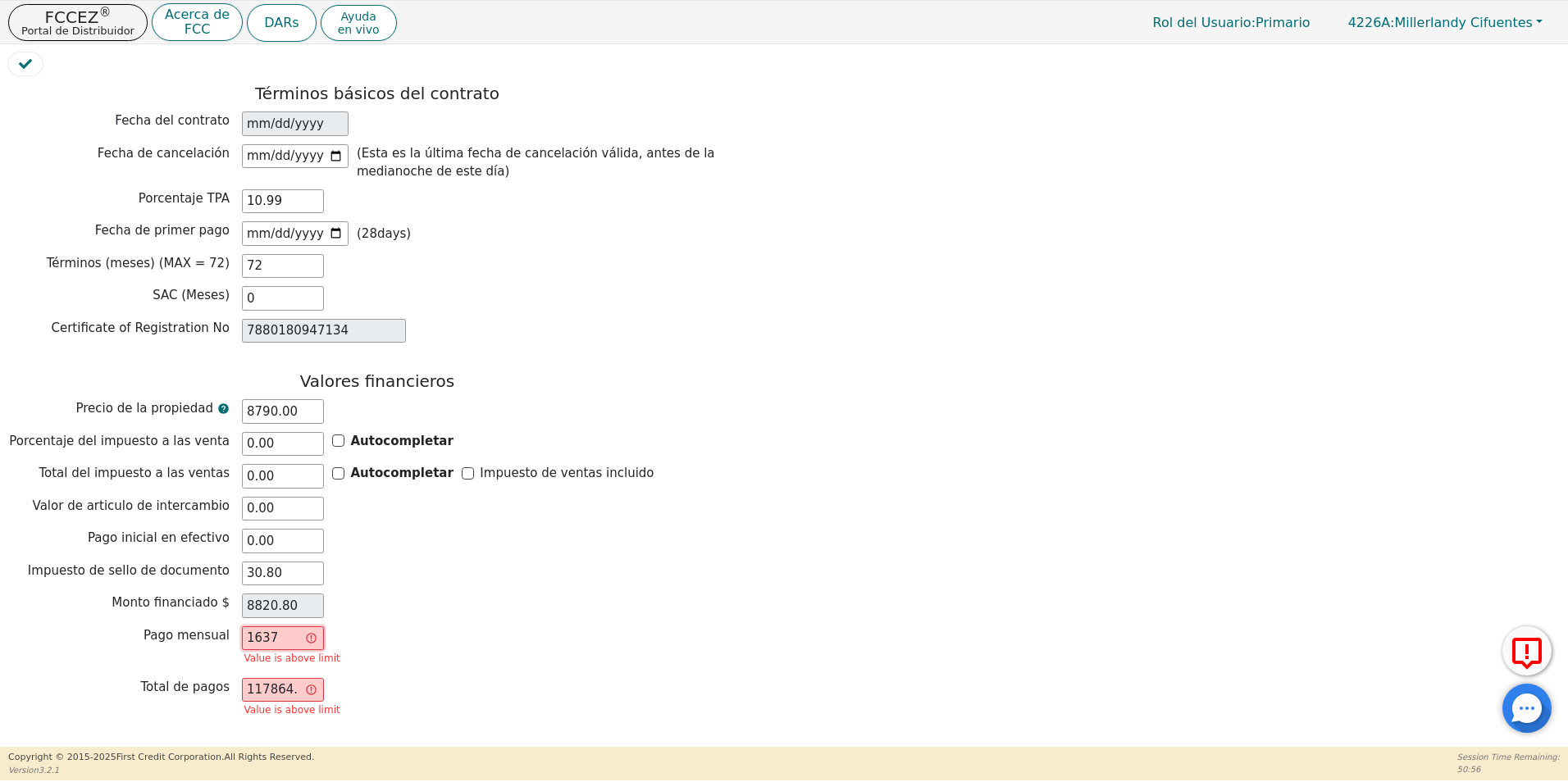
type input "163"
type input "11736.00"
type input "16"
type input "1152.00"
type input "167"
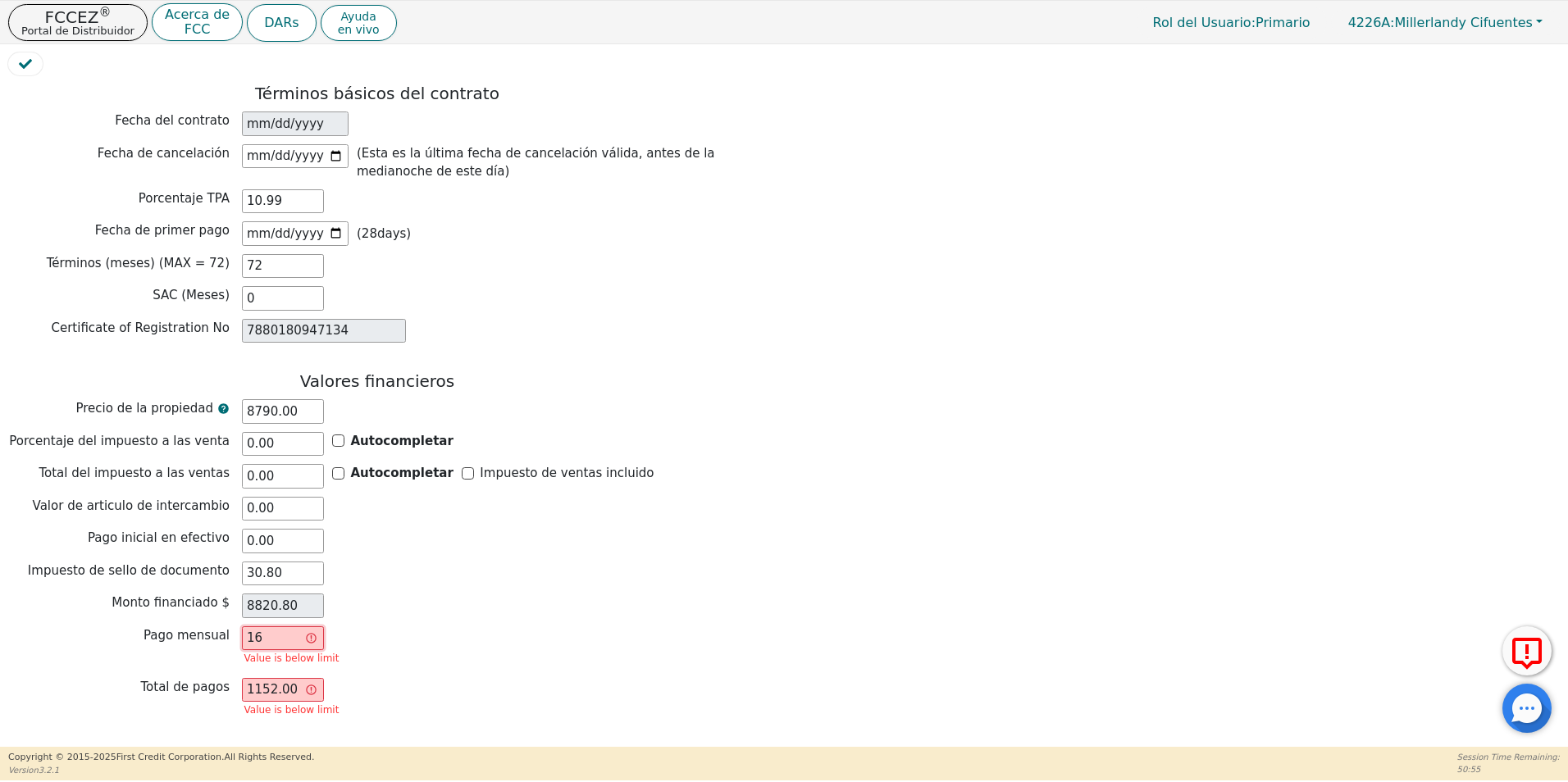
type input "12024.00"
type input "167.8"
type input "12081.60"
type input "167.85"
type input "12085.20"
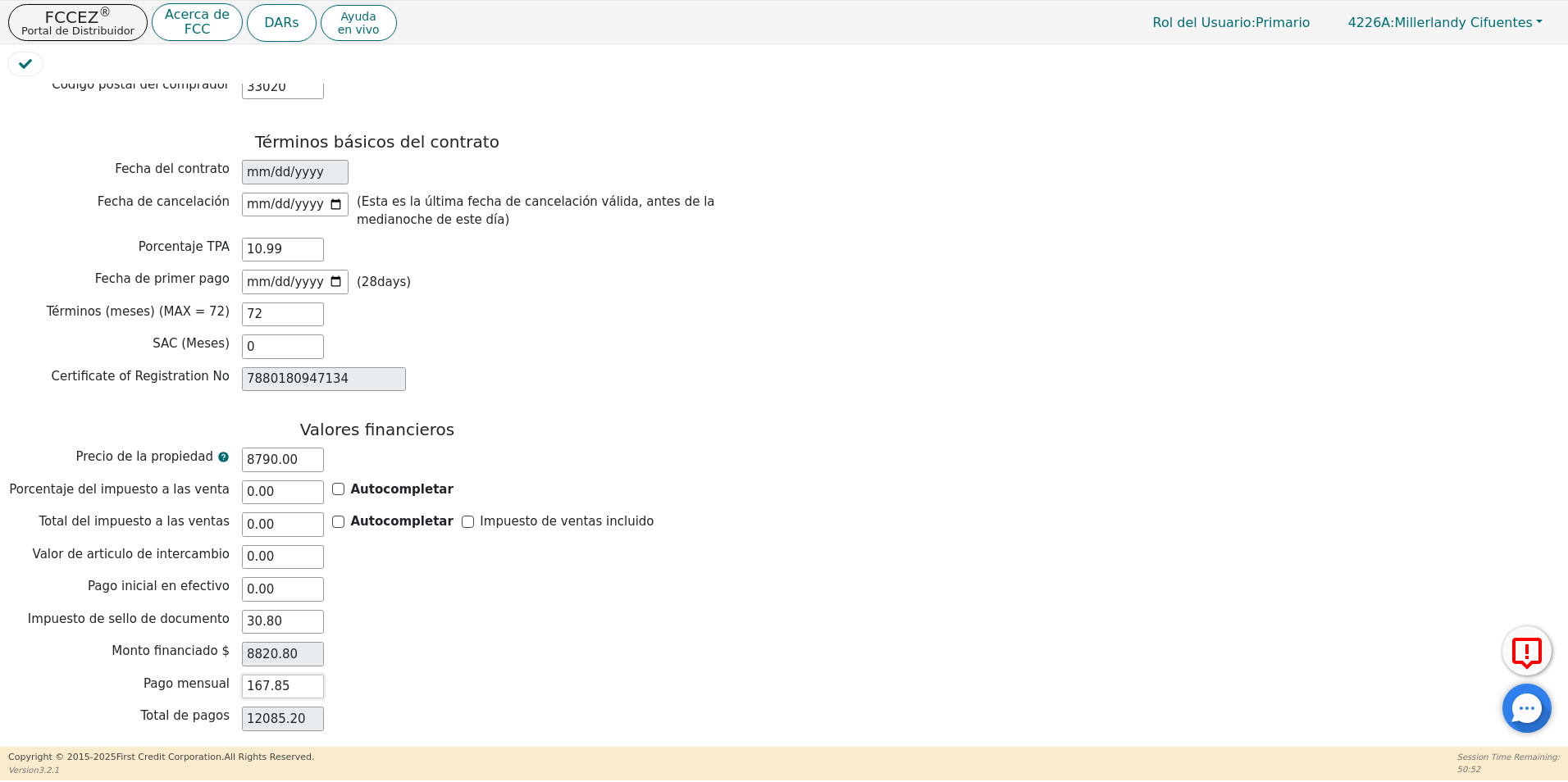
scroll to position [1177, 0]
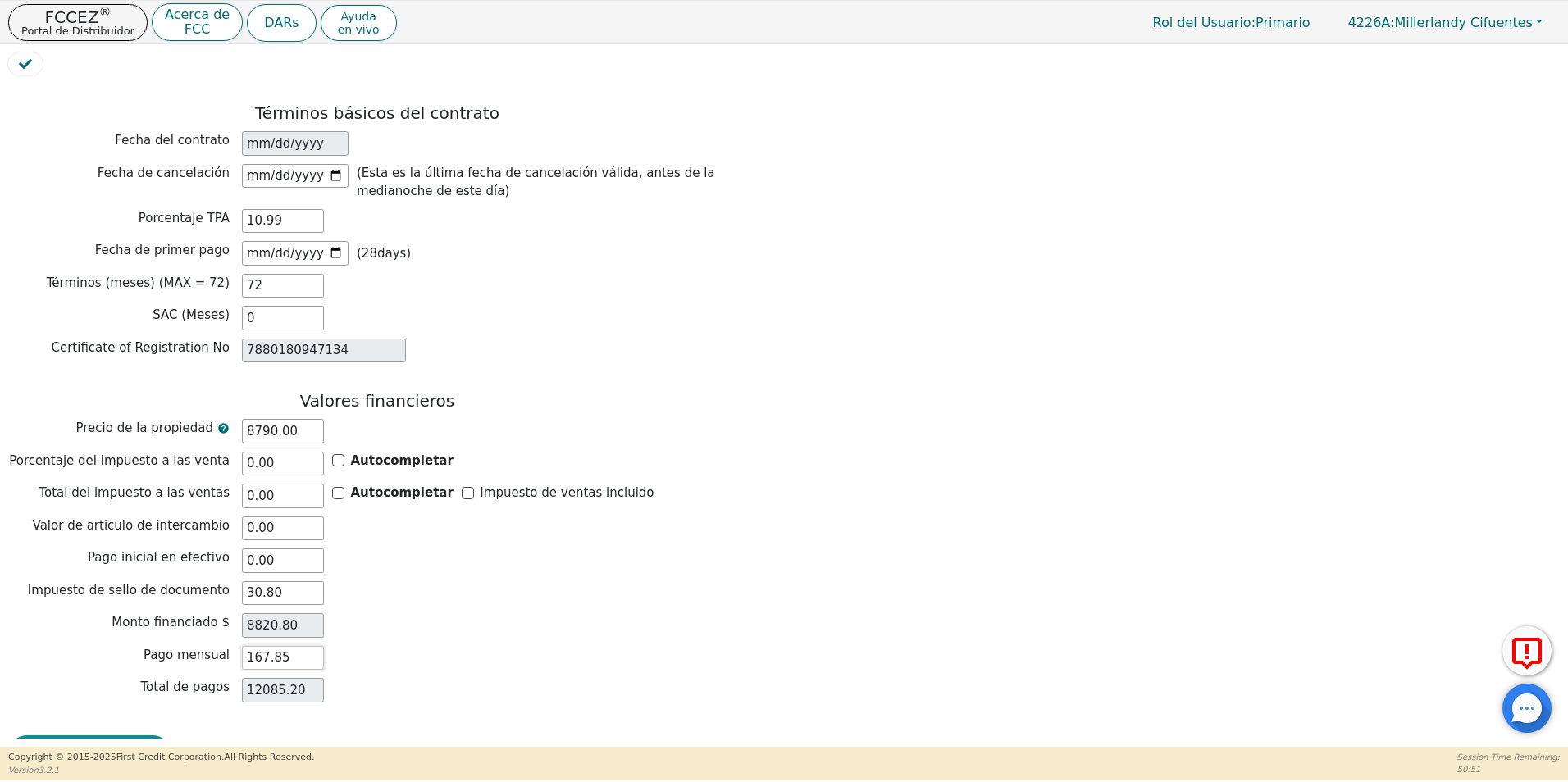
type input "167.85"
click at [70, 735] on button "Revision de Contrato" at bounding box center [90, 754] width 164 height 38
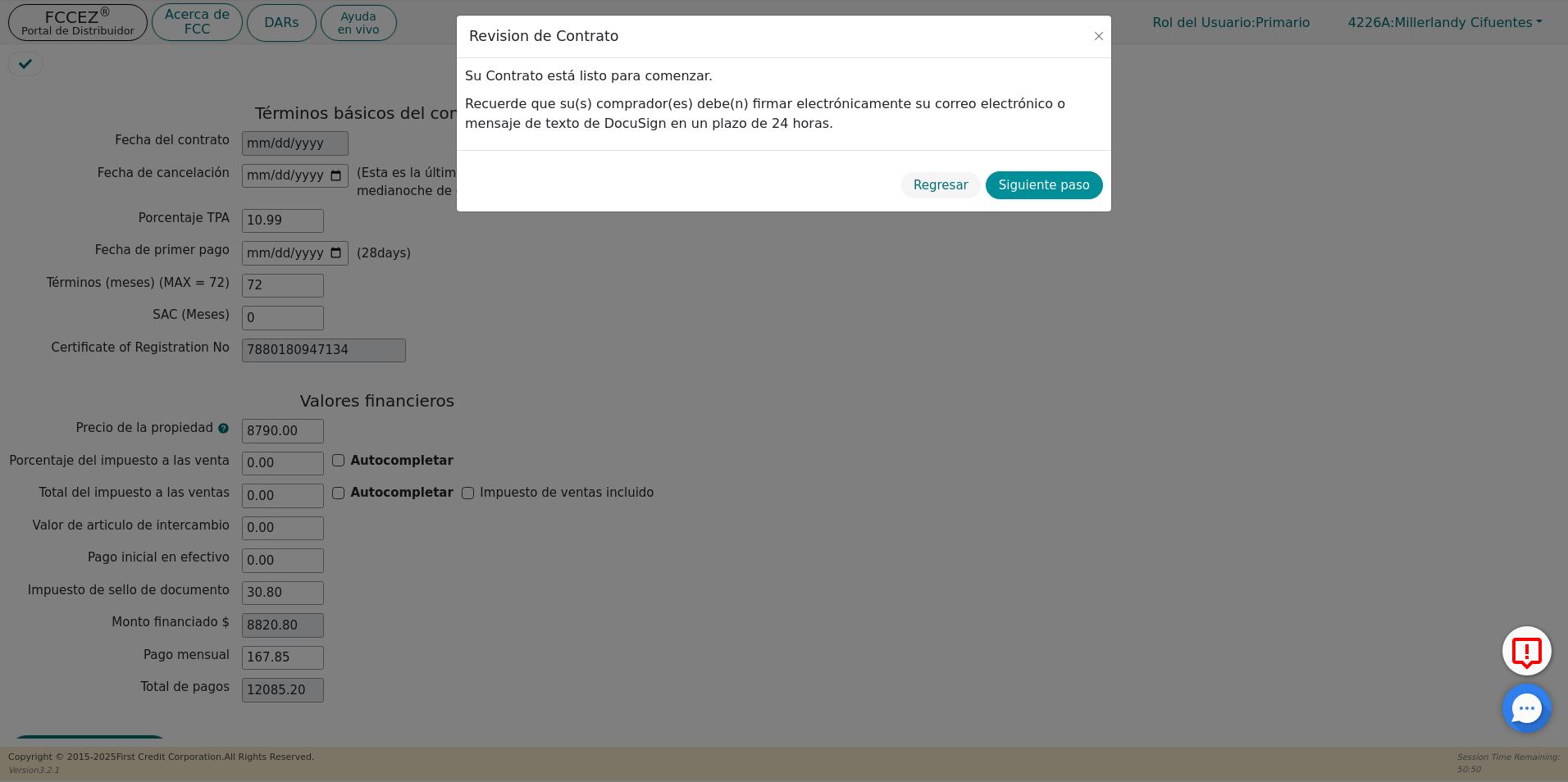
click at [1053, 188] on button "Siguiente paso" at bounding box center [1044, 185] width 117 height 28
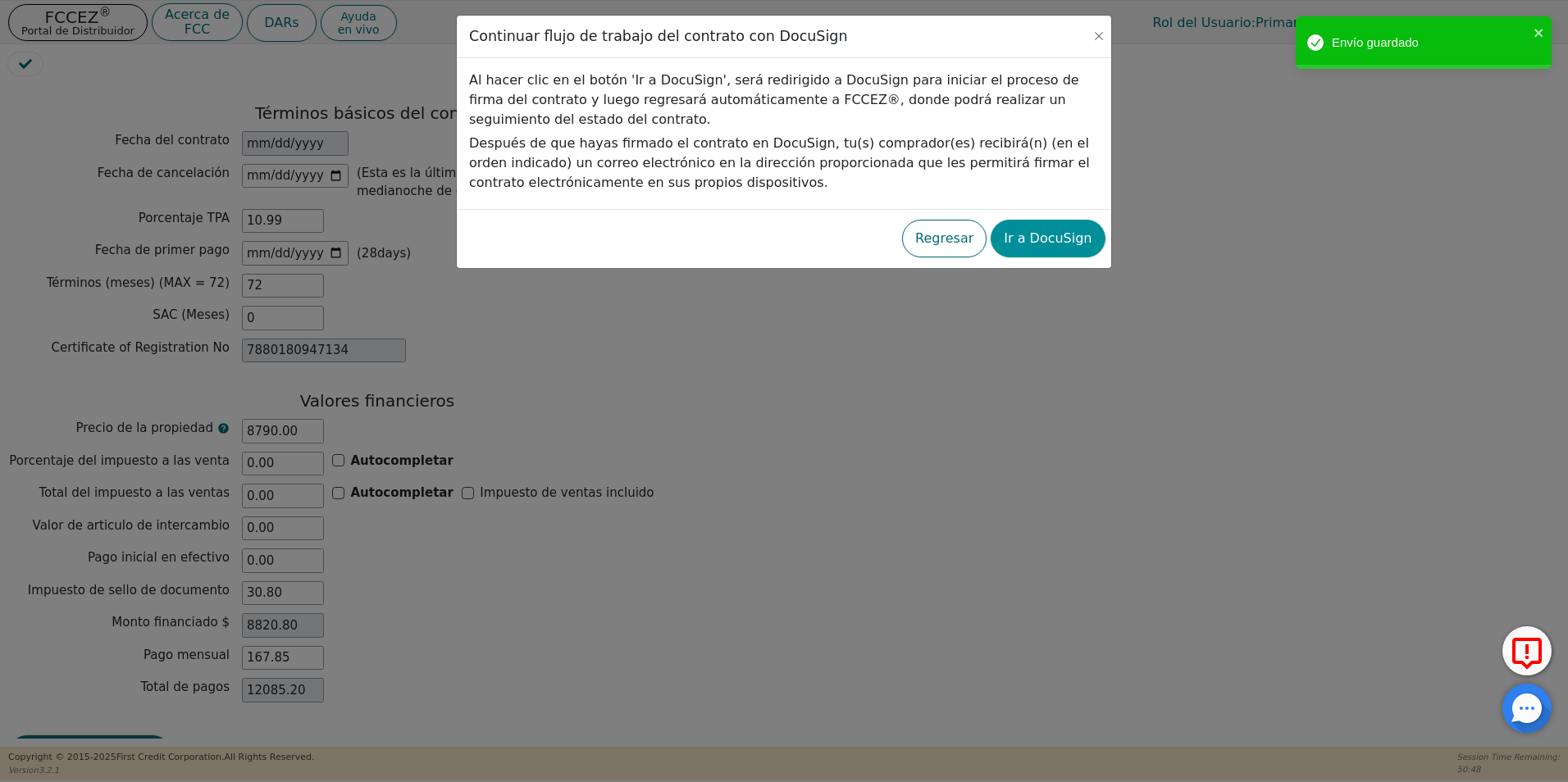
click at [1043, 239] on button "Ir a DocuSign" at bounding box center [1047, 239] width 114 height 38
